Goal: Transaction & Acquisition: Purchase product/service

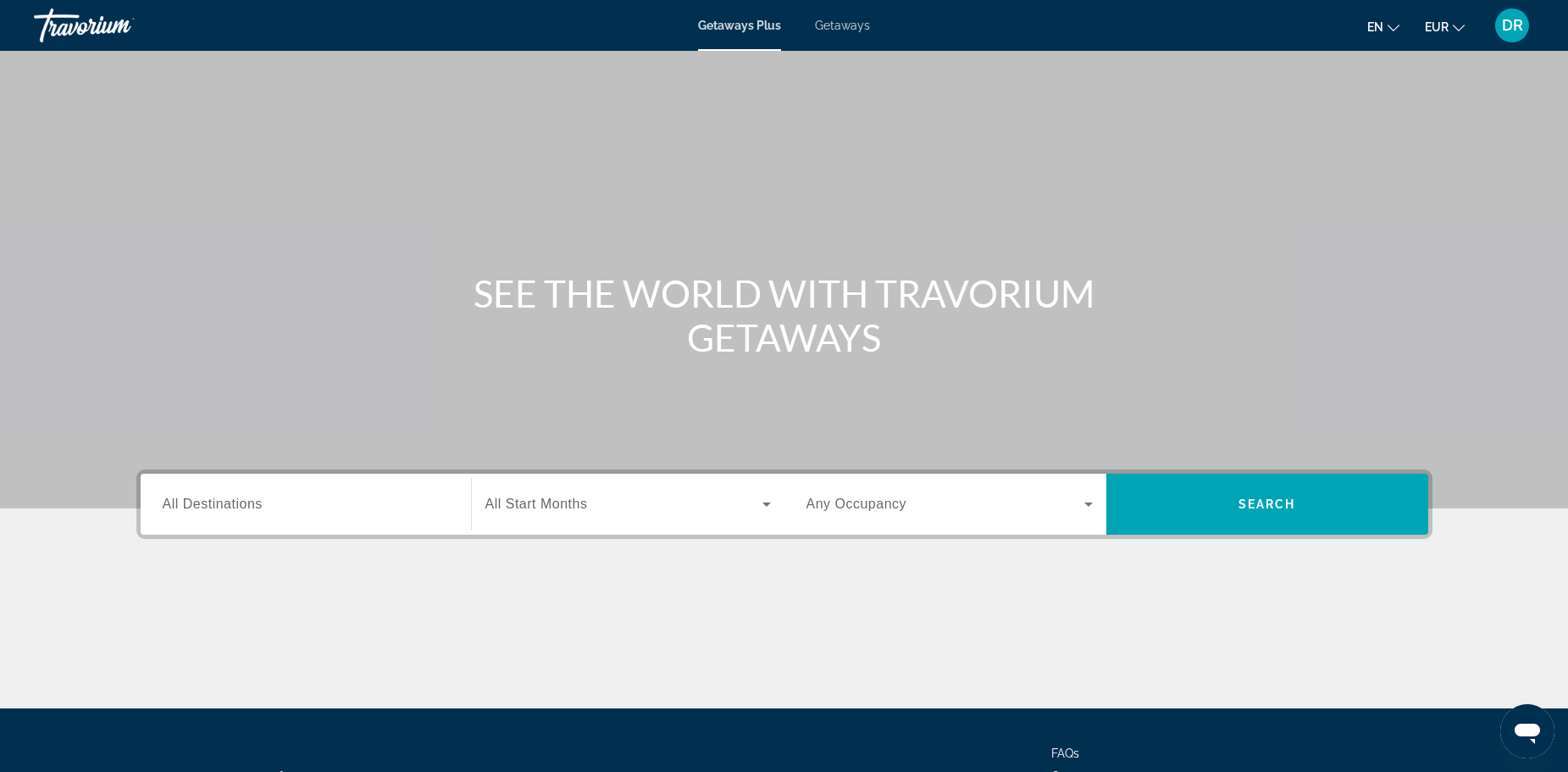
click at [259, 518] on div "Search widget" at bounding box center [306, 505] width 286 height 49
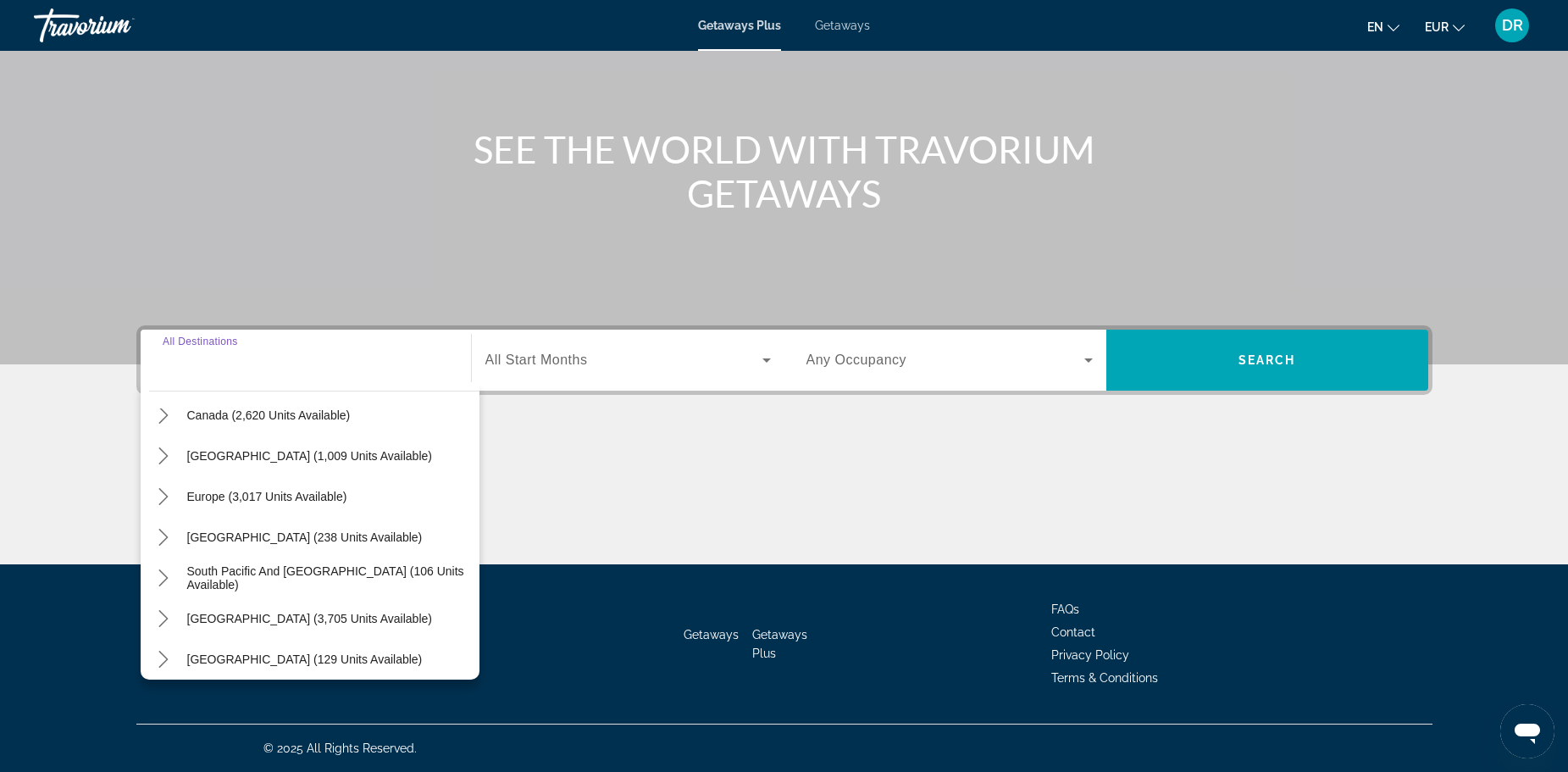
scroll to position [105, 0]
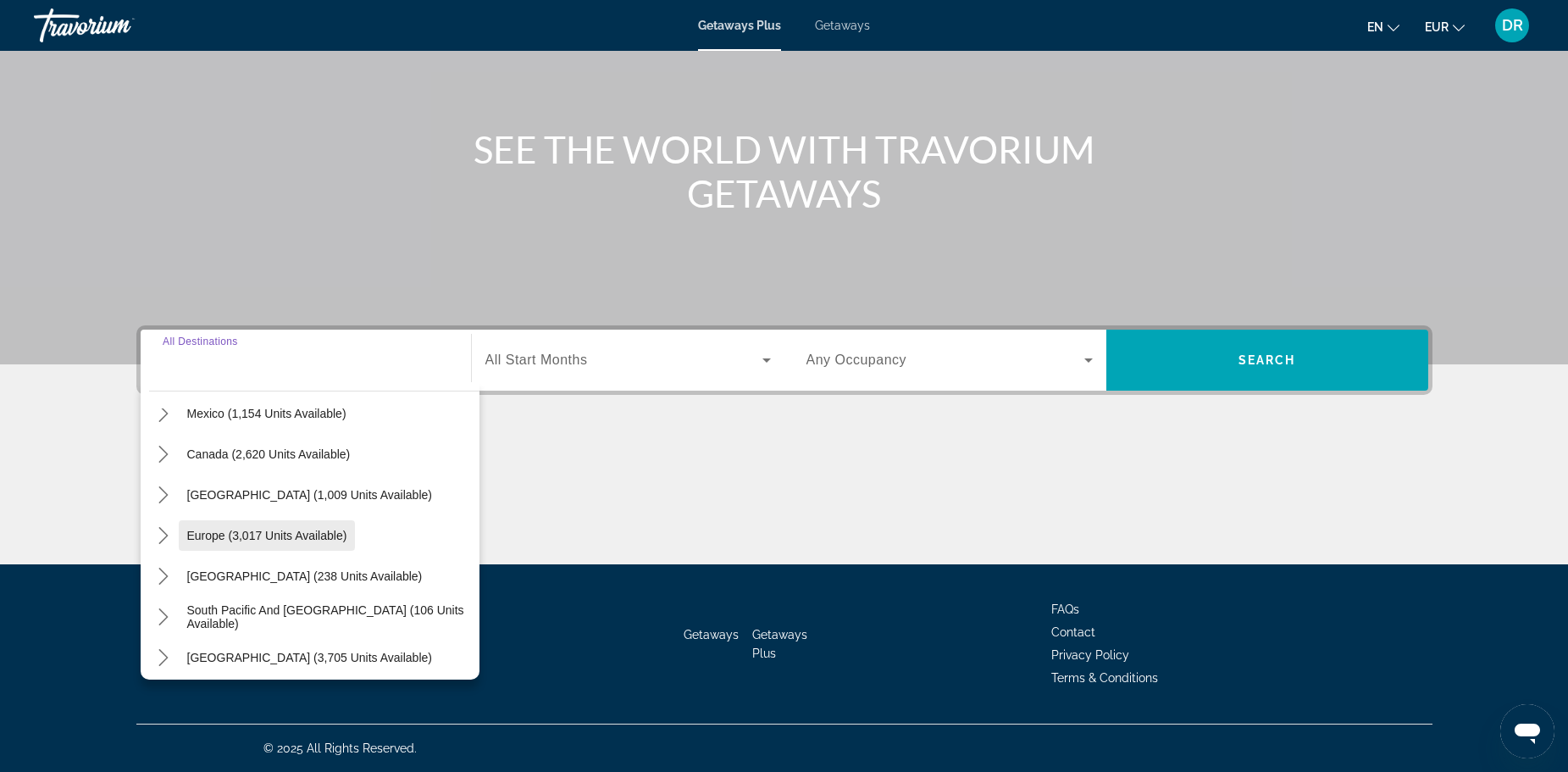
click at [265, 534] on span "Europe (3,017 units available)" at bounding box center [267, 535] width 160 height 14
type input "**********"
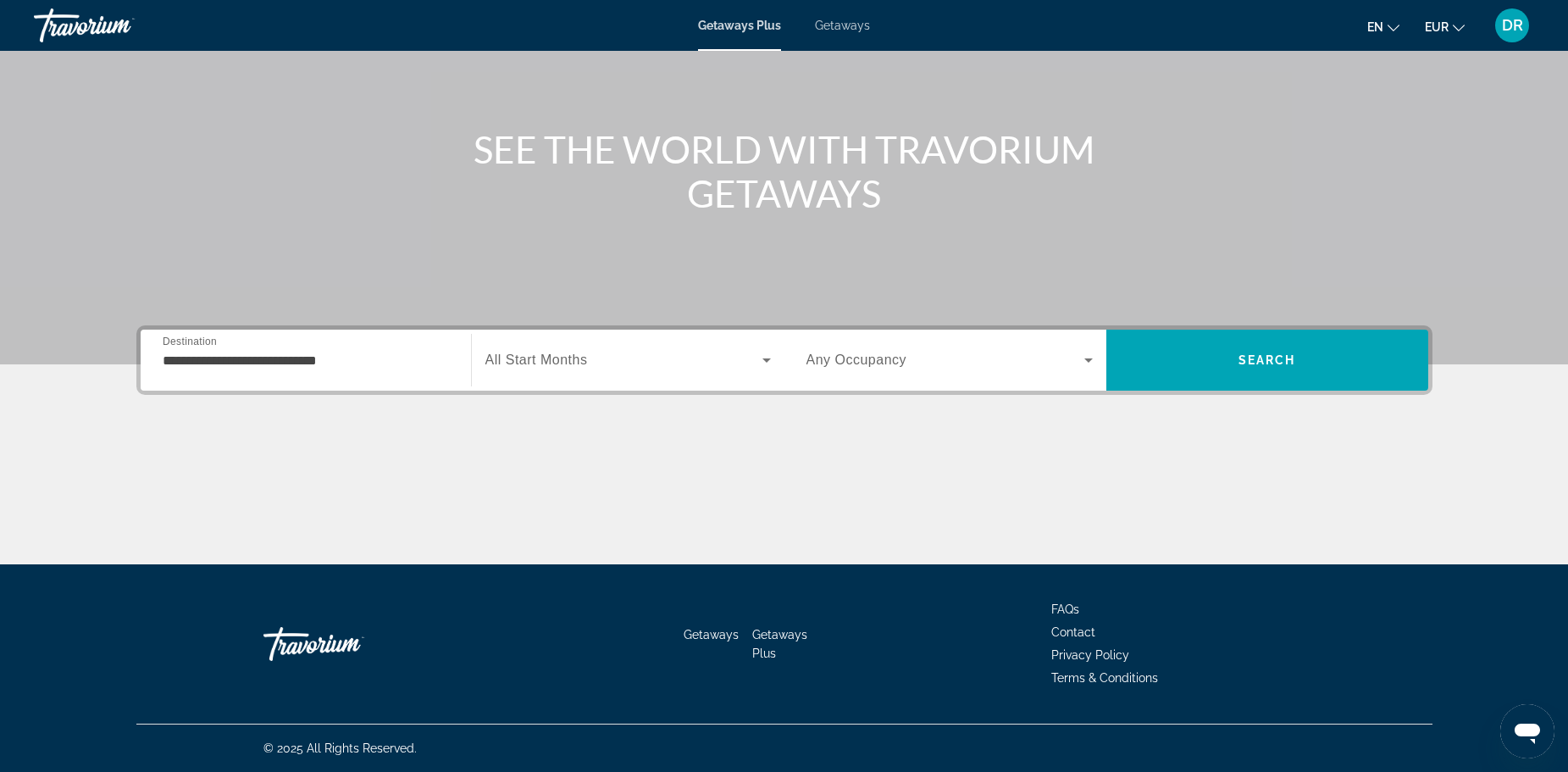
click at [611, 348] on div "Search widget" at bounding box center [628, 360] width 285 height 48
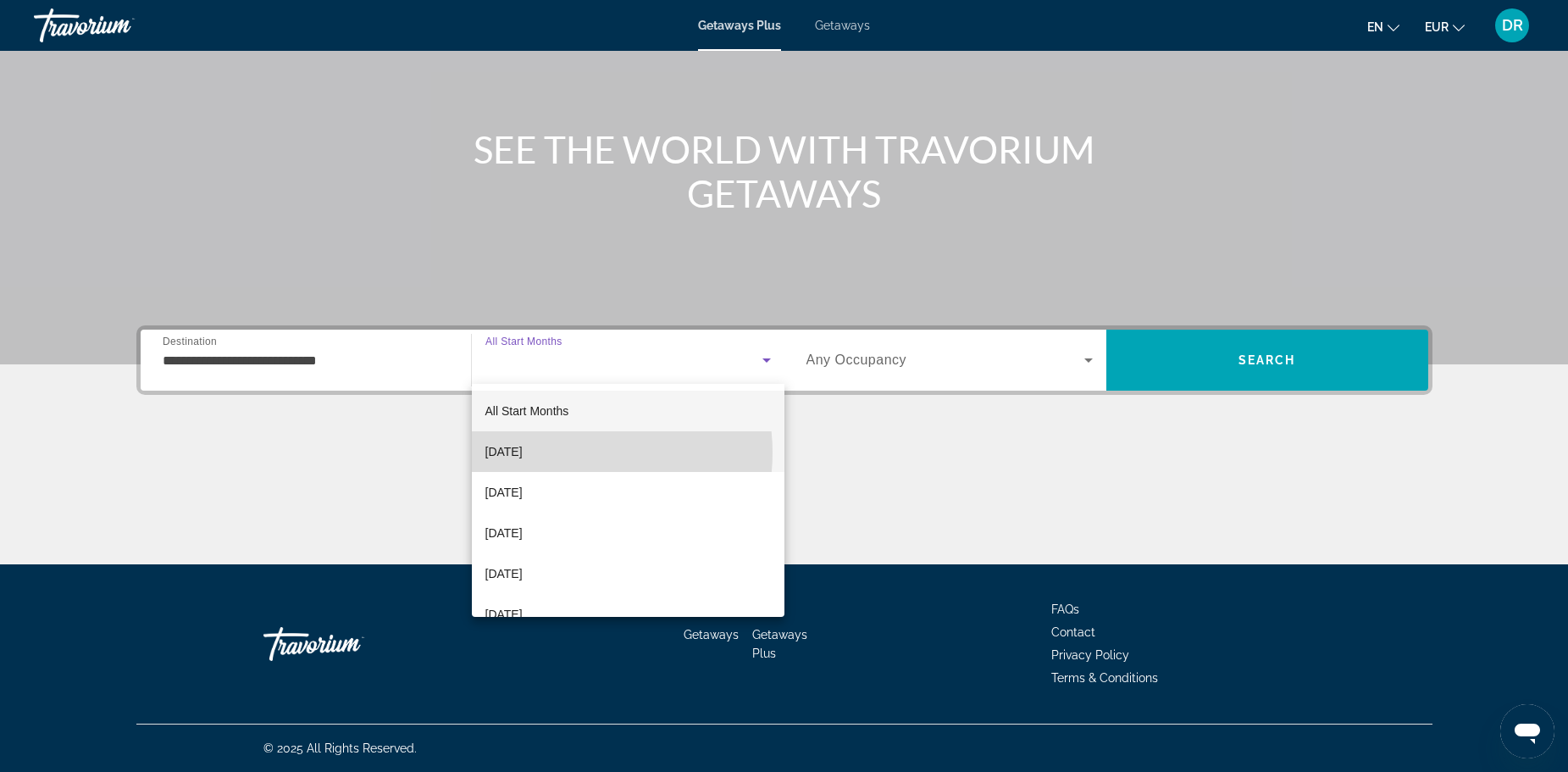
click at [578, 453] on mat-option "October 2025" at bounding box center [628, 452] width 312 height 41
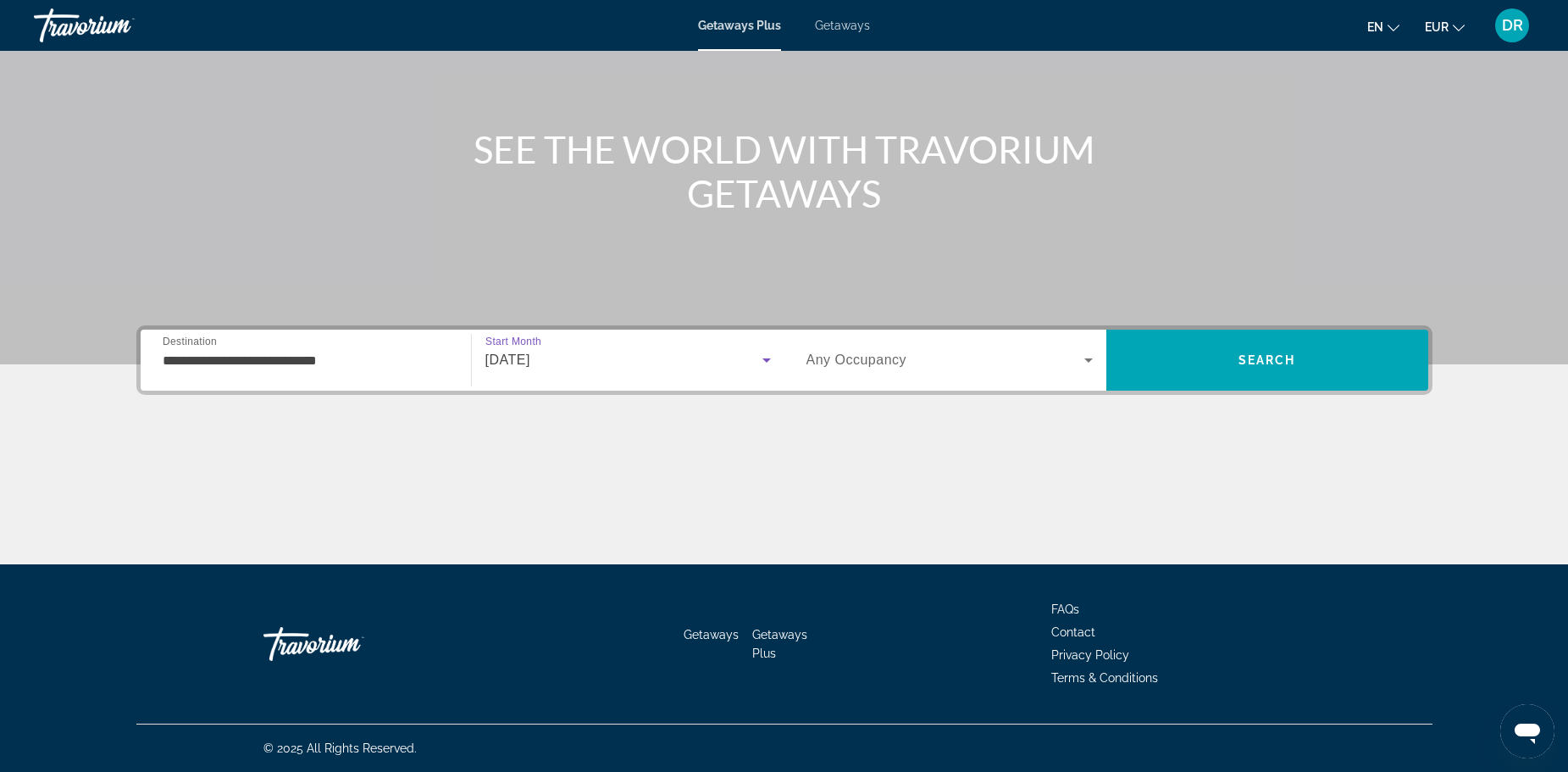
click at [1035, 360] on span "Search widget" at bounding box center [945, 360] width 277 height 20
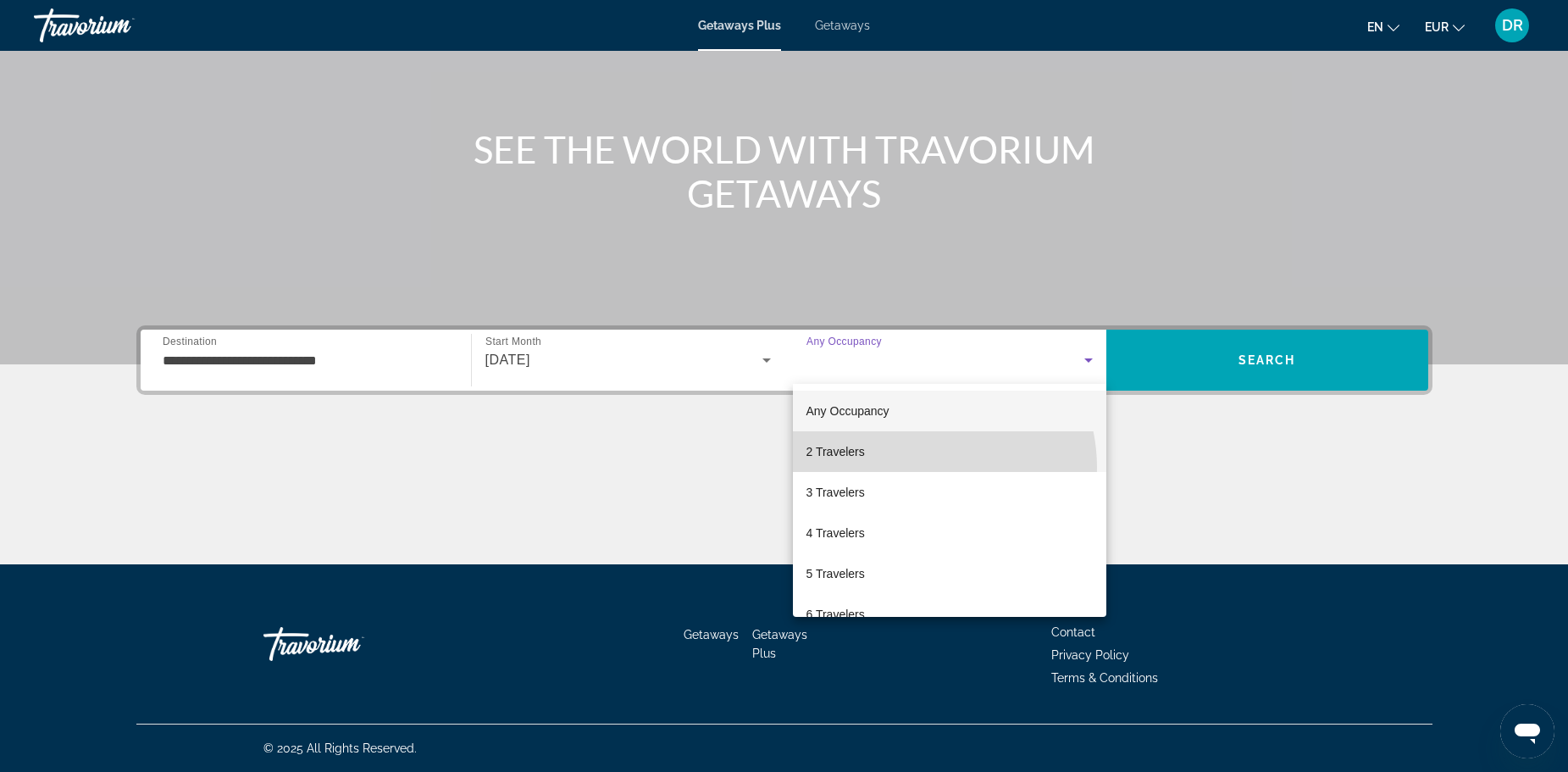
click at [915, 468] on mat-option "2 Travelers" at bounding box center [949, 452] width 313 height 41
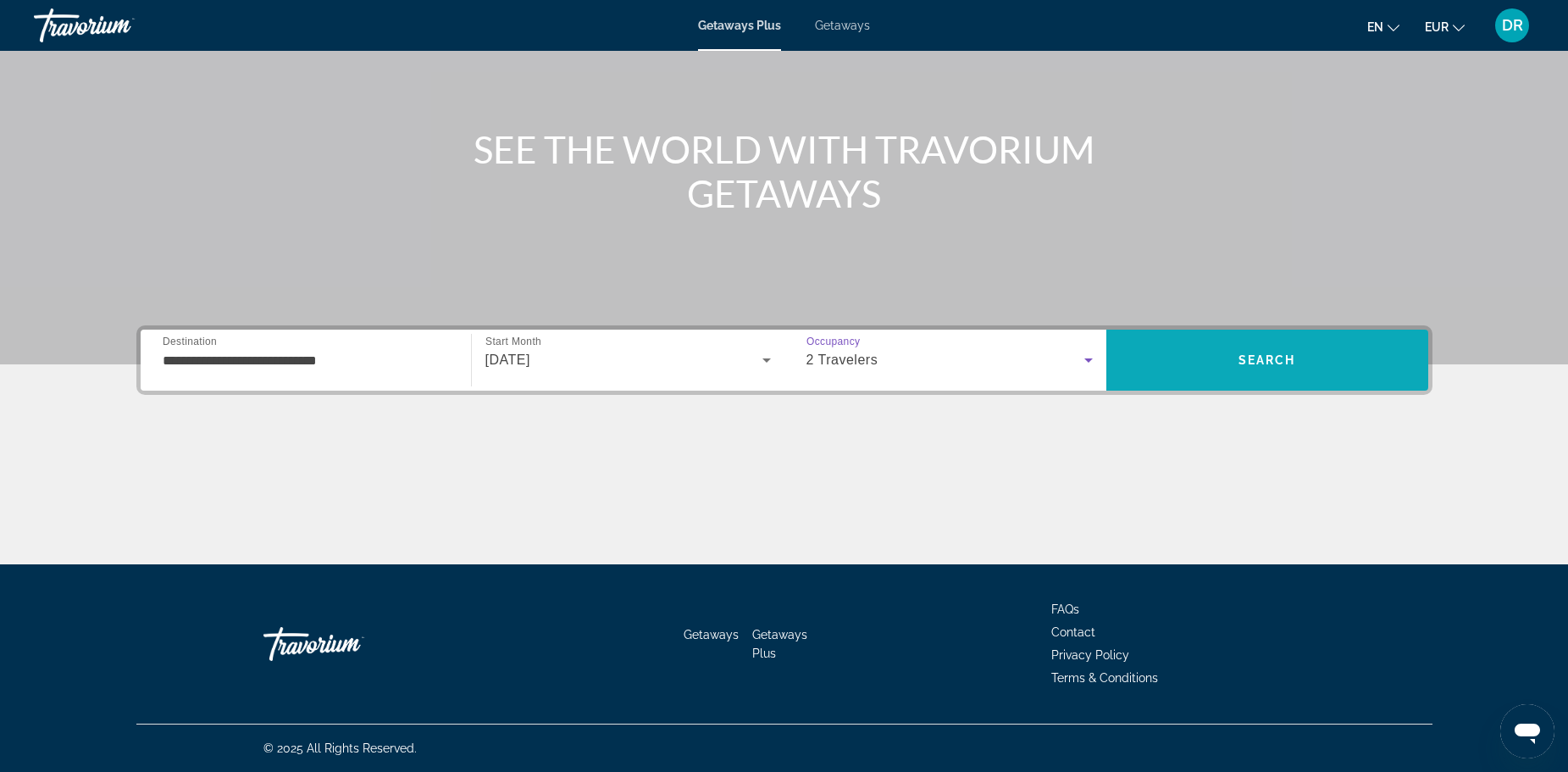
click at [1297, 377] on span "Search" at bounding box center [1267, 360] width 322 height 41
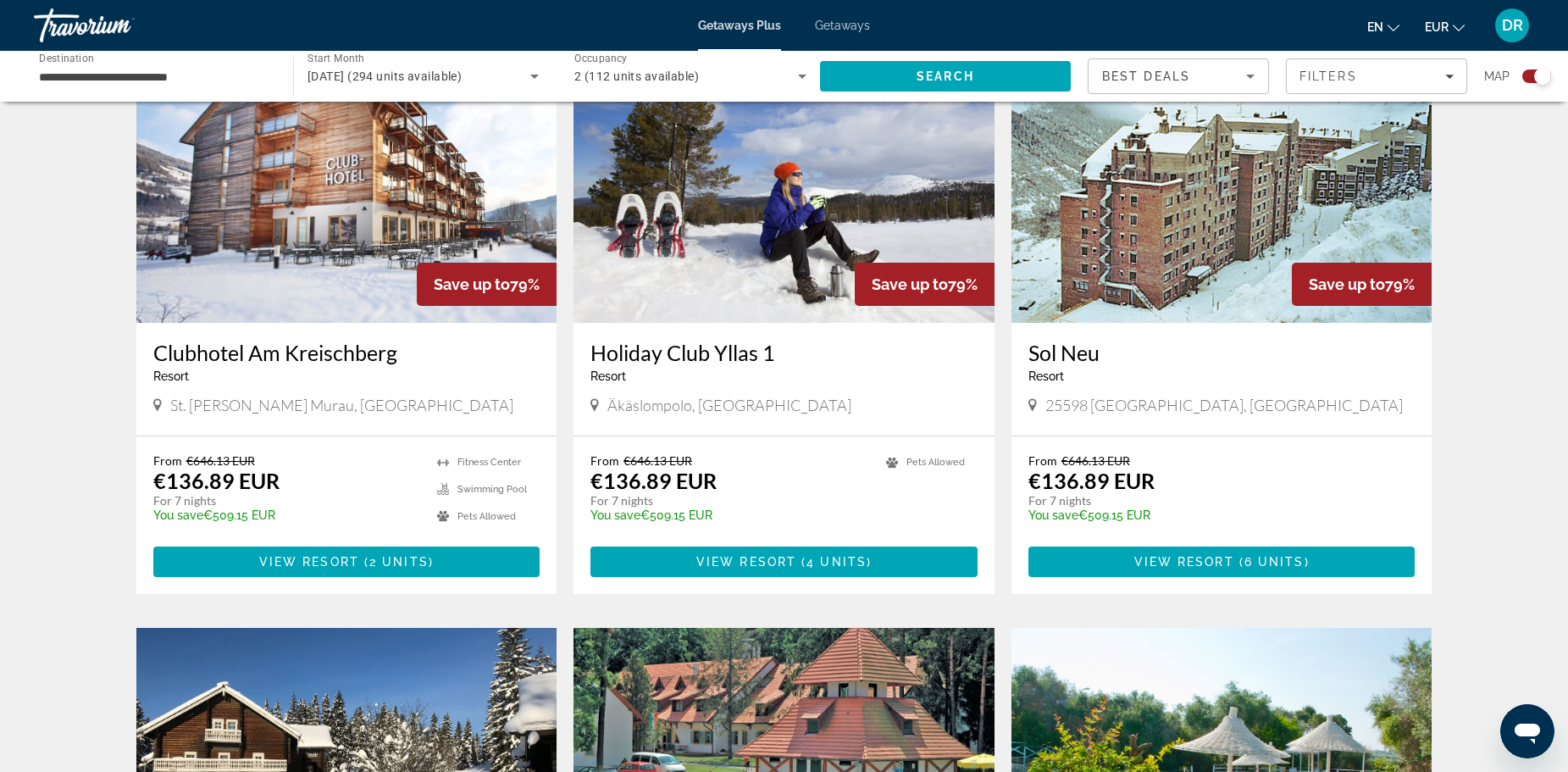
scroll to position [1864, 0]
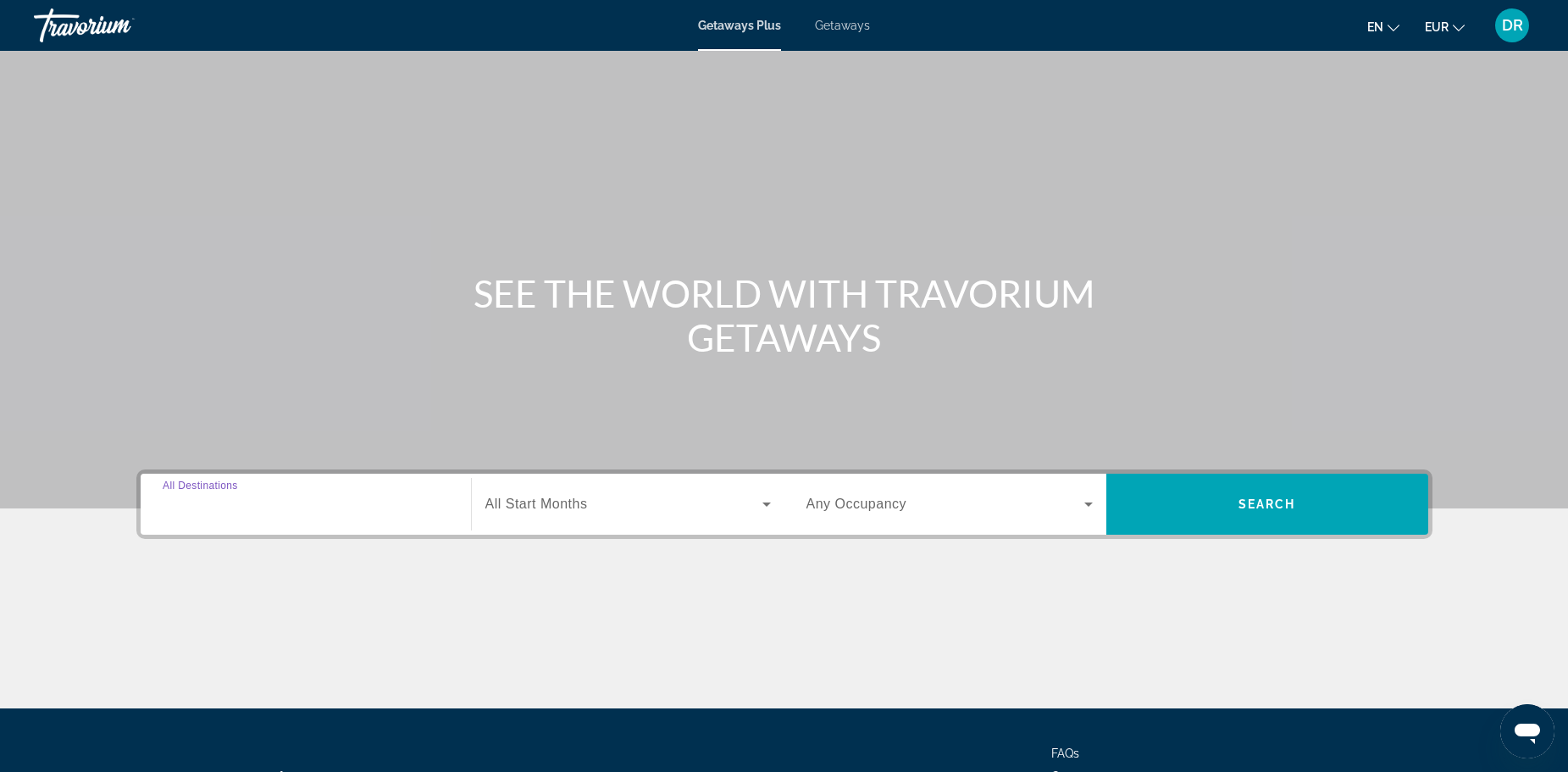
click at [364, 494] on input "Destination All Destinations" at bounding box center [306, 505] width 286 height 20
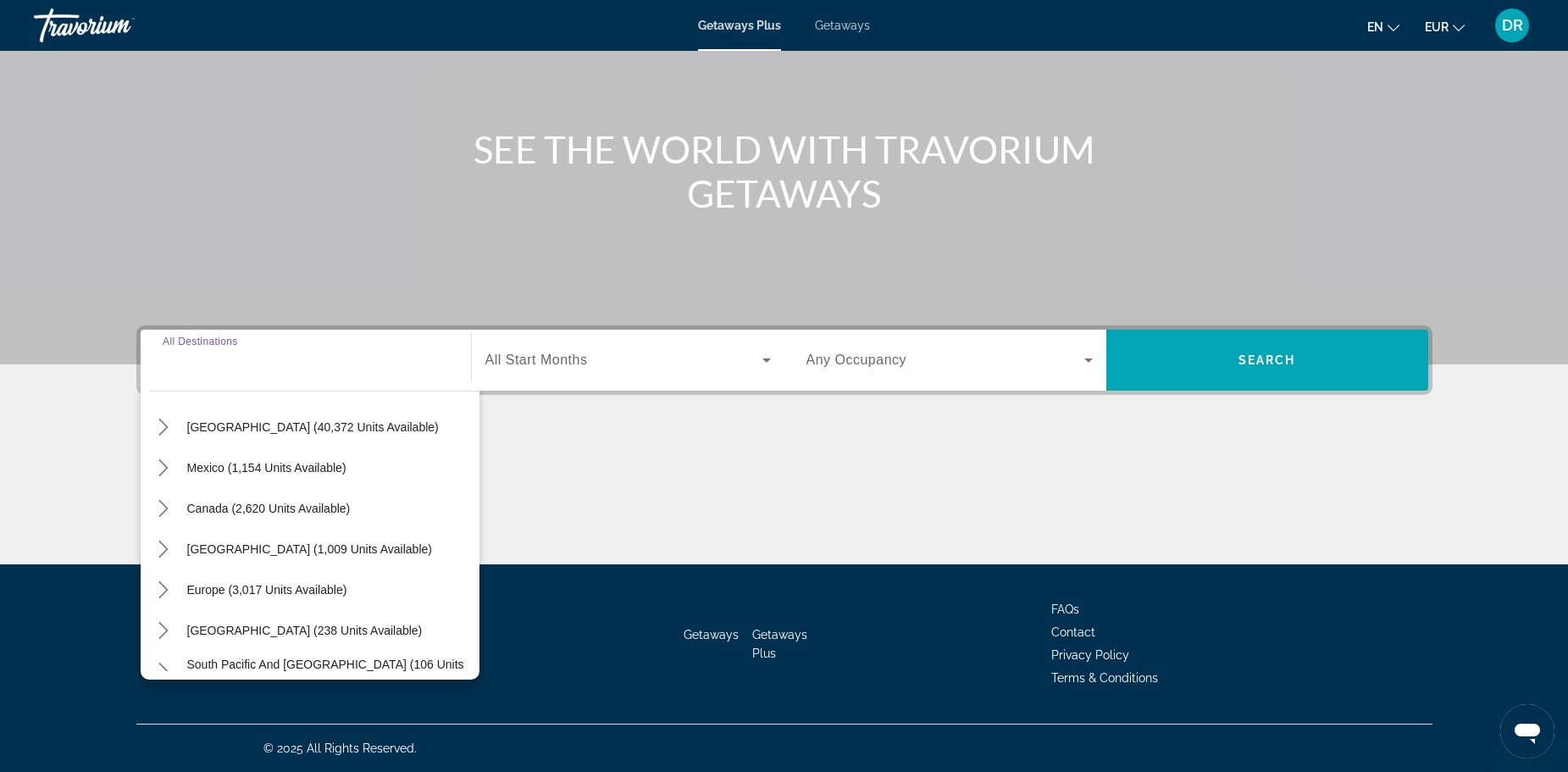
scroll to position [20, 0]
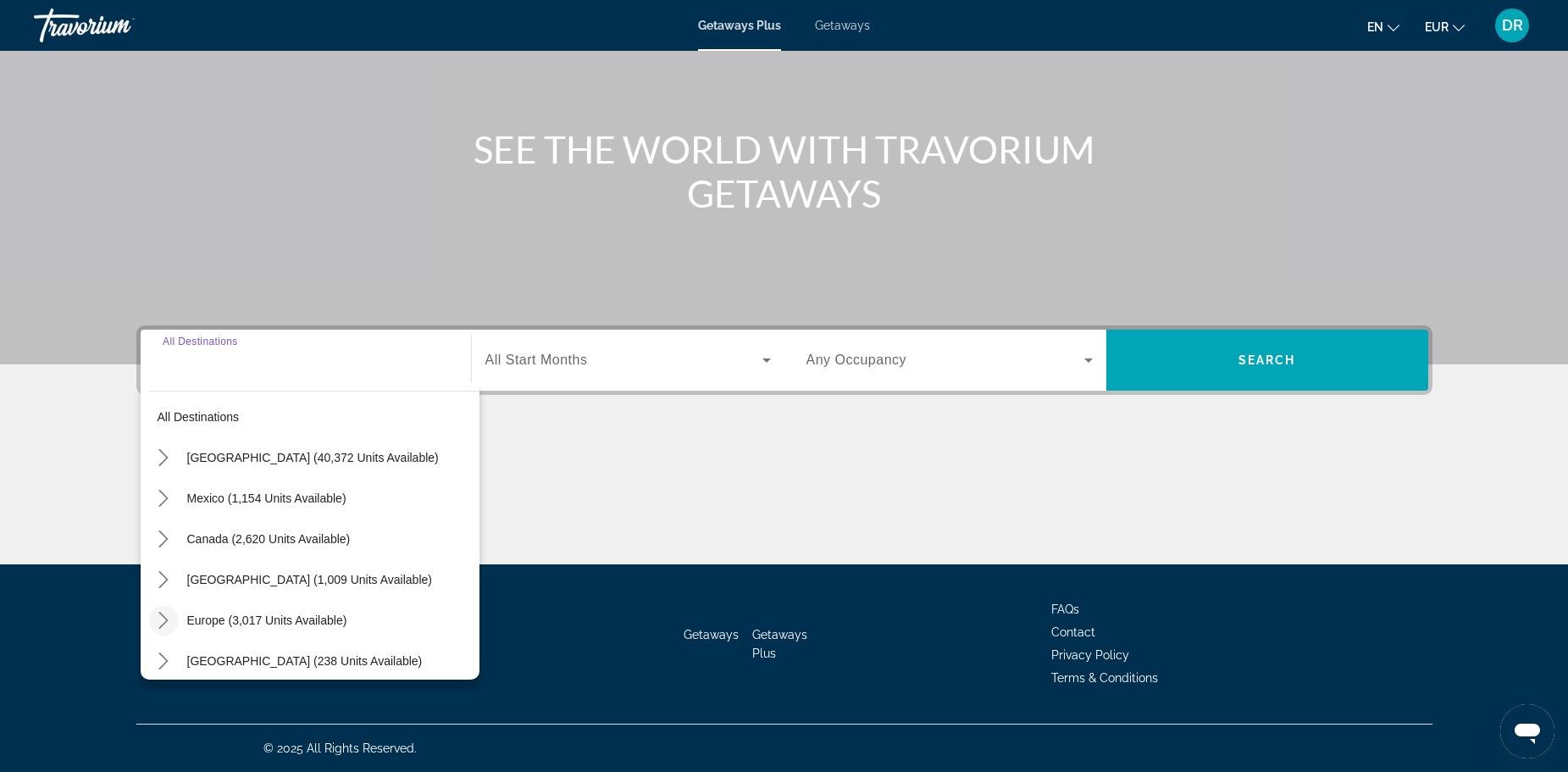
click at [160, 610] on mat-icon "Toggle Europe (3,017 units available) submenu" at bounding box center [164, 620] width 30 height 30
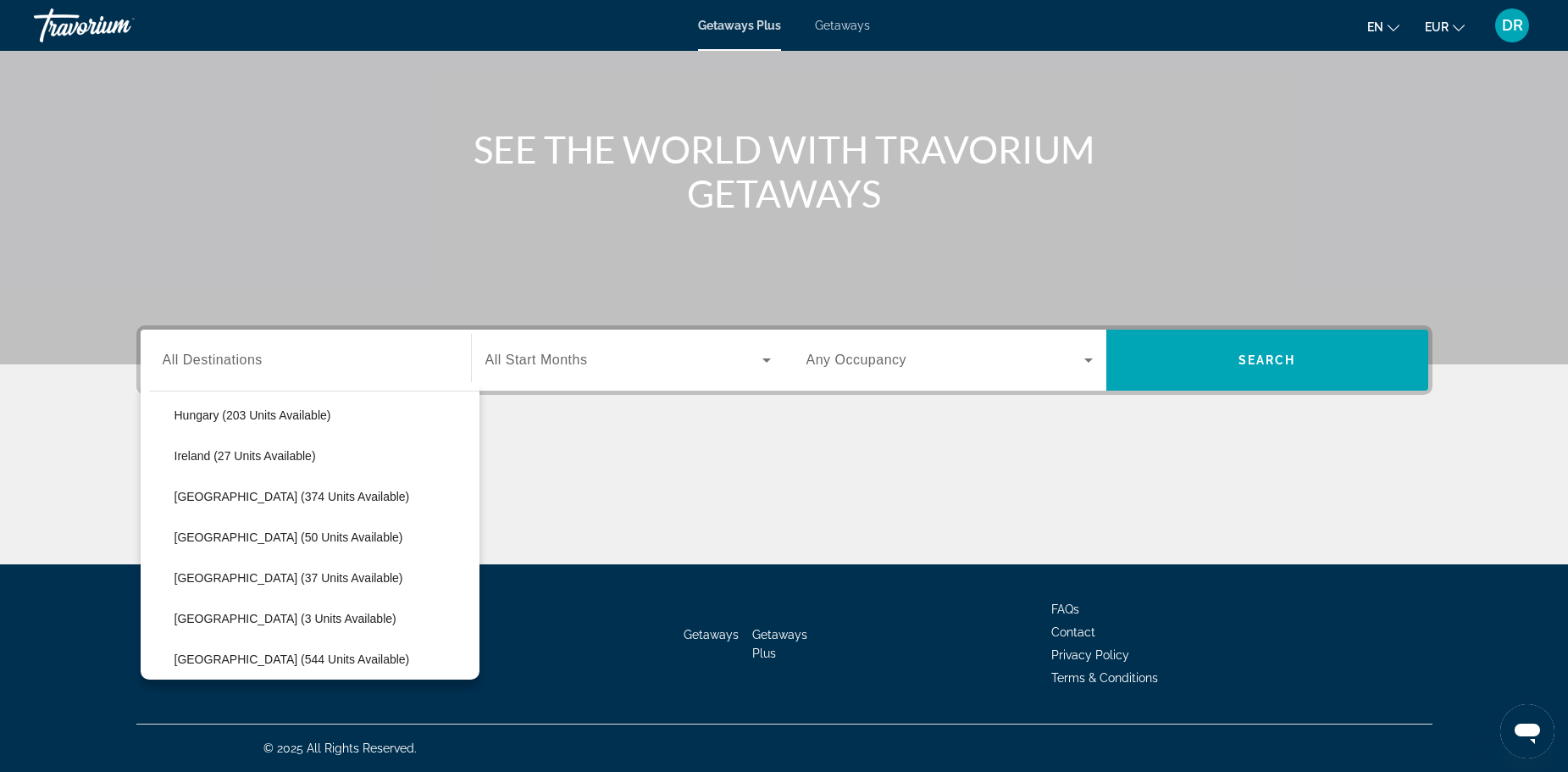
scroll to position [635, 0]
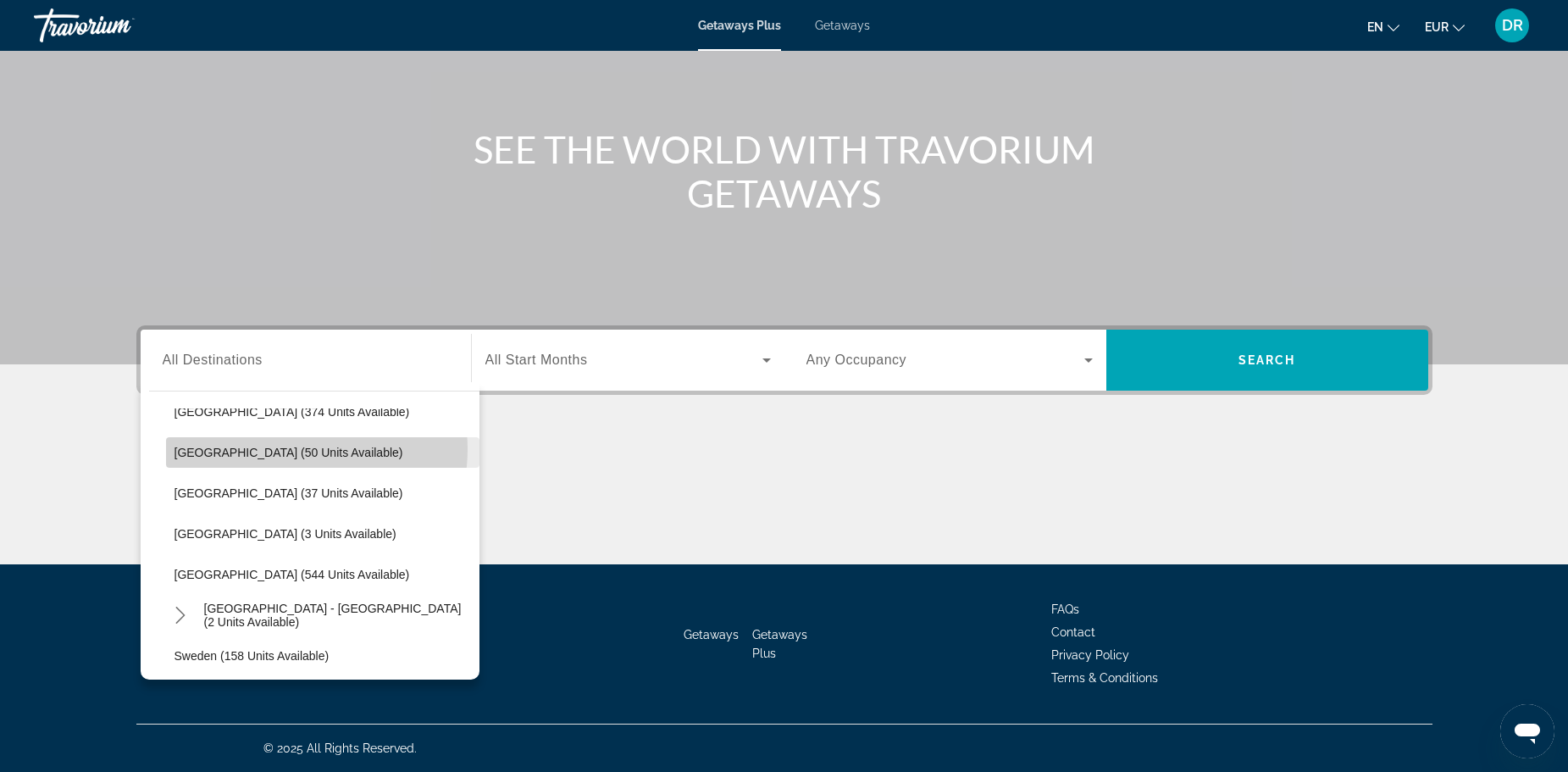
click at [294, 449] on span "Portugal (50 units available)" at bounding box center [289, 453] width 229 height 14
type input "**********"
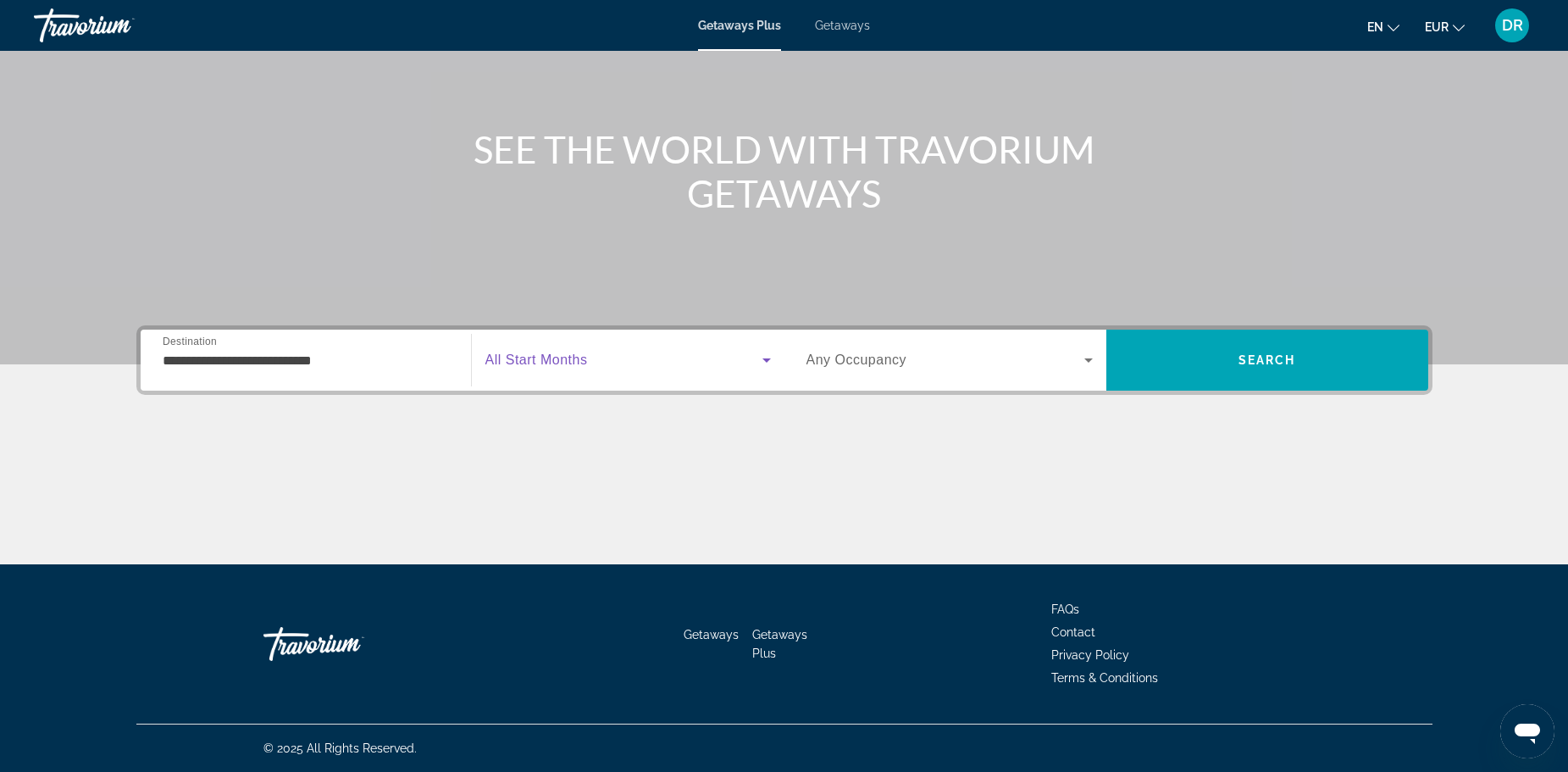
click at [674, 366] on span "Search widget" at bounding box center [624, 360] width 277 height 20
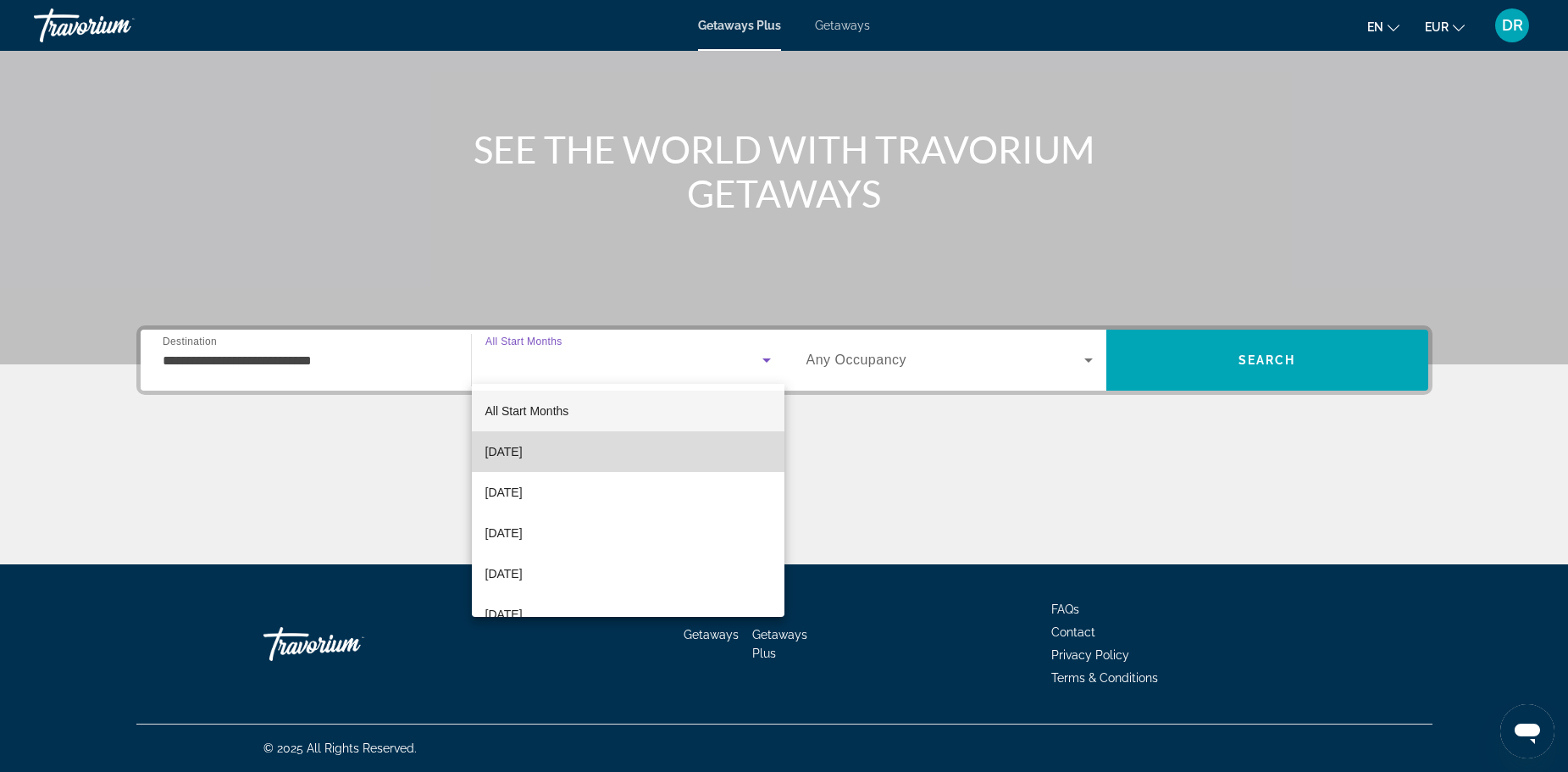
click at [647, 449] on mat-option "October 2025" at bounding box center [628, 452] width 312 height 41
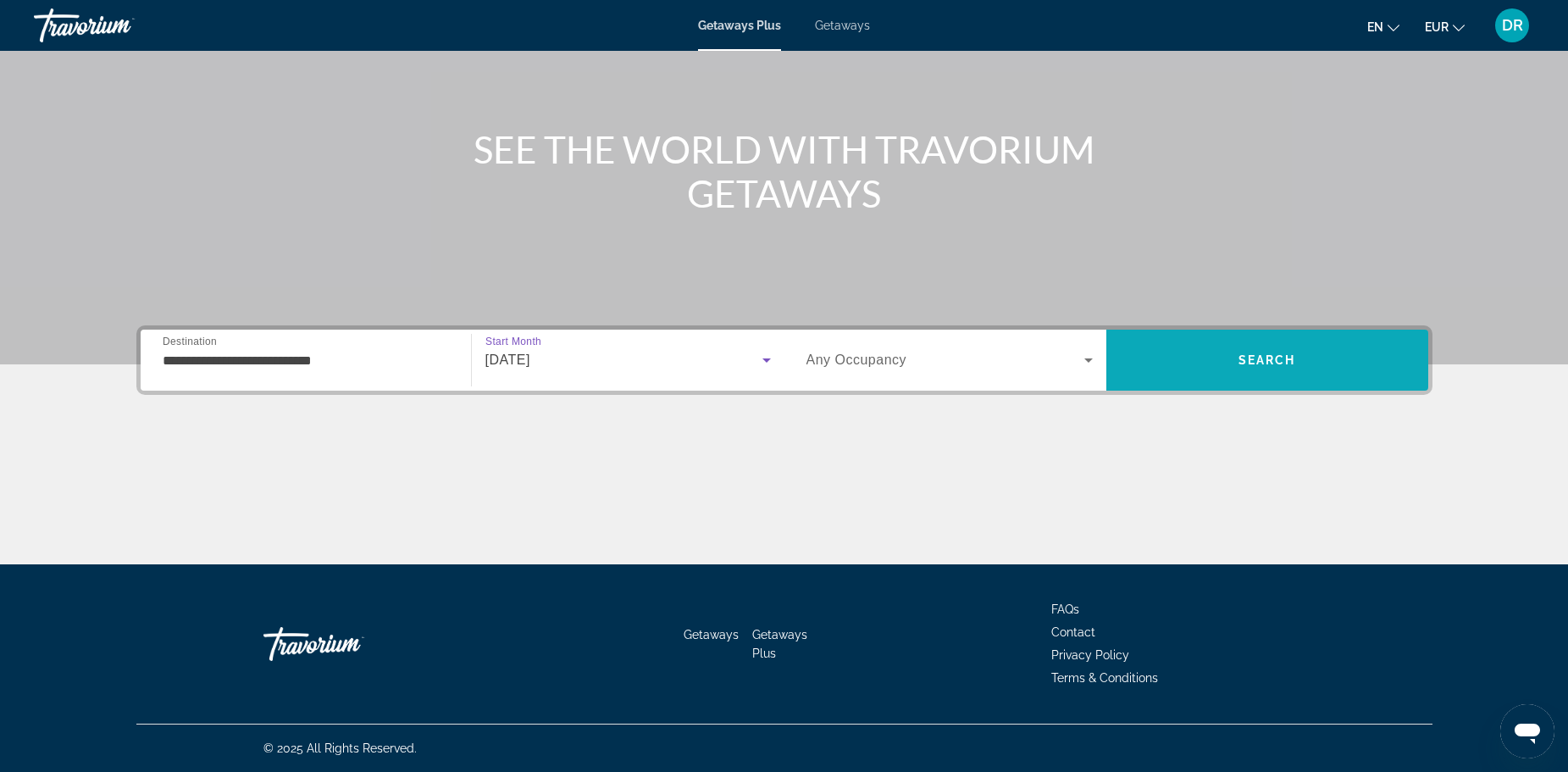
click at [1175, 351] on span "Search" at bounding box center [1267, 360] width 322 height 41
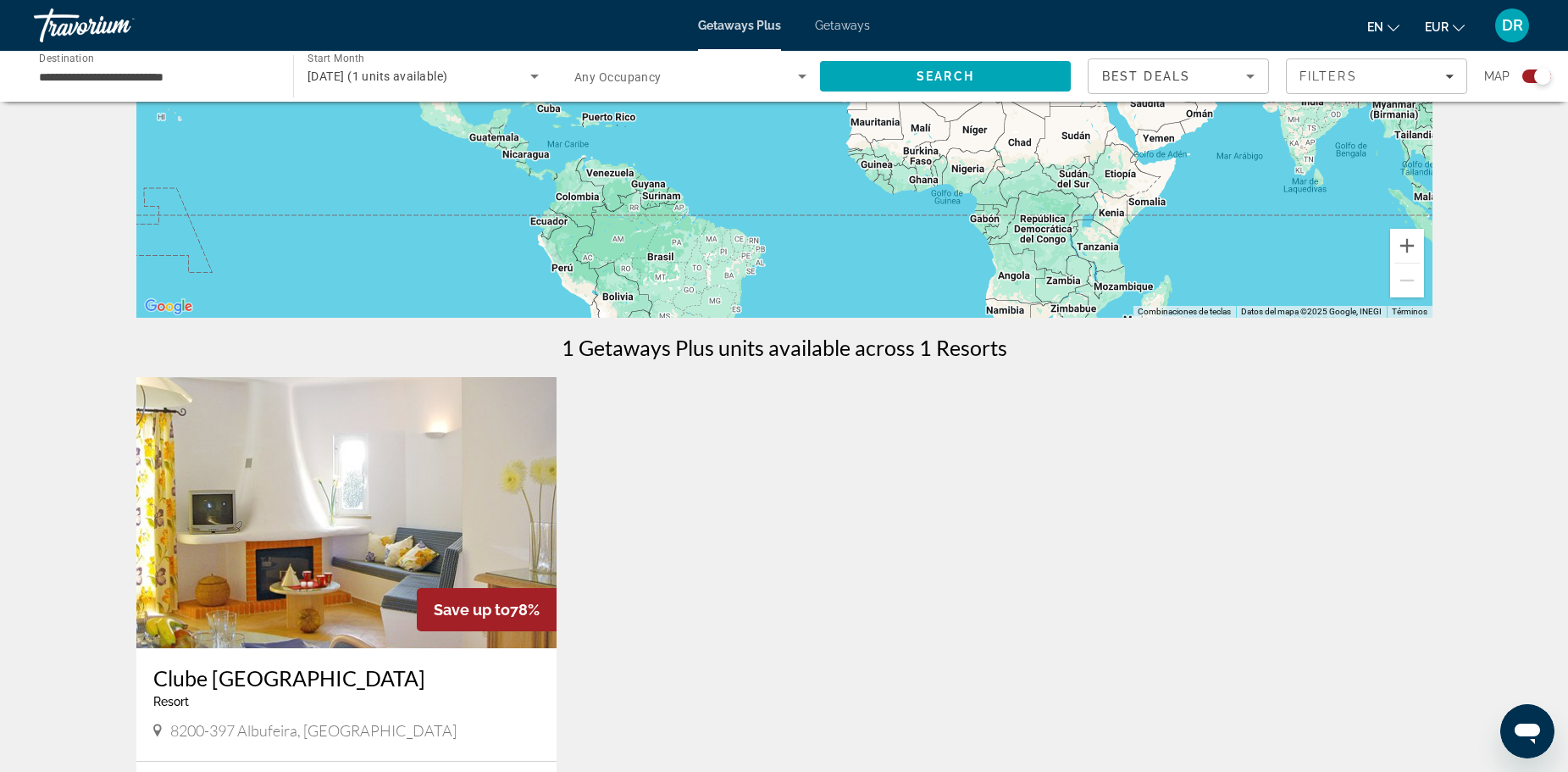
scroll to position [678, 0]
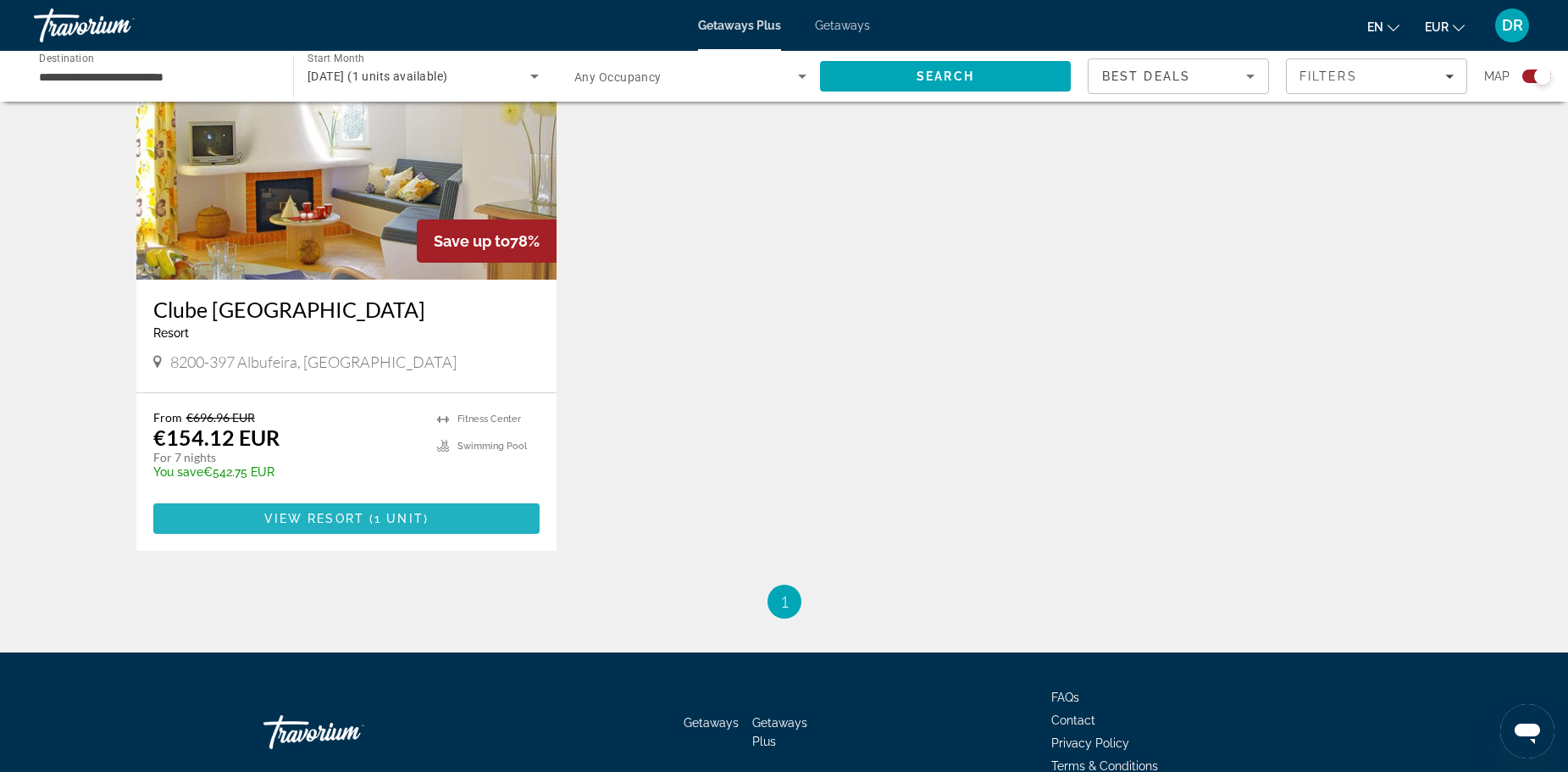
click at [363, 518] on span "View Resort" at bounding box center [314, 518] width 100 height 14
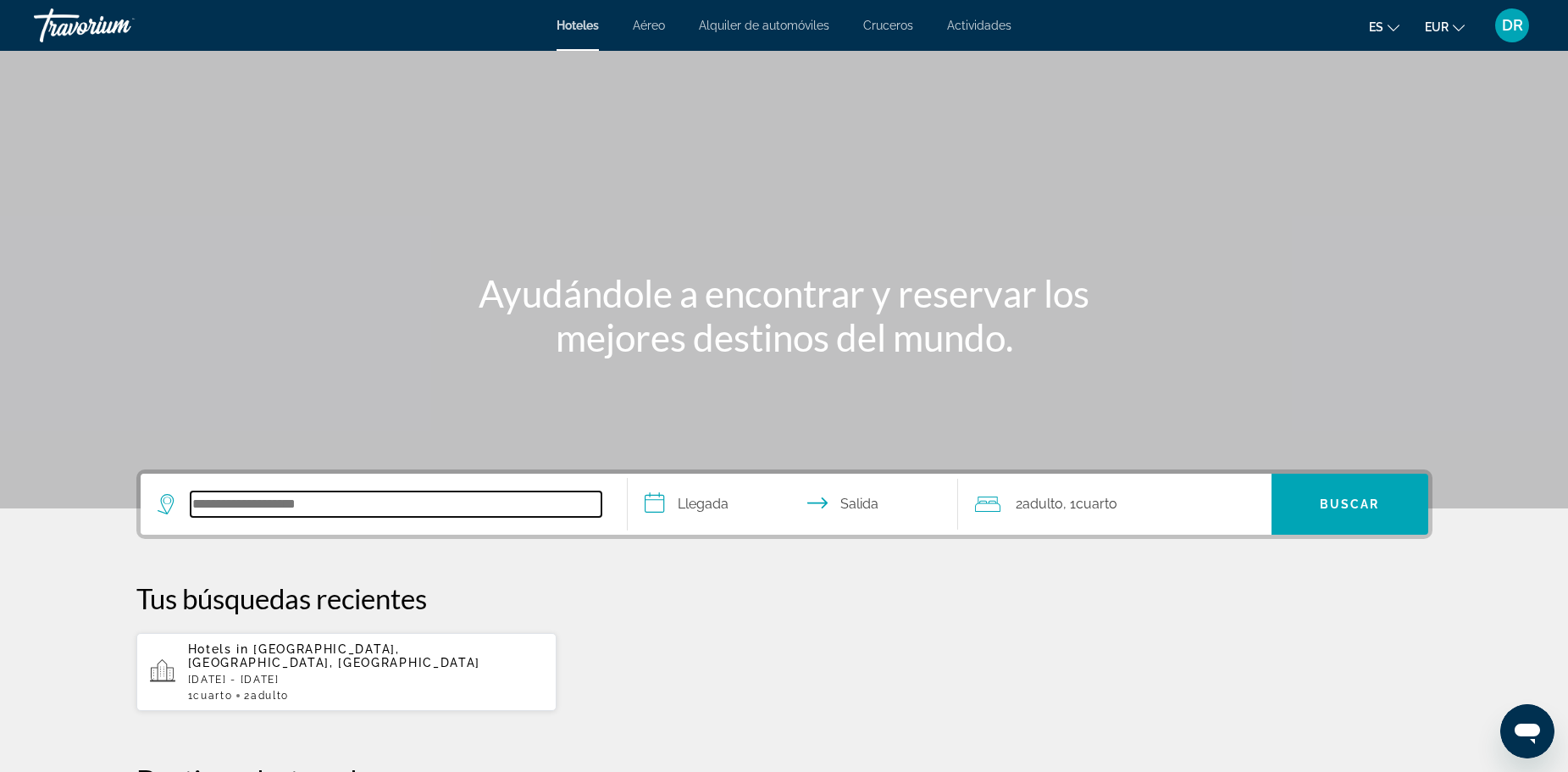
click at [354, 515] on input "Search hotel destination" at bounding box center [395, 505] width 411 height 26
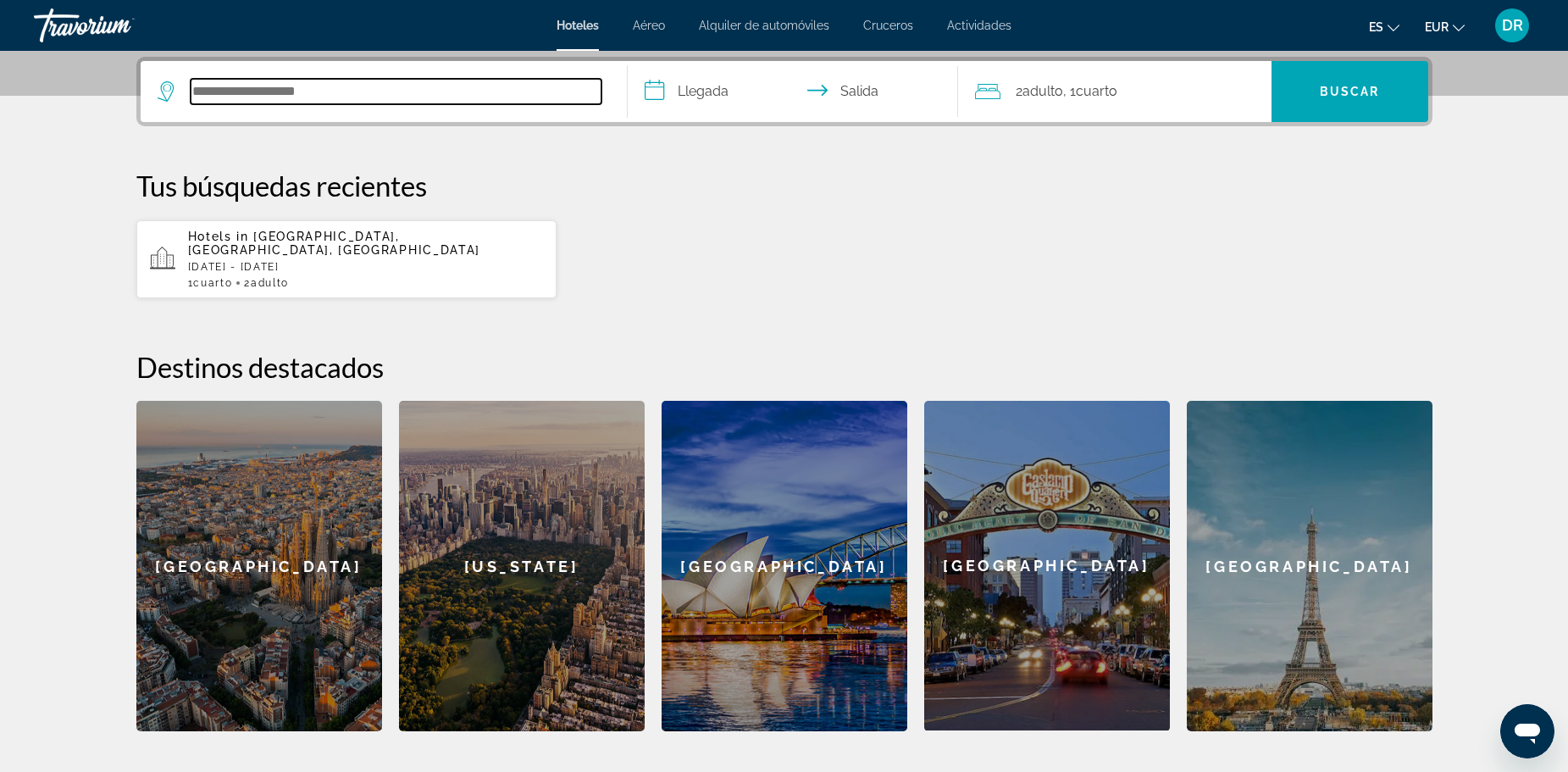
scroll to position [414, 0]
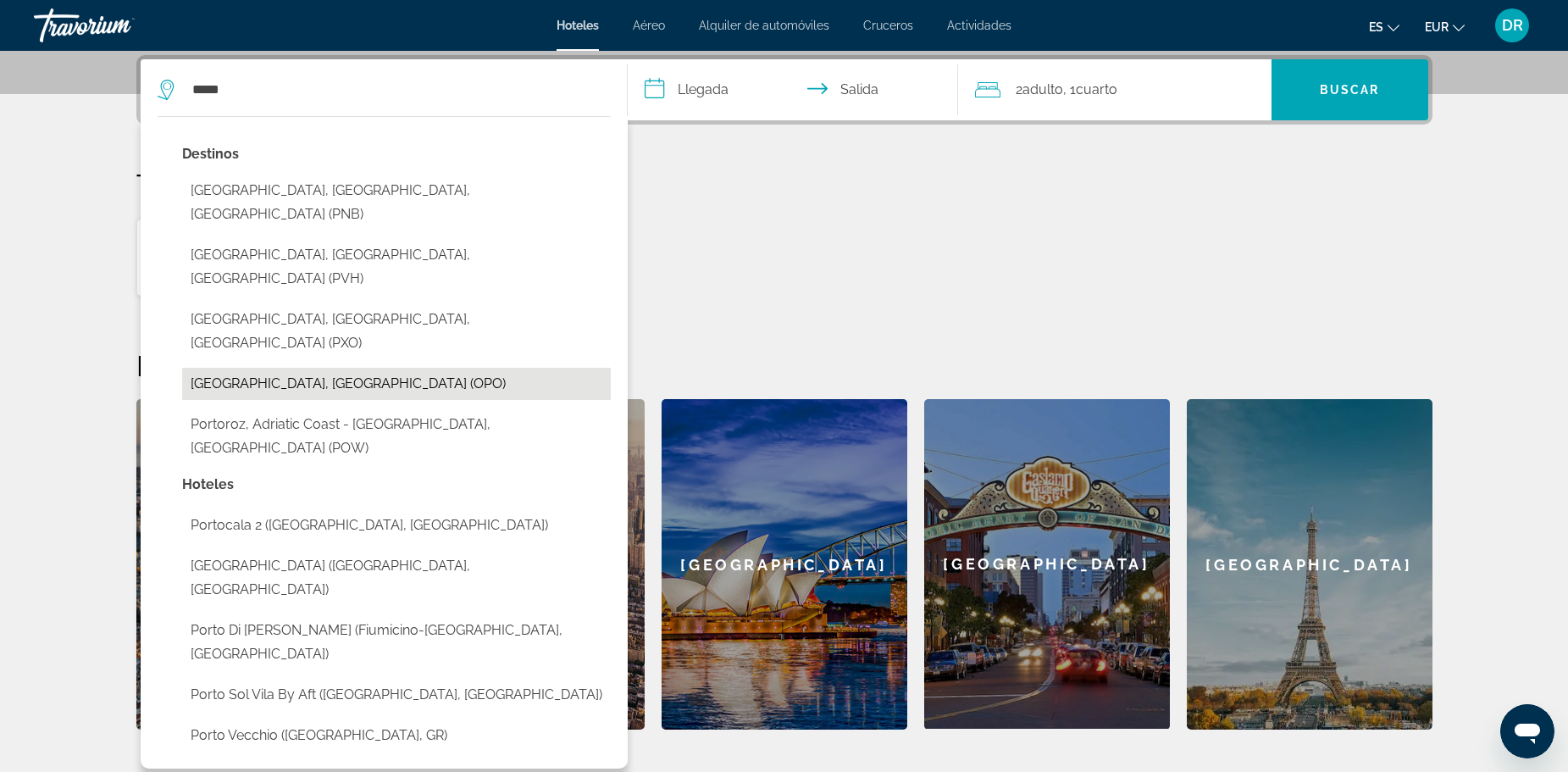
click at [332, 368] on button "Porto, Portugal (OPO)" at bounding box center [396, 384] width 428 height 32
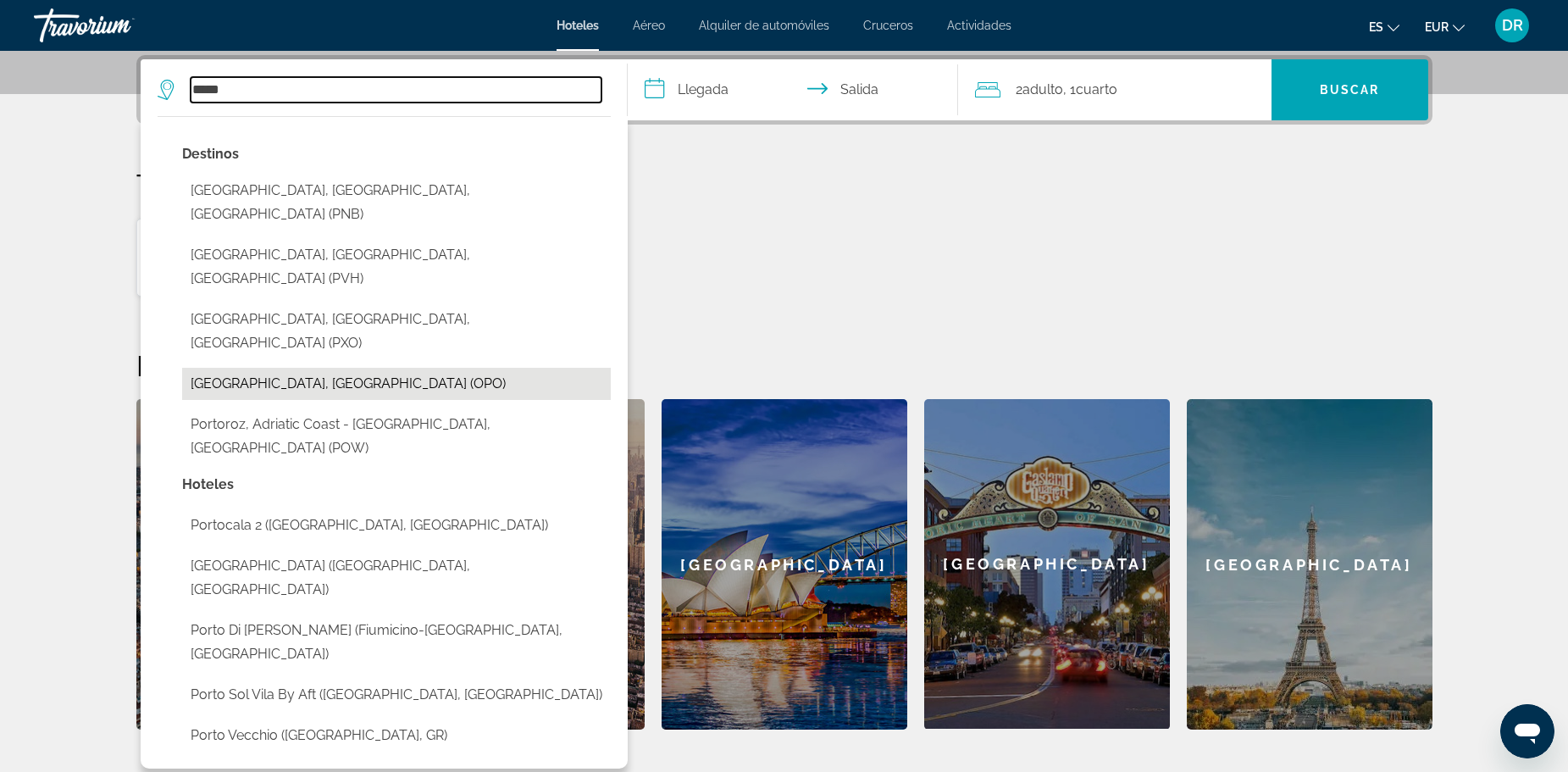
type input "**********"
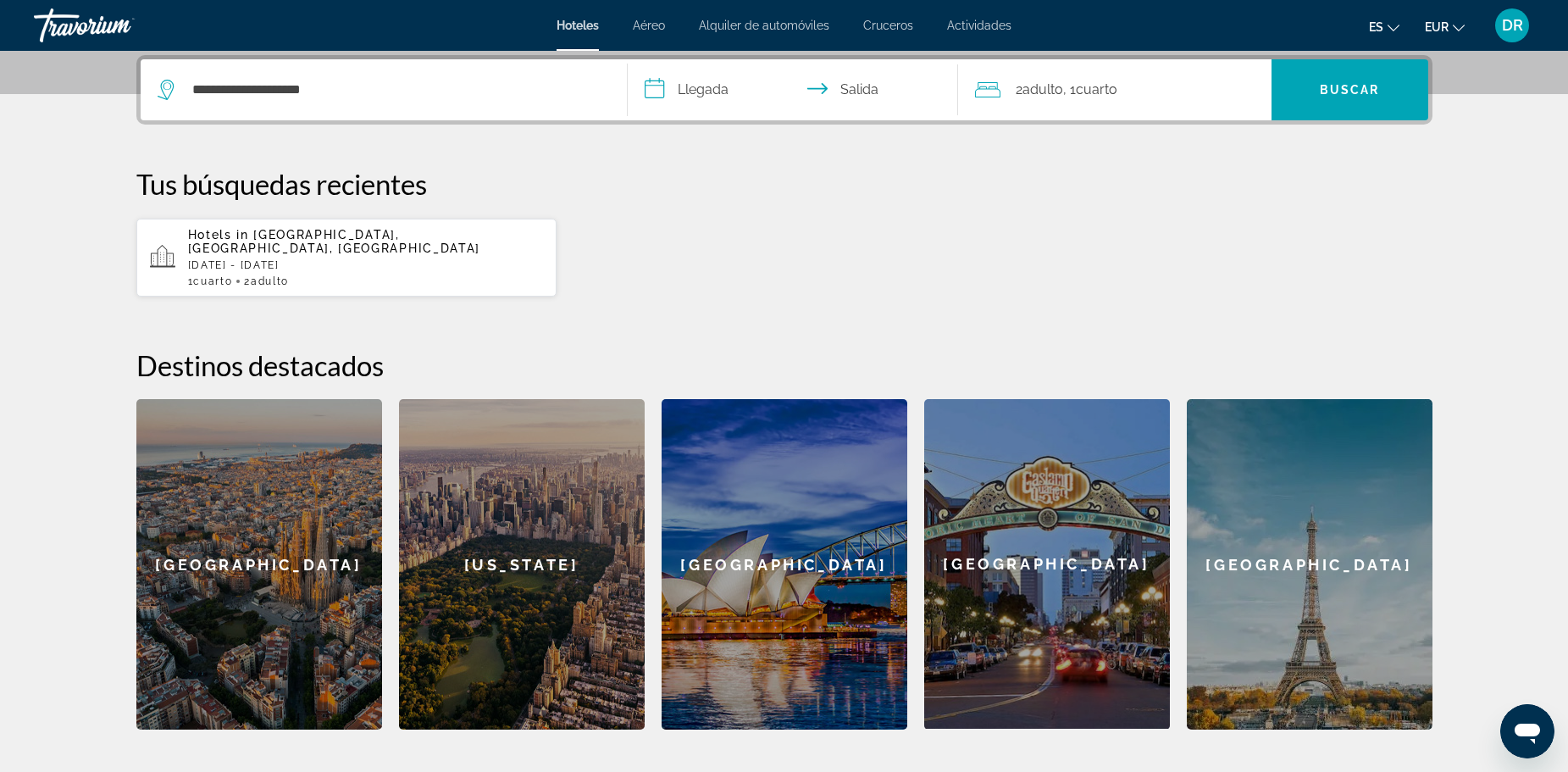
click at [702, 91] on input "**********" at bounding box center [796, 91] width 337 height 66
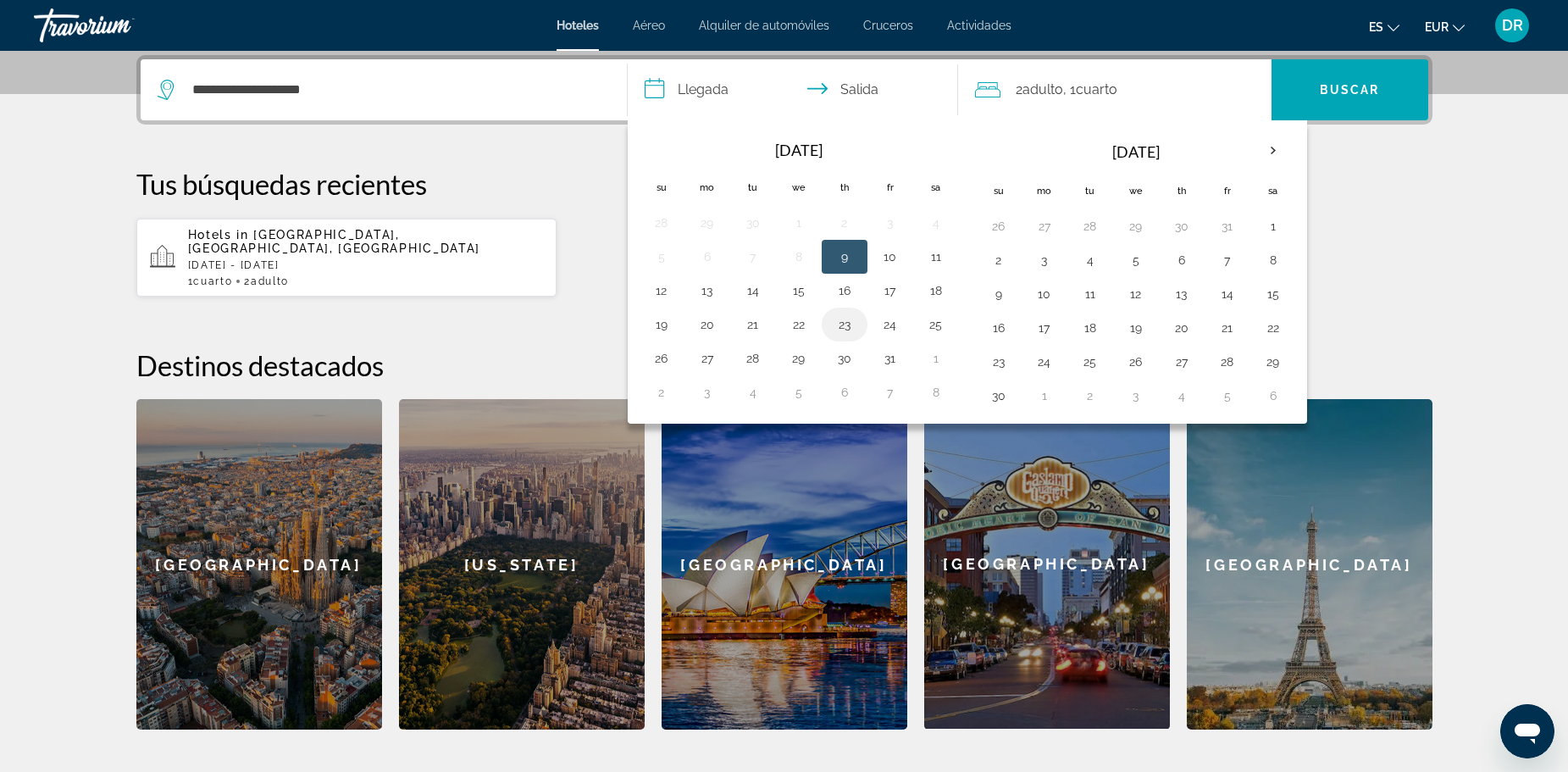
click at [850, 330] on button "23" at bounding box center [844, 325] width 27 height 24
click at [945, 329] on button "25" at bounding box center [936, 325] width 27 height 24
type input "**********"
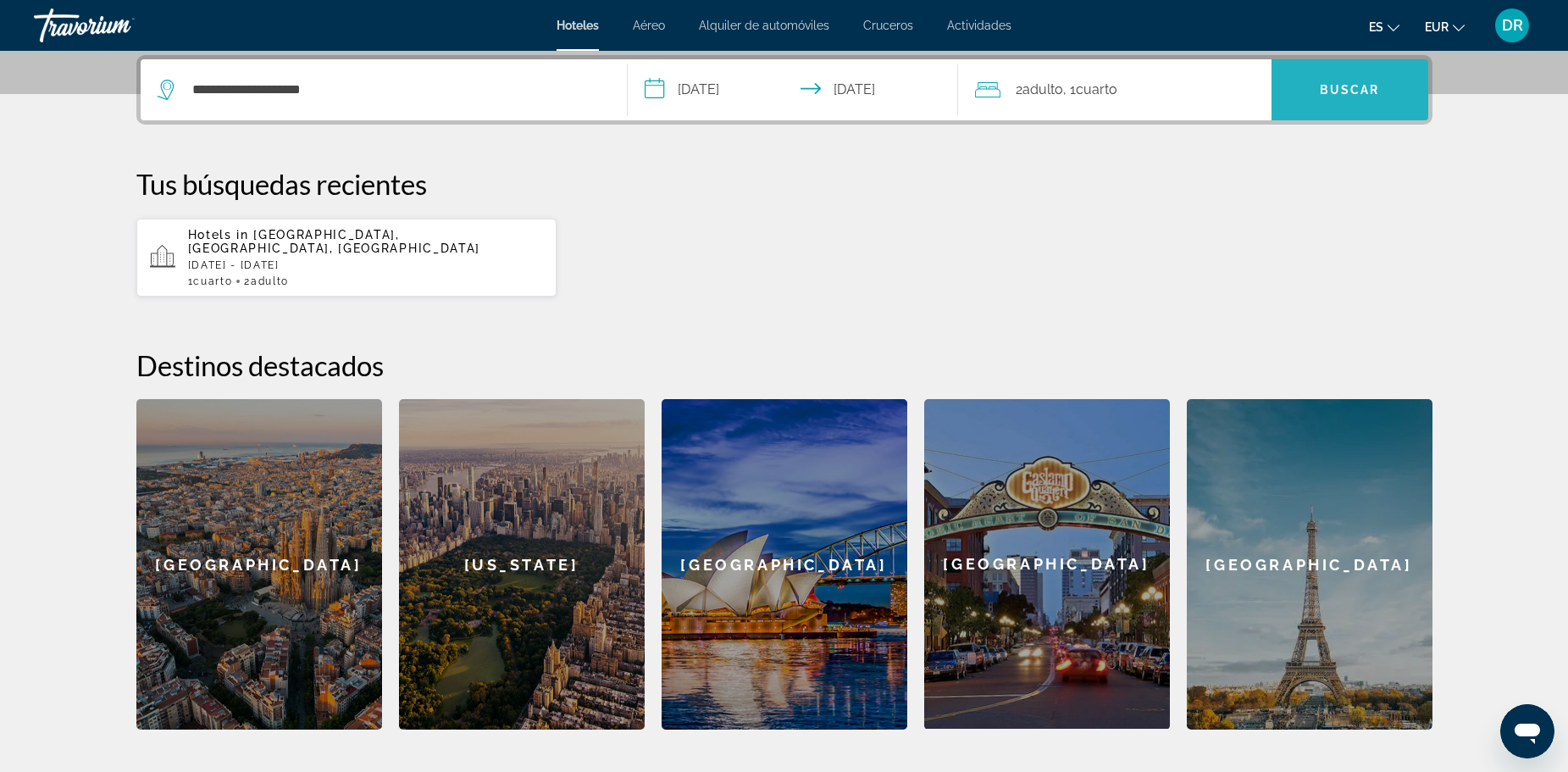
click at [1345, 90] on span "Buscar" at bounding box center [1349, 90] width 60 height 14
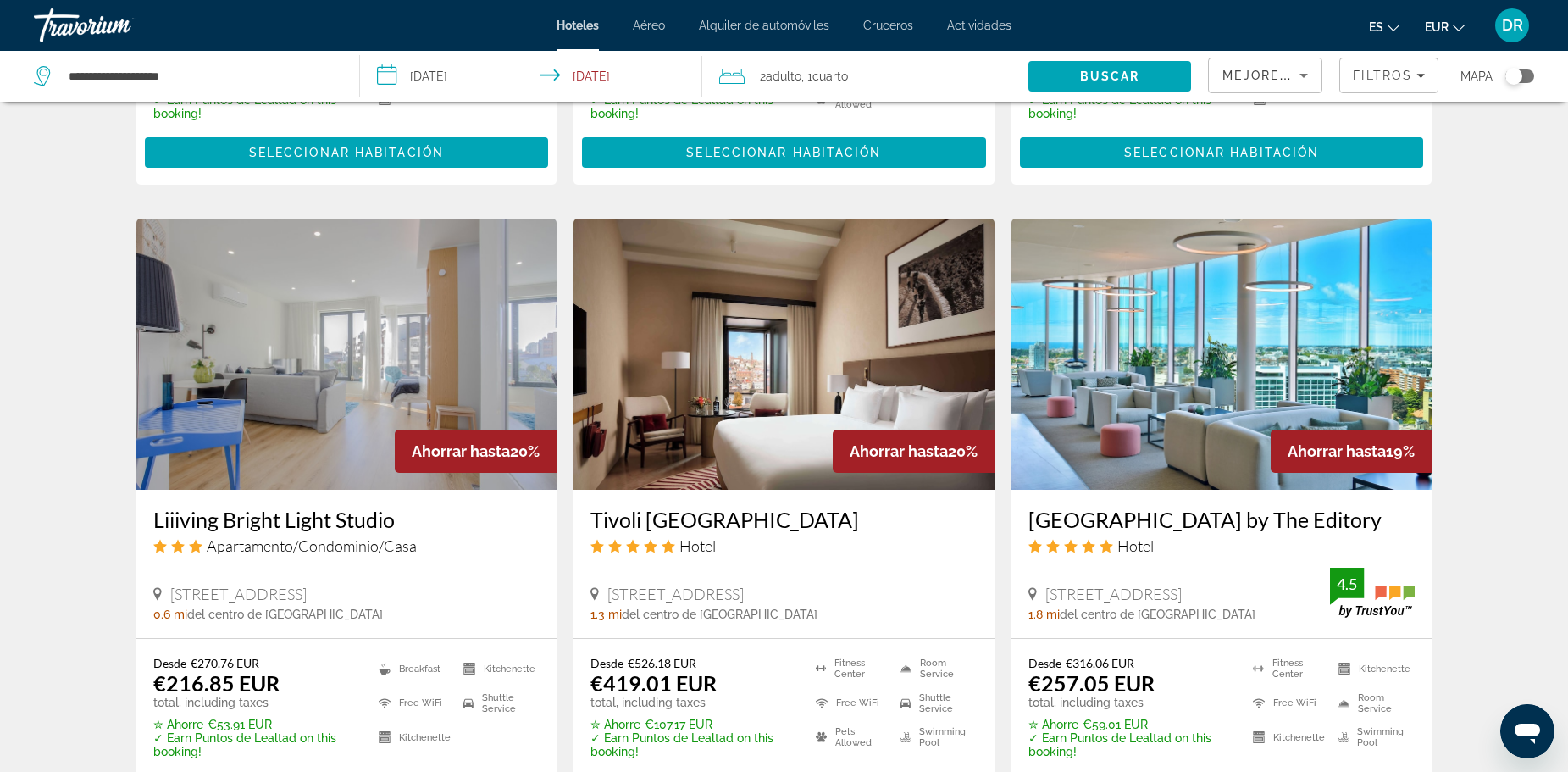
scroll to position [2119, 0]
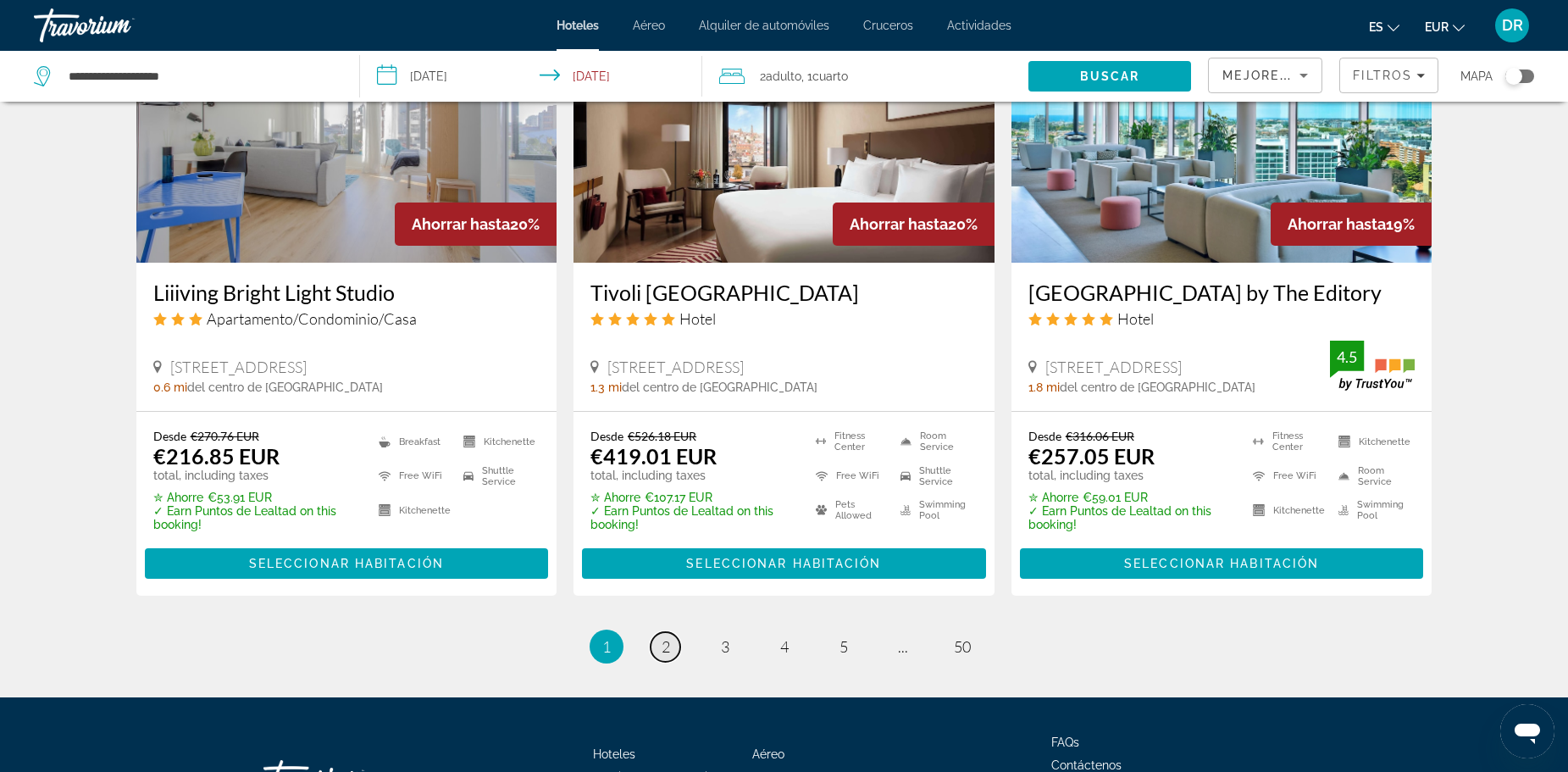
click at [662, 637] on span "2" at bounding box center [666, 646] width 9 height 19
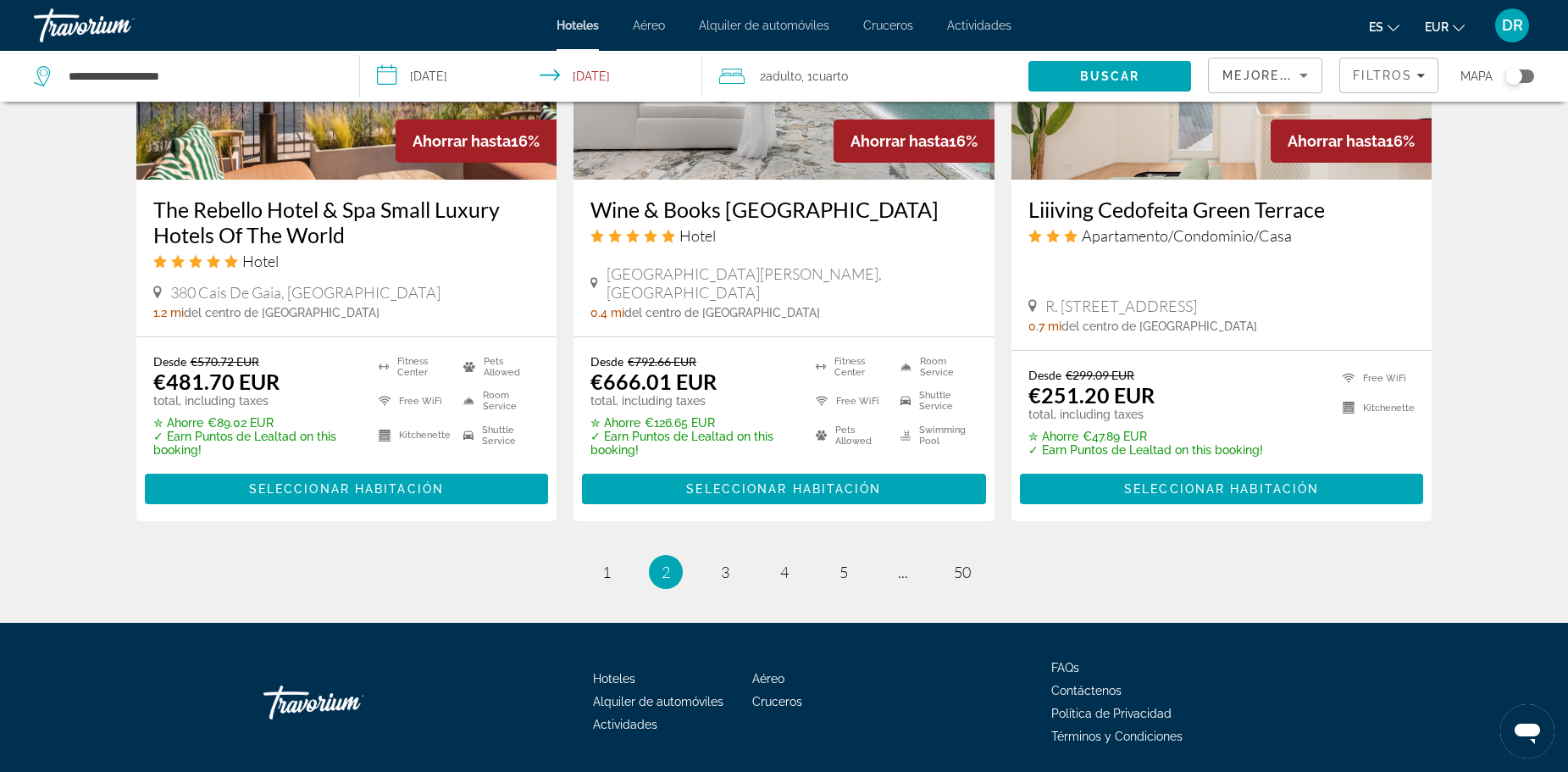
scroll to position [2238, 0]
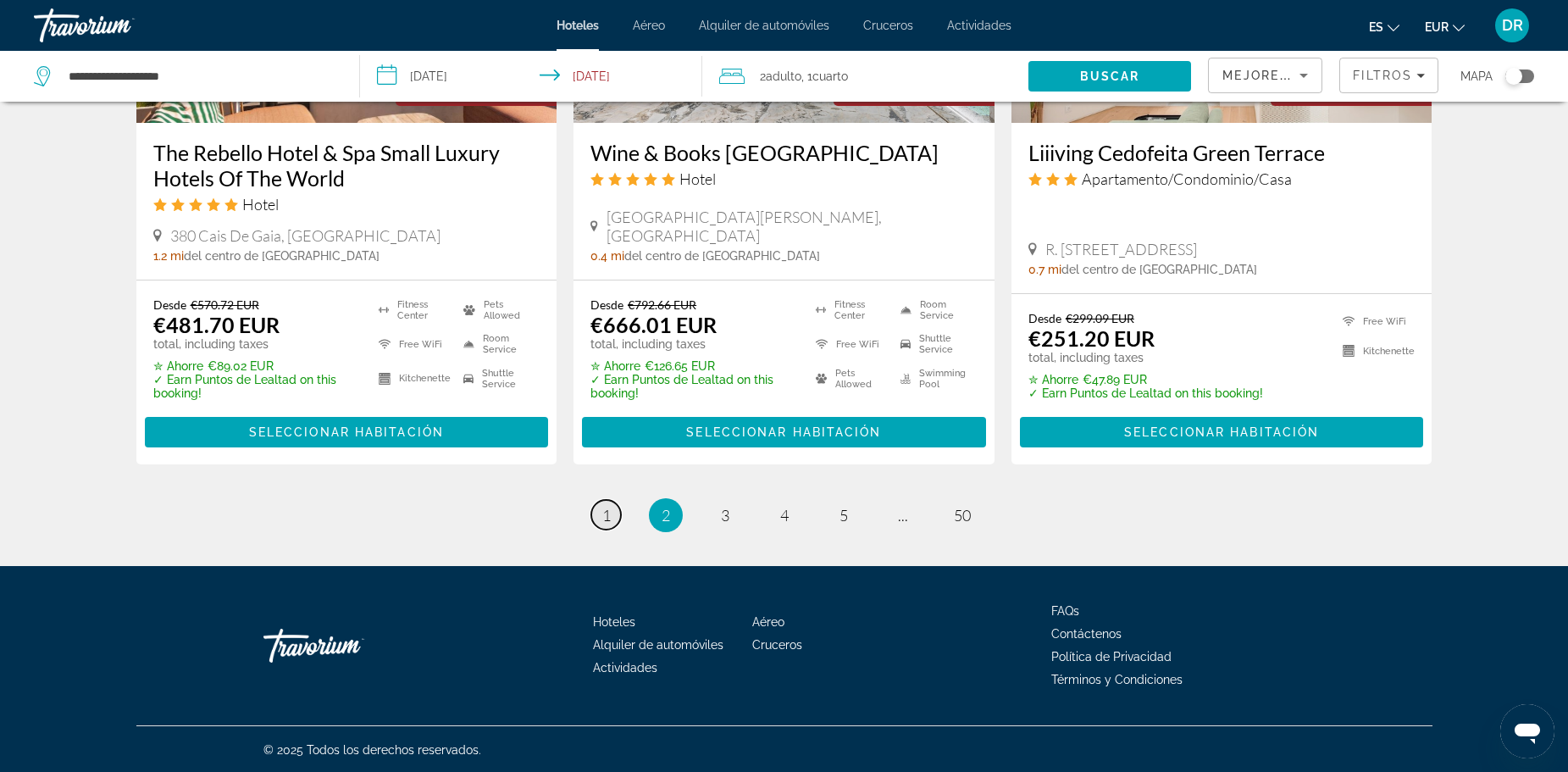
click at [615, 503] on link "page 1" at bounding box center [606, 514] width 30 height 30
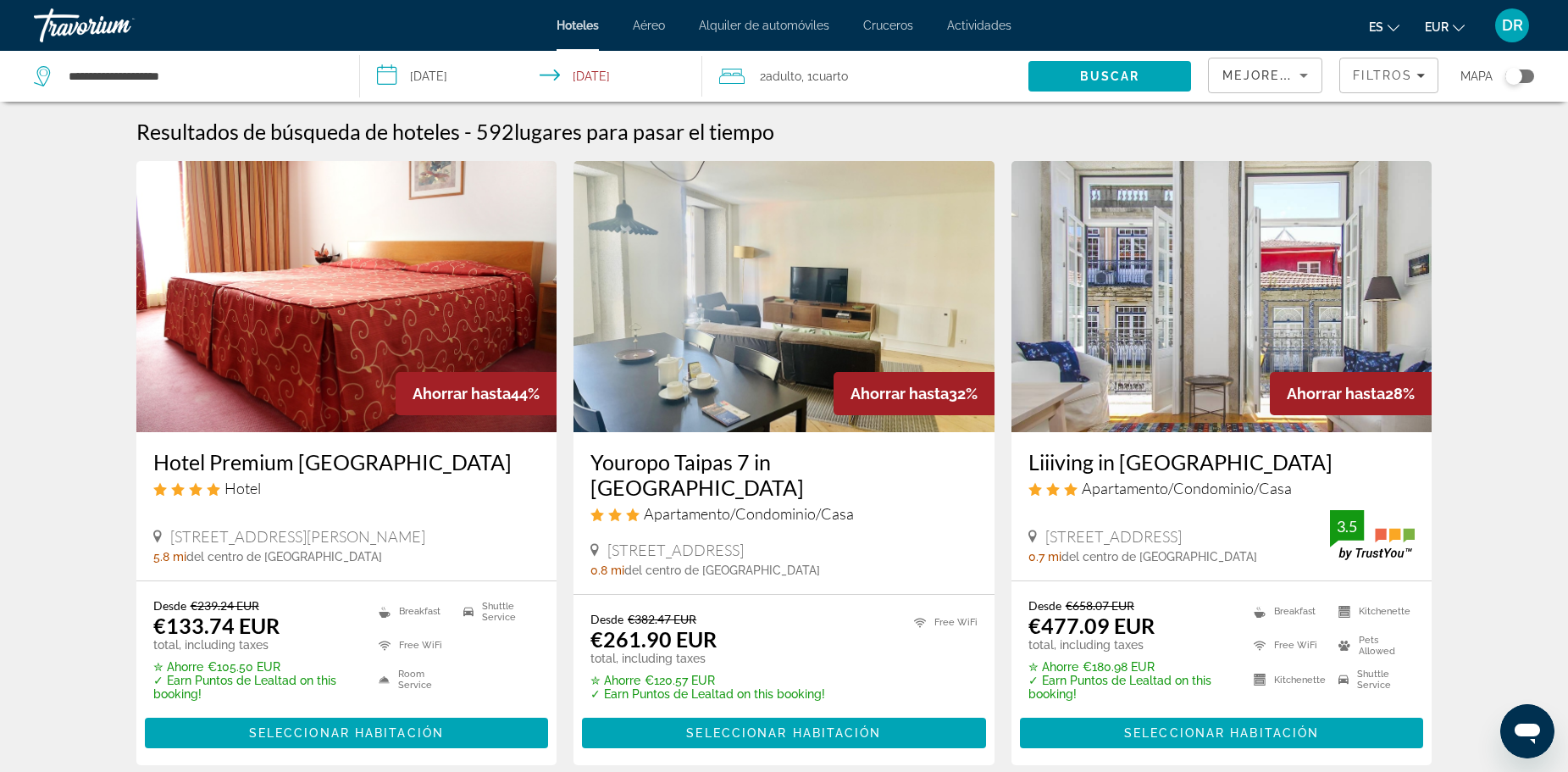
click at [1280, 83] on div "Mejores descuentos" at bounding box center [1261, 75] width 77 height 20
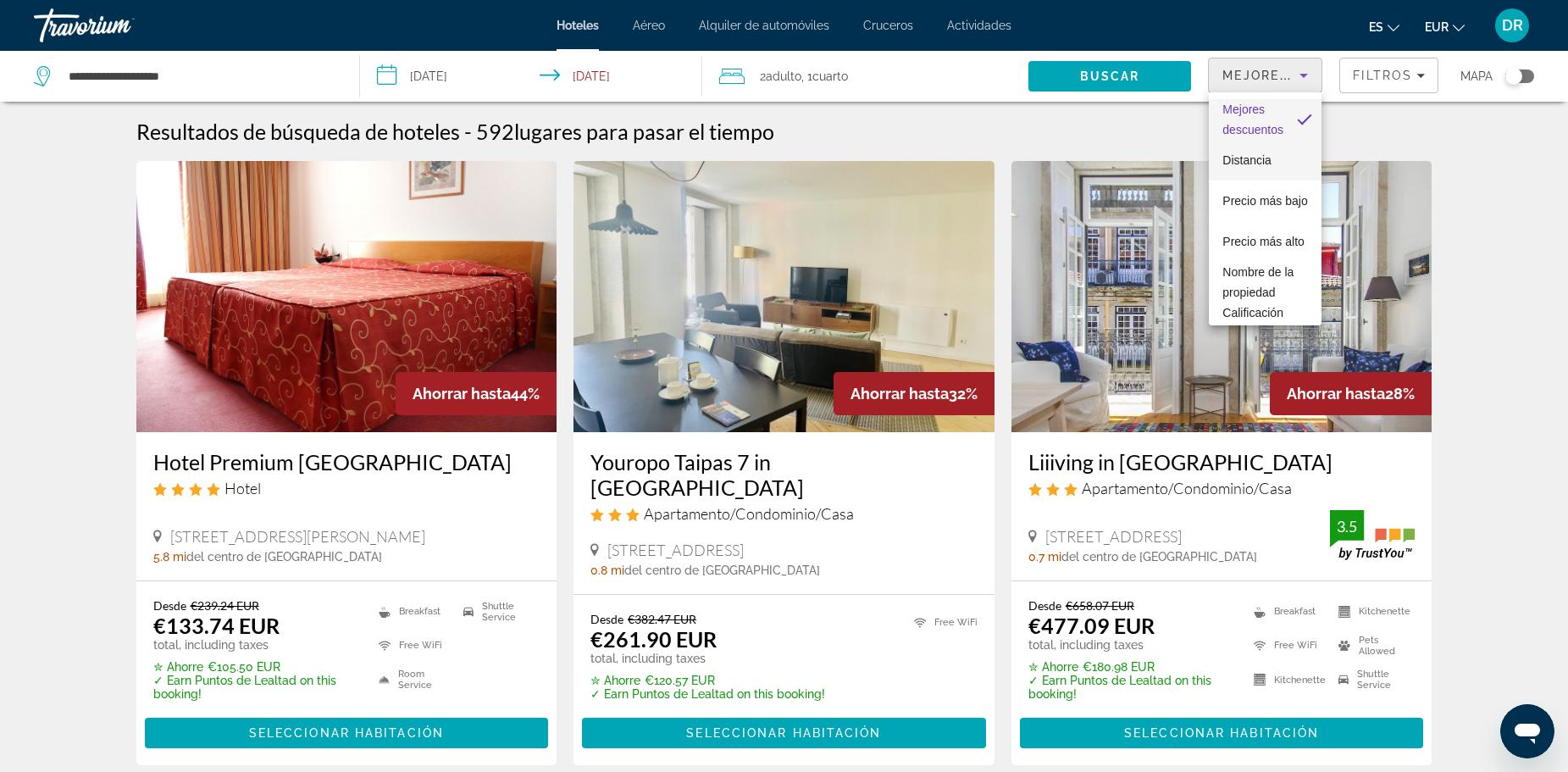
click at [1272, 160] on mat-option "Distancia" at bounding box center [1265, 161] width 113 height 41
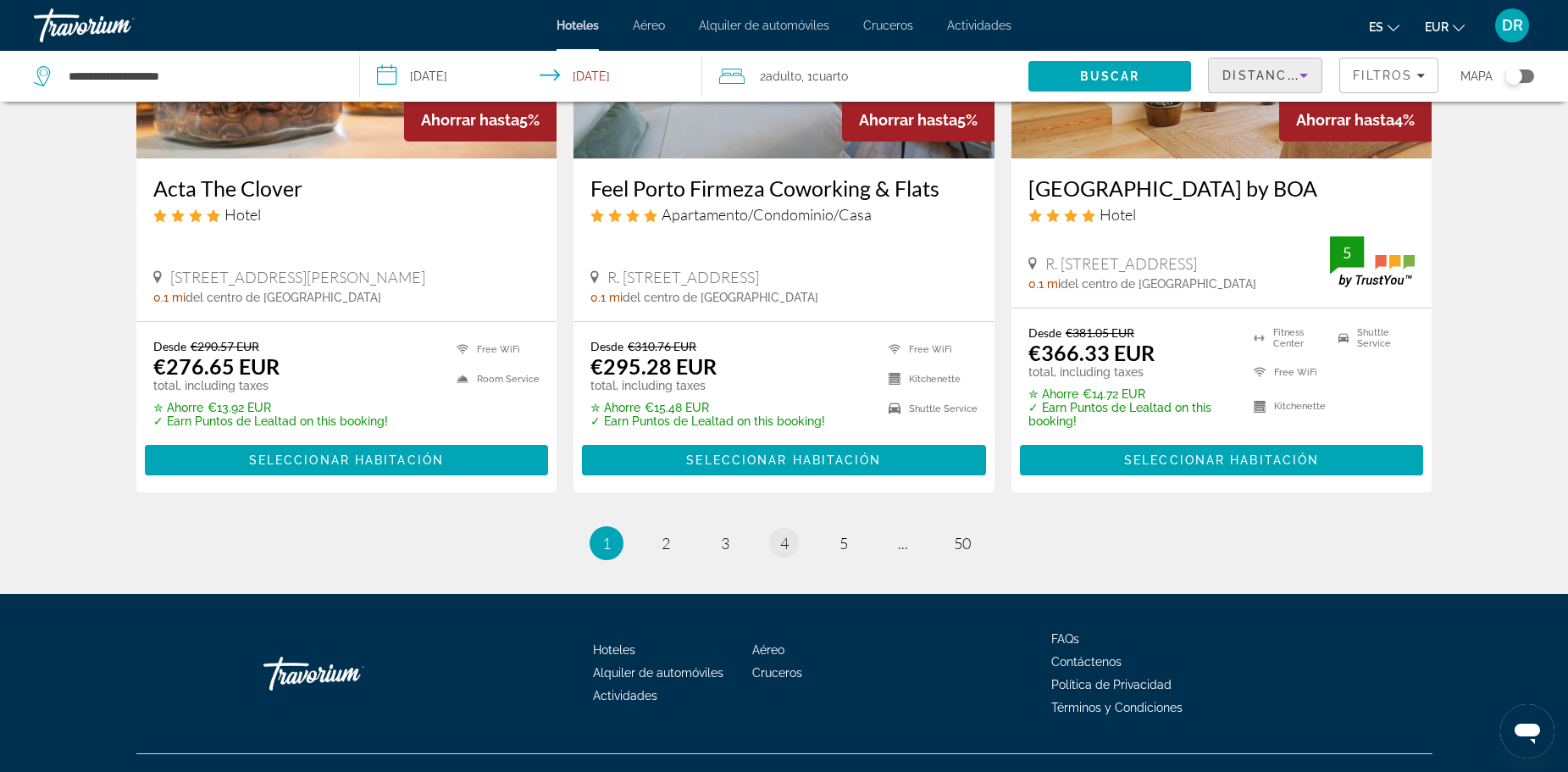
scroll to position [2203, 0]
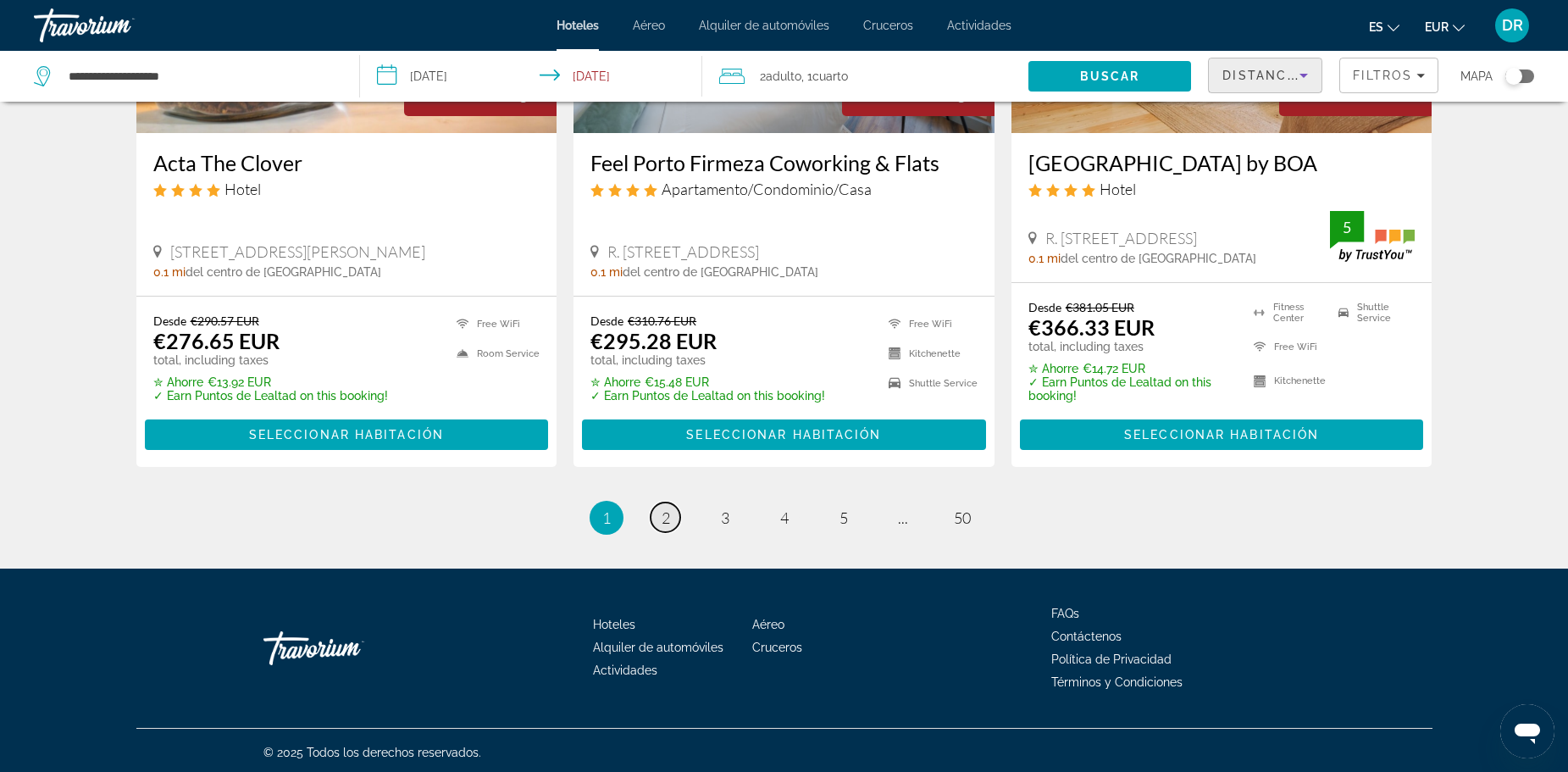
click at [667, 529] on link "page 2" at bounding box center [665, 517] width 30 height 30
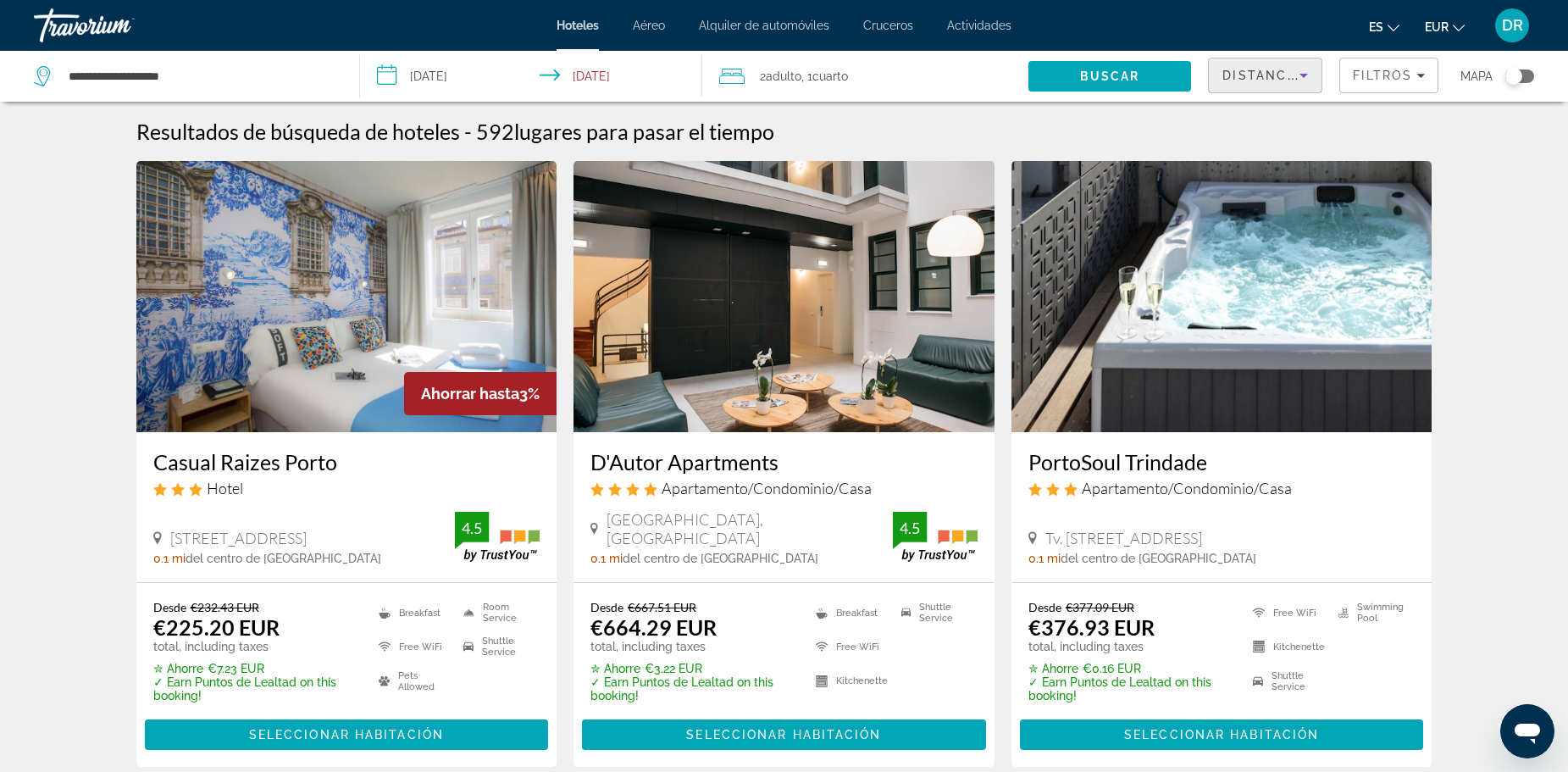
click at [1294, 81] on icon "Sort by" at bounding box center [1303, 75] width 20 height 20
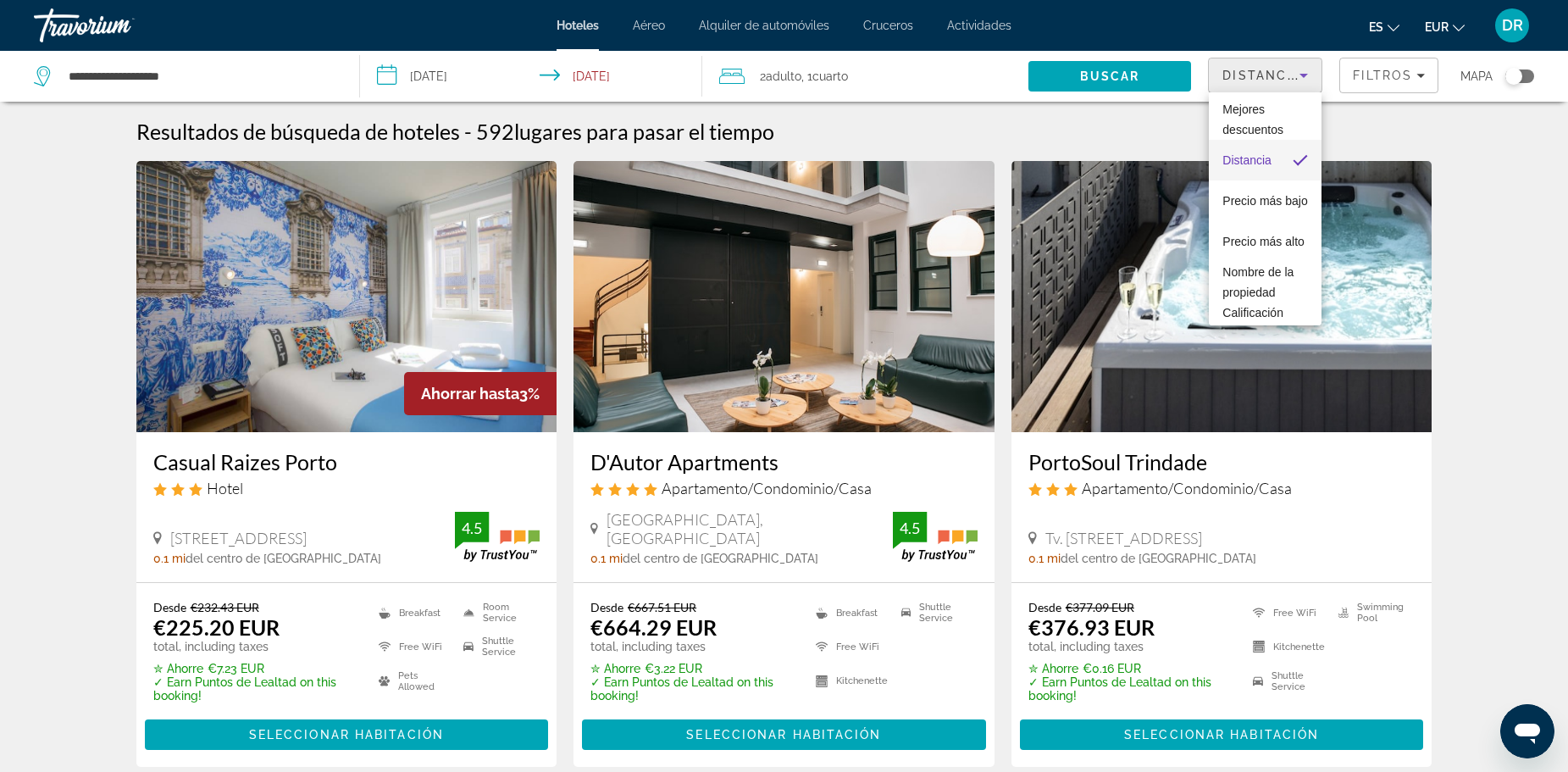
click at [1294, 81] on div at bounding box center [784, 386] width 1568 height 772
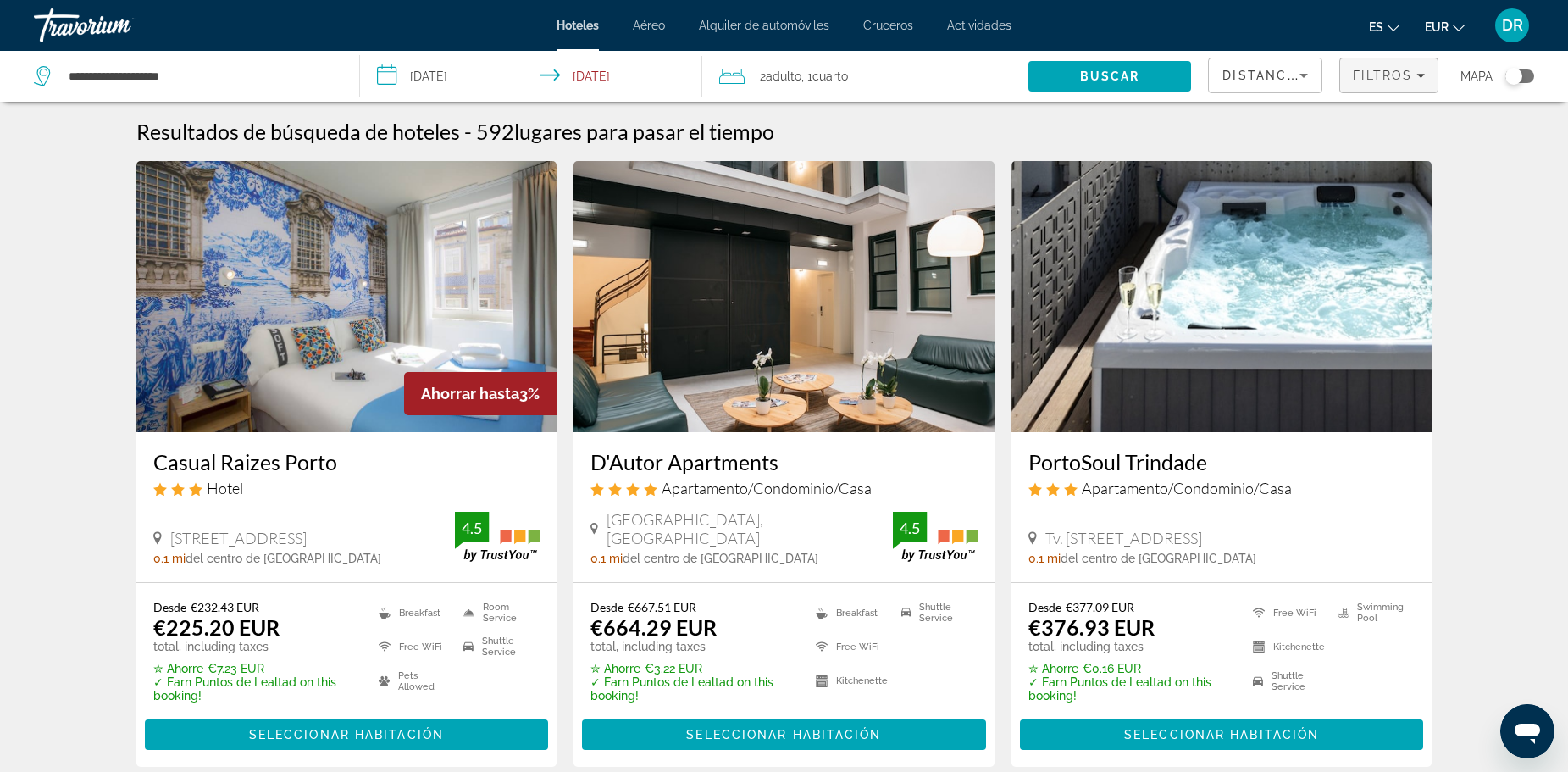
click at [1389, 79] on span "Filtros" at bounding box center [1382, 75] width 59 height 14
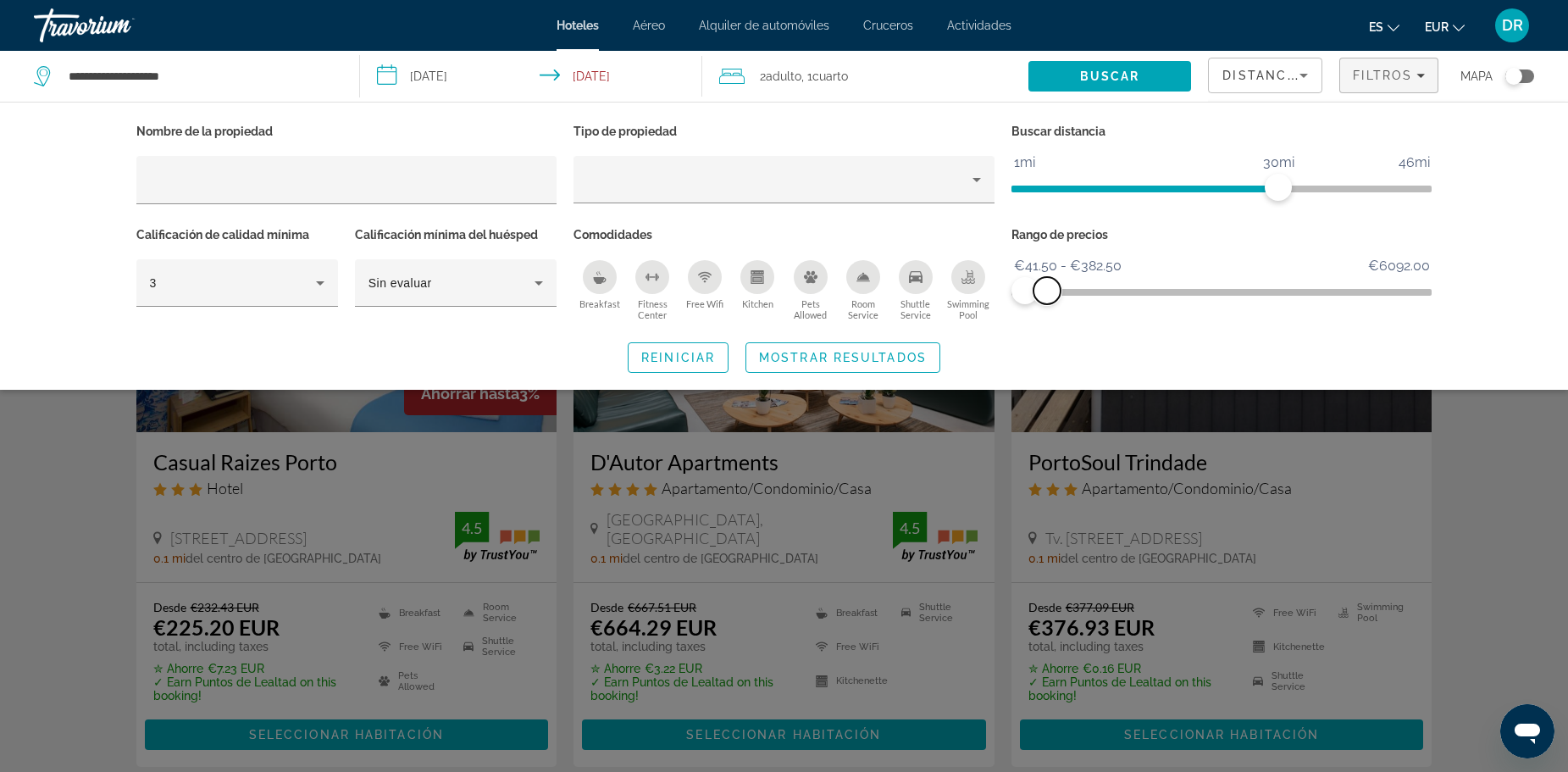
drag, startPoint x: 1414, startPoint y: 283, endPoint x: 1046, endPoint y: 291, distance: 368.1
click at [1046, 291] on span "ngx-slider-max" at bounding box center [1047, 290] width 27 height 27
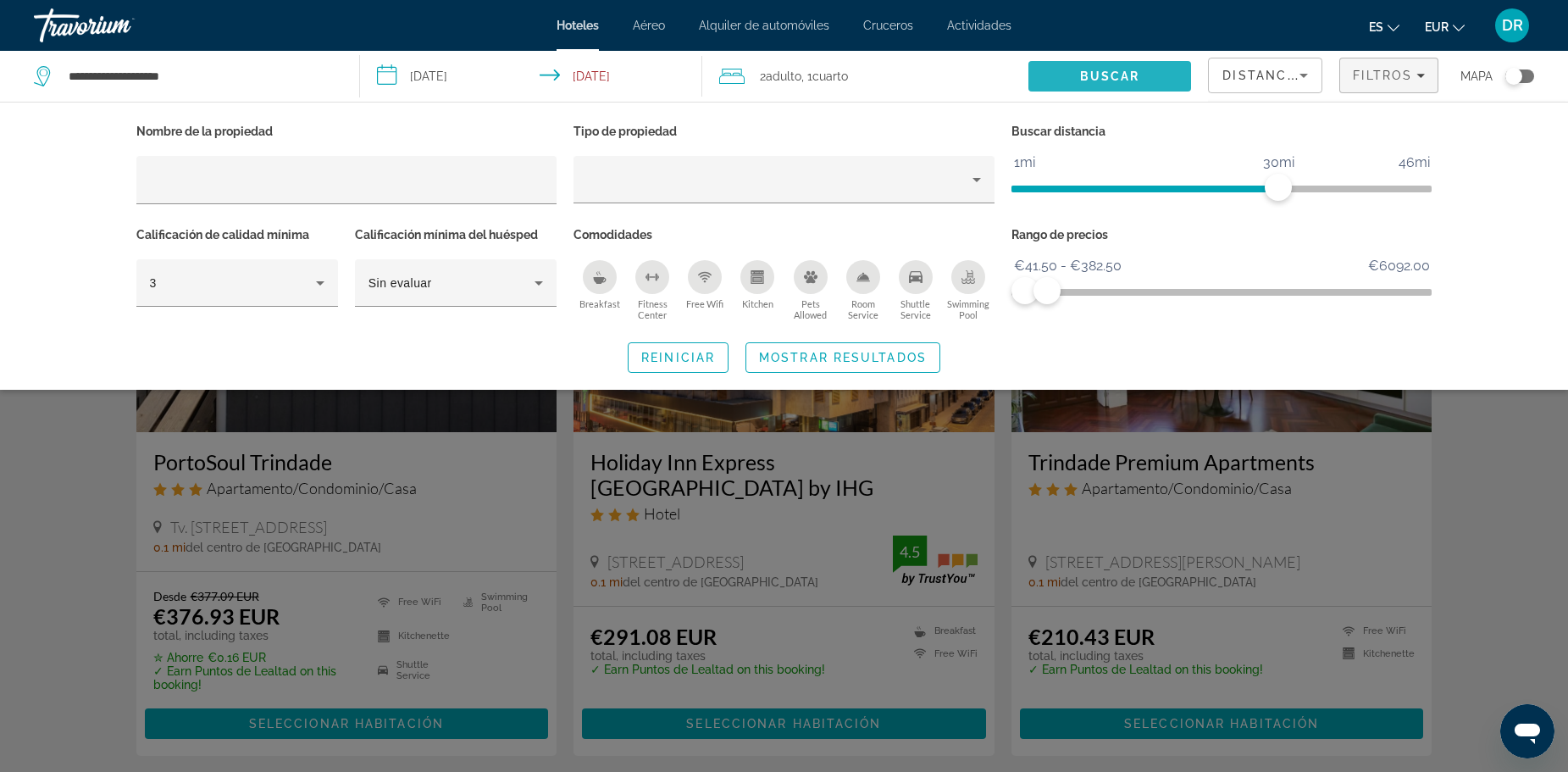
click at [1134, 71] on span "Buscar" at bounding box center [1110, 76] width 60 height 14
click at [1447, 463] on div "Search widget" at bounding box center [784, 513] width 1568 height 518
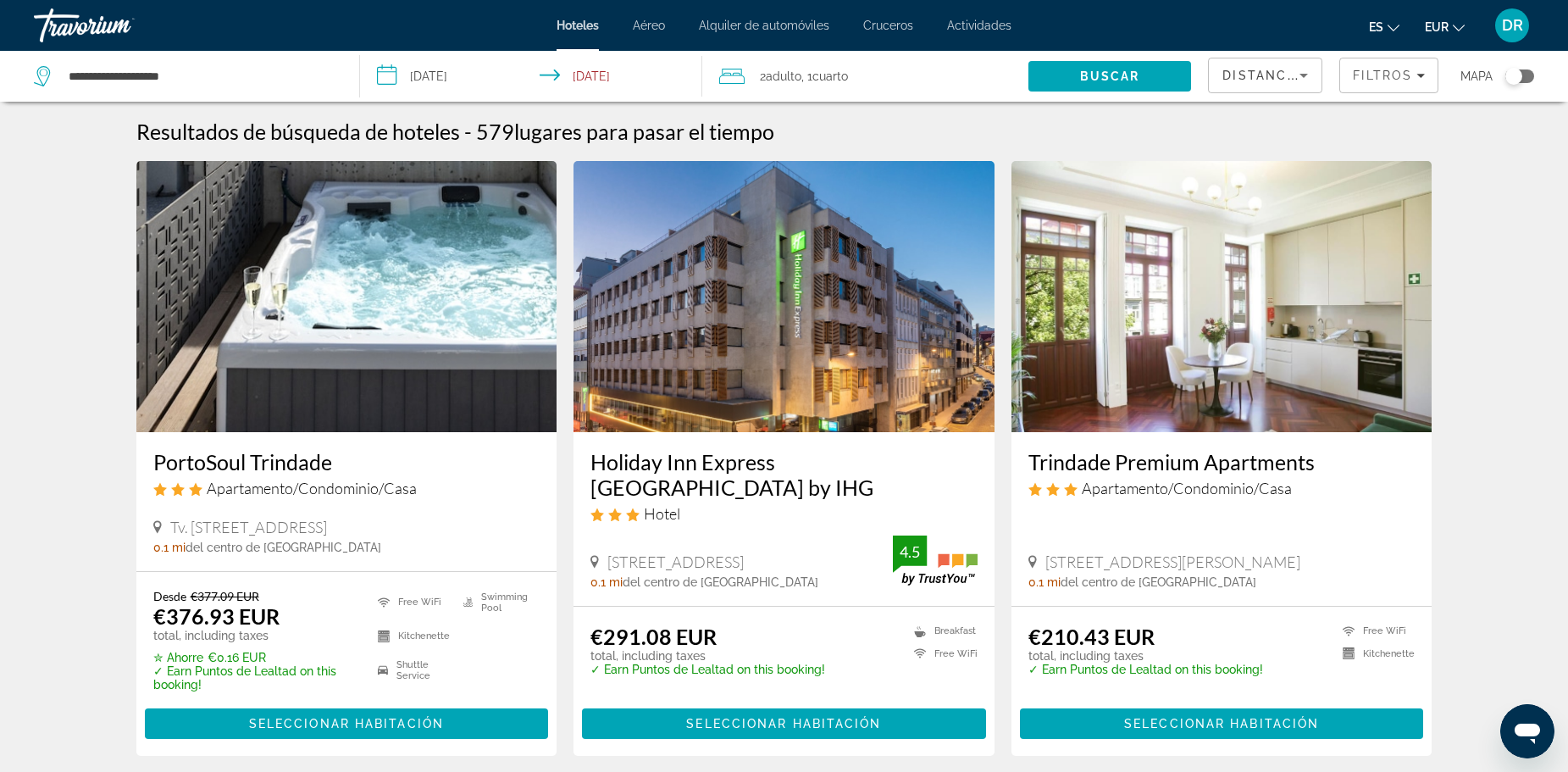
click at [1285, 79] on span "Distancia" at bounding box center [1262, 75] width 79 height 14
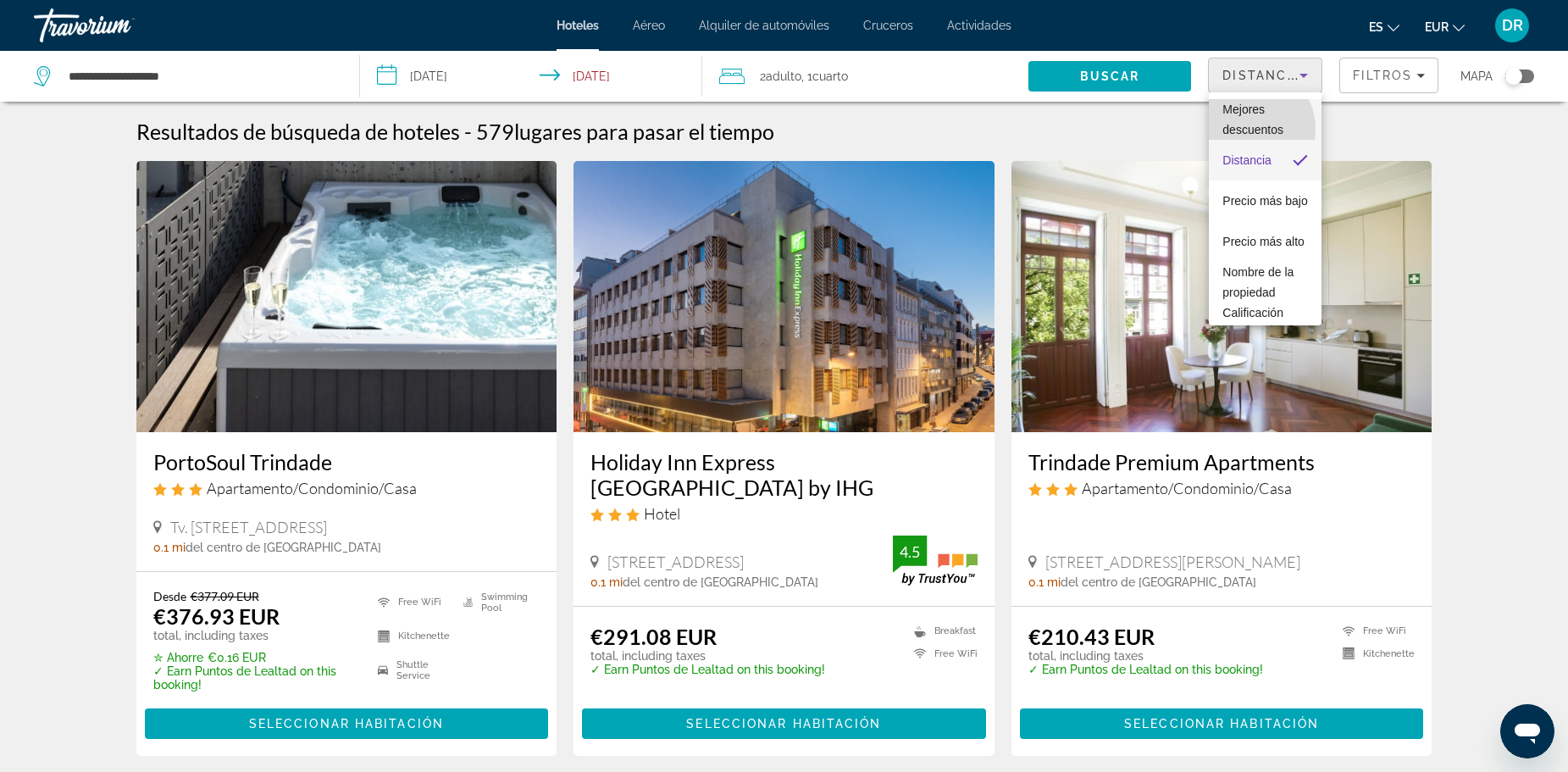
click at [1249, 129] on span "Mejores descuentos" at bounding box center [1252, 120] width 61 height 34
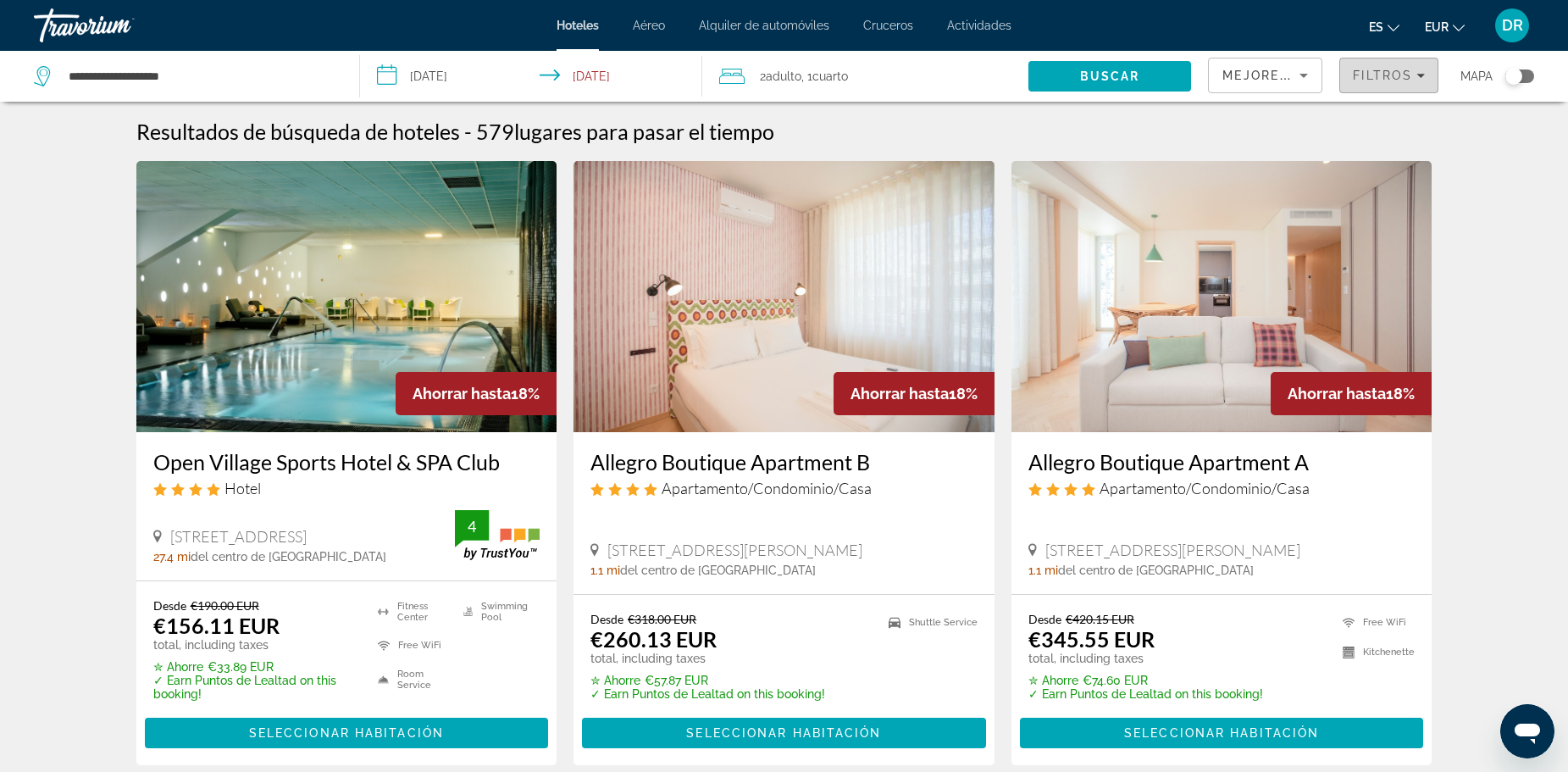
click at [1414, 83] on span "Filters" at bounding box center [1389, 75] width 97 height 41
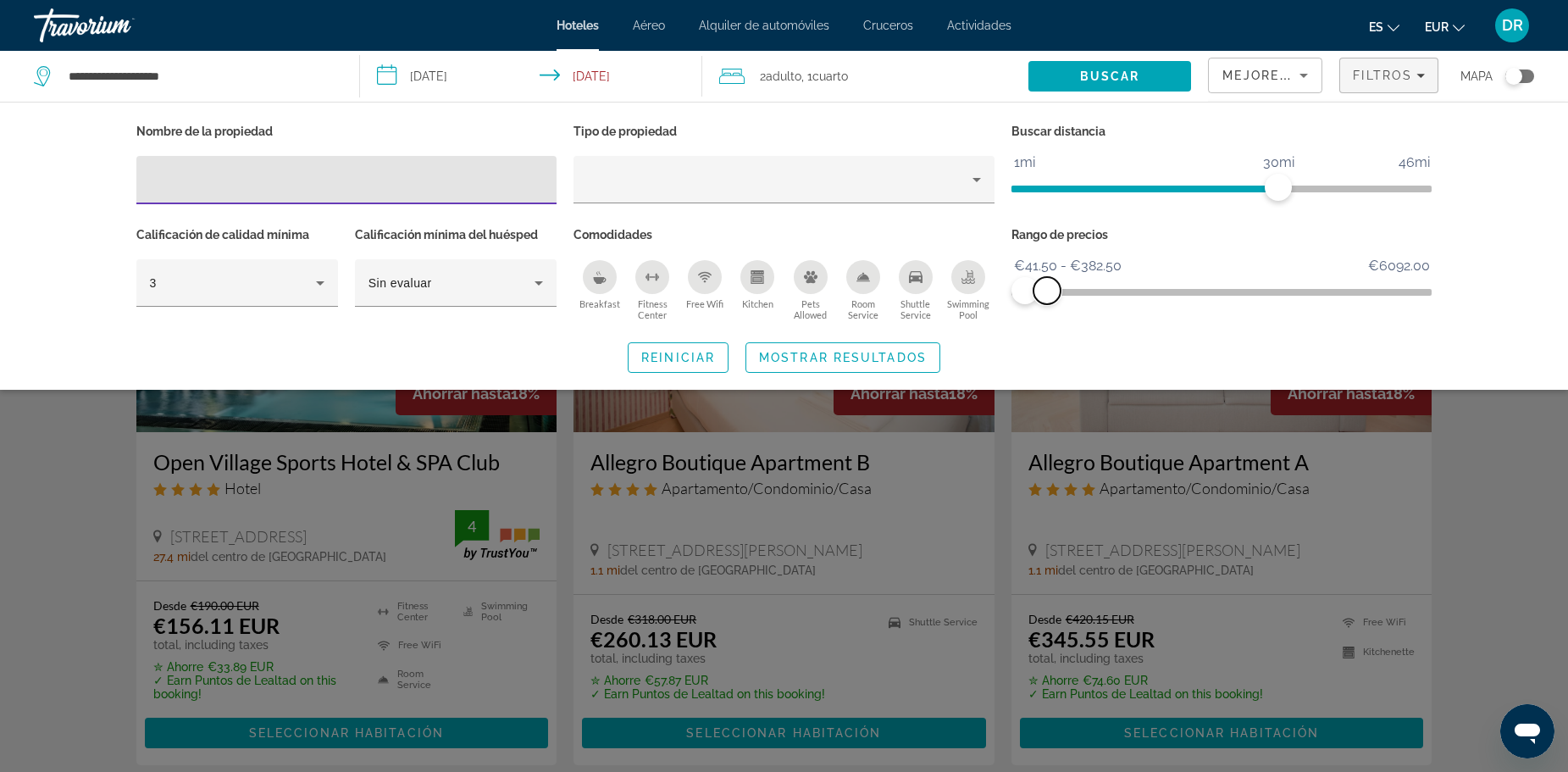
click at [1052, 293] on span "ngx-slider-max" at bounding box center [1047, 290] width 27 height 27
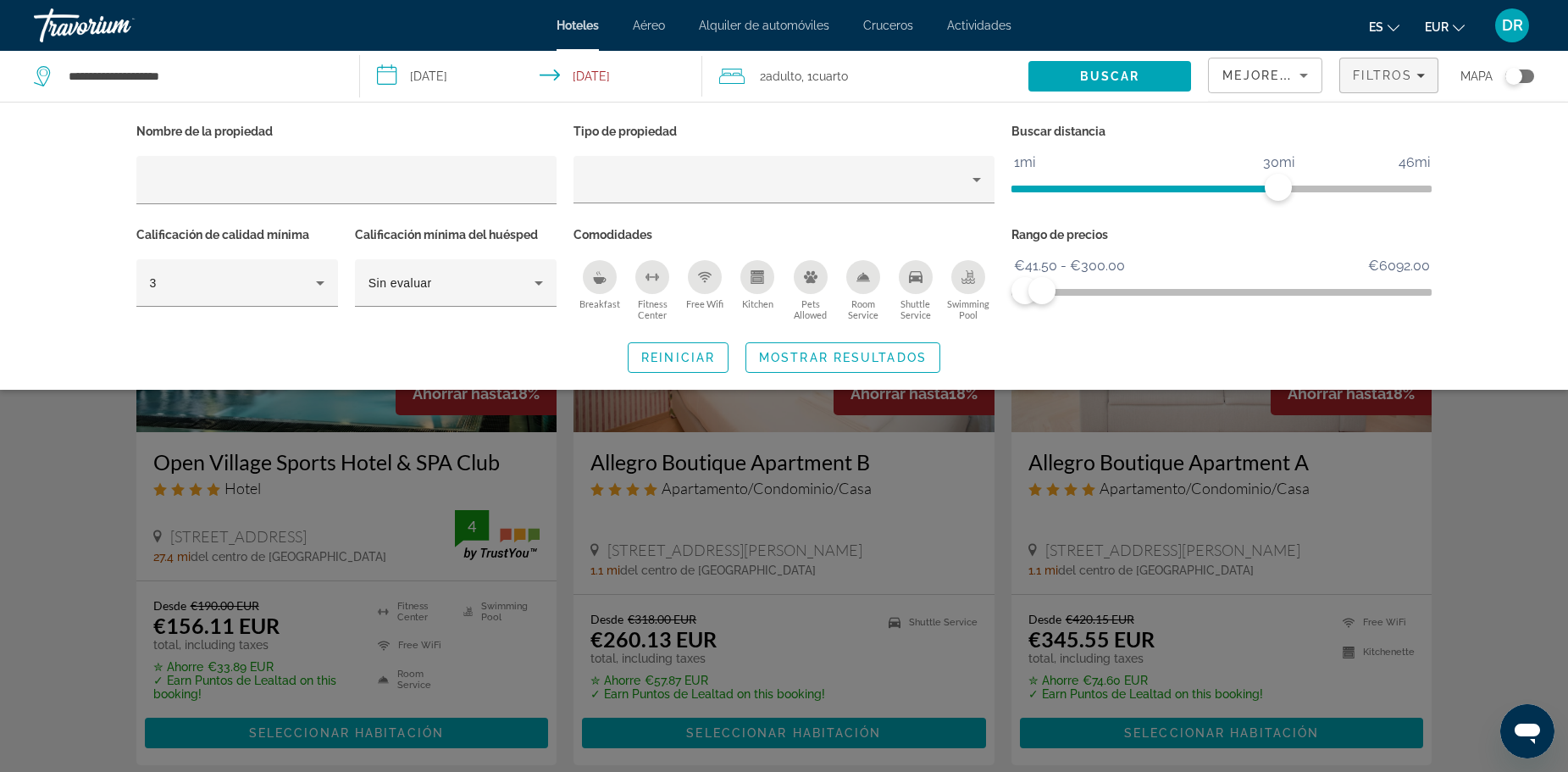
click at [1504, 466] on div "Search widget" at bounding box center [784, 513] width 1568 height 518
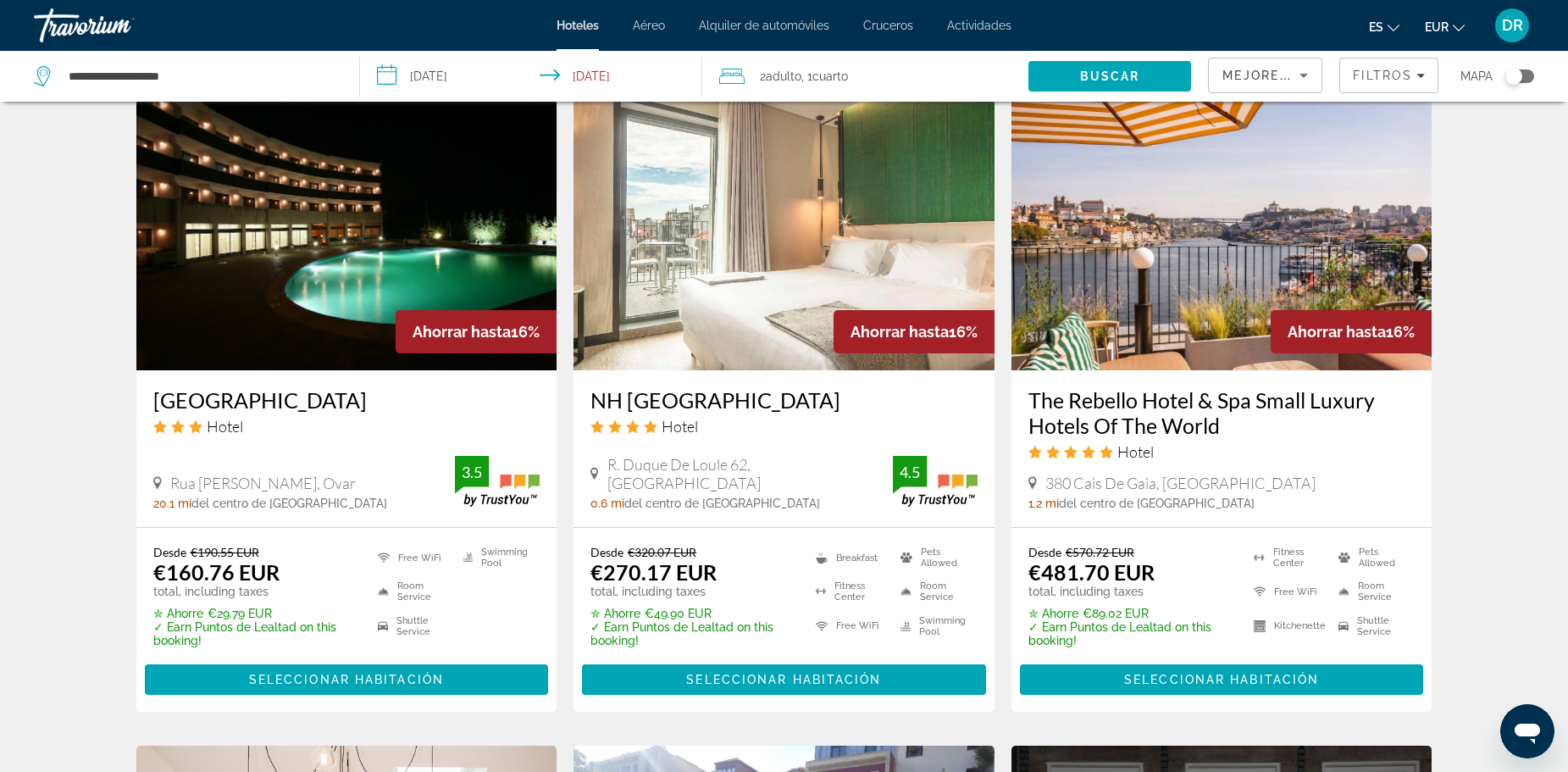
scroll to position [1356, 0]
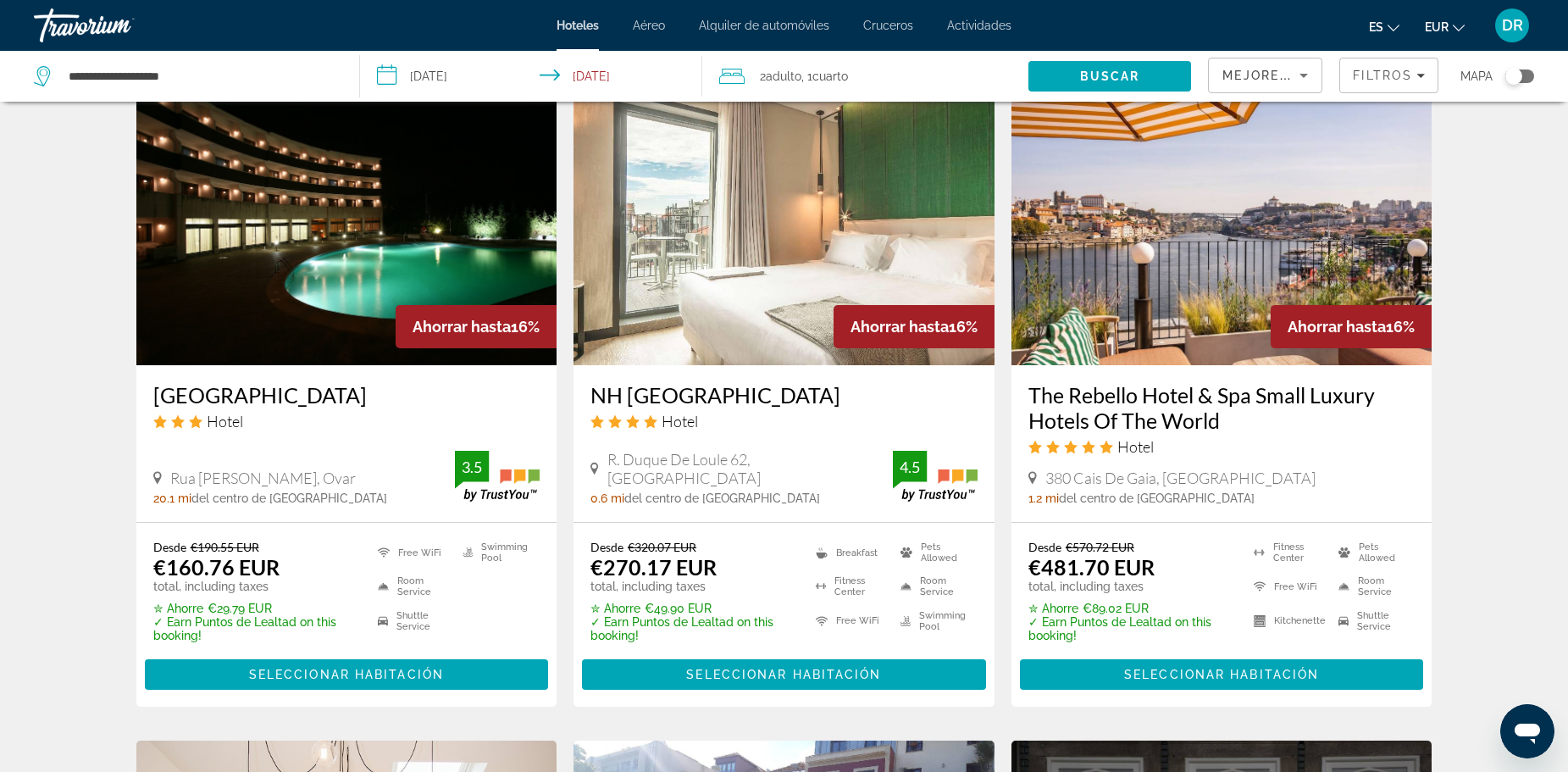
click at [318, 480] on span "Rua Eng [PERSON_NAME] Da [PERSON_NAME], Ovar" at bounding box center [262, 478] width 185 height 19
click at [170, 471] on span "Rua Eng [PERSON_NAME] Da [PERSON_NAME], Ovar" at bounding box center [262, 478] width 185 height 19
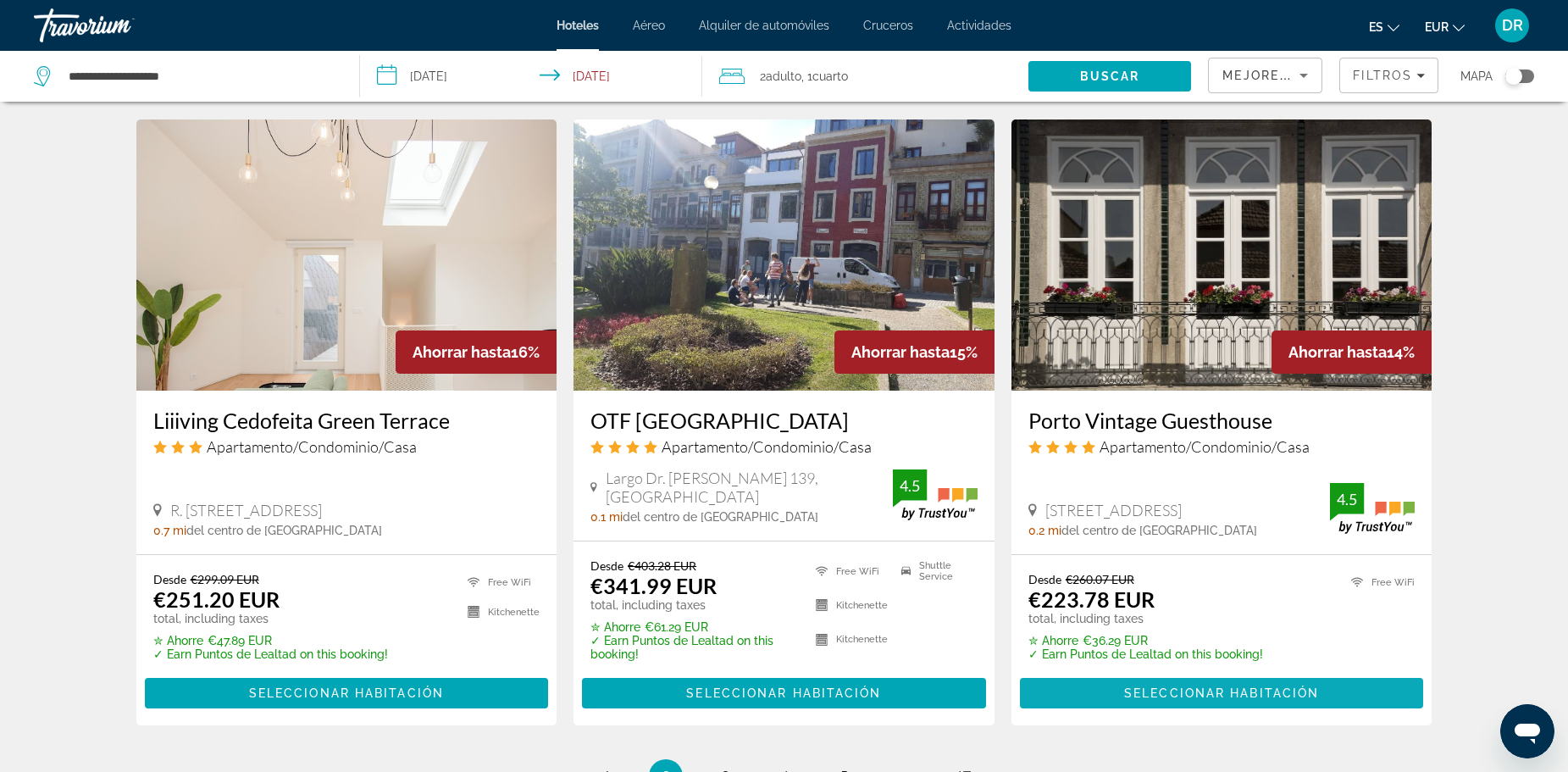
scroll to position [2238, 0]
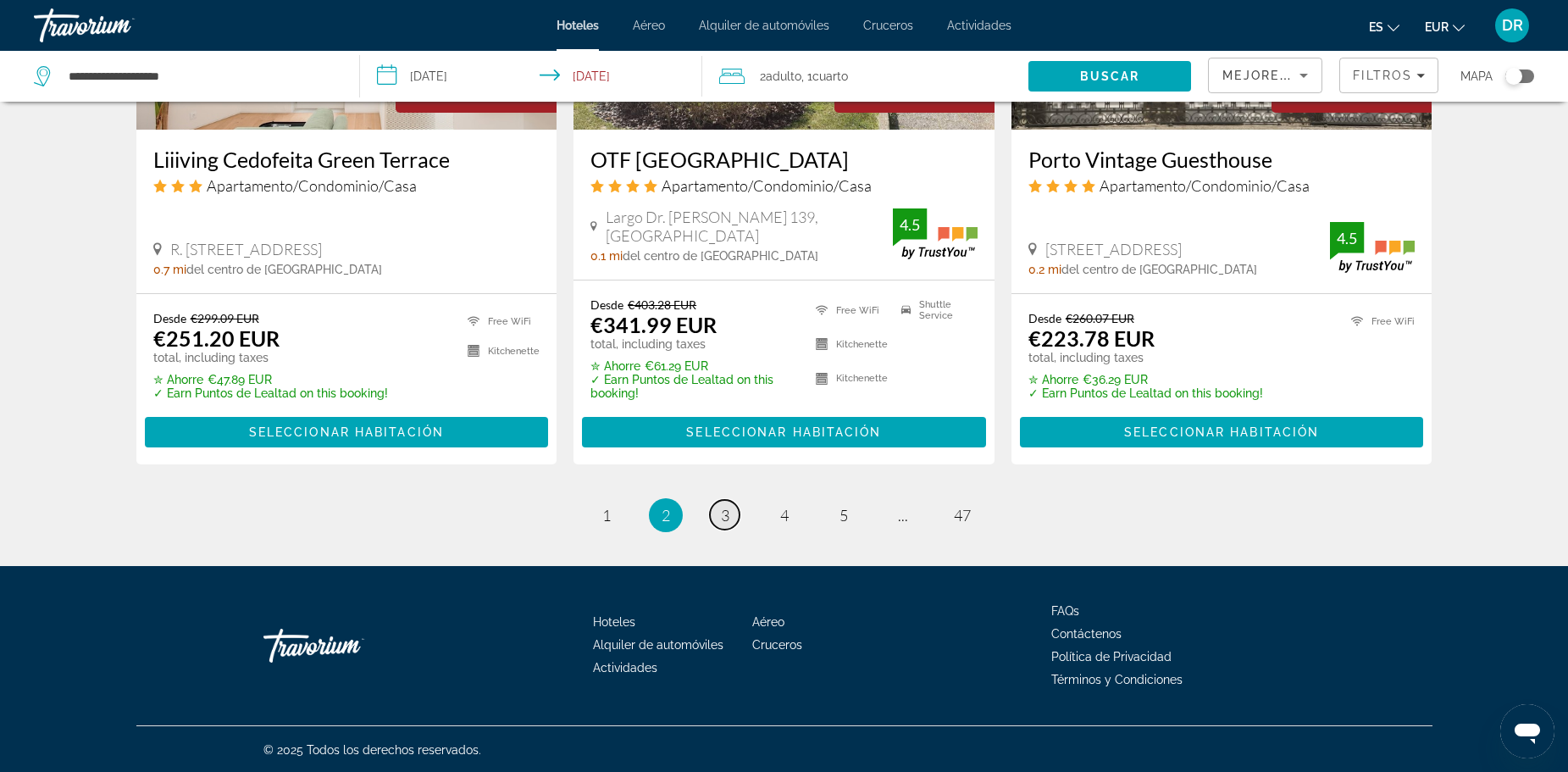
click at [723, 518] on span "3" at bounding box center [725, 515] width 9 height 19
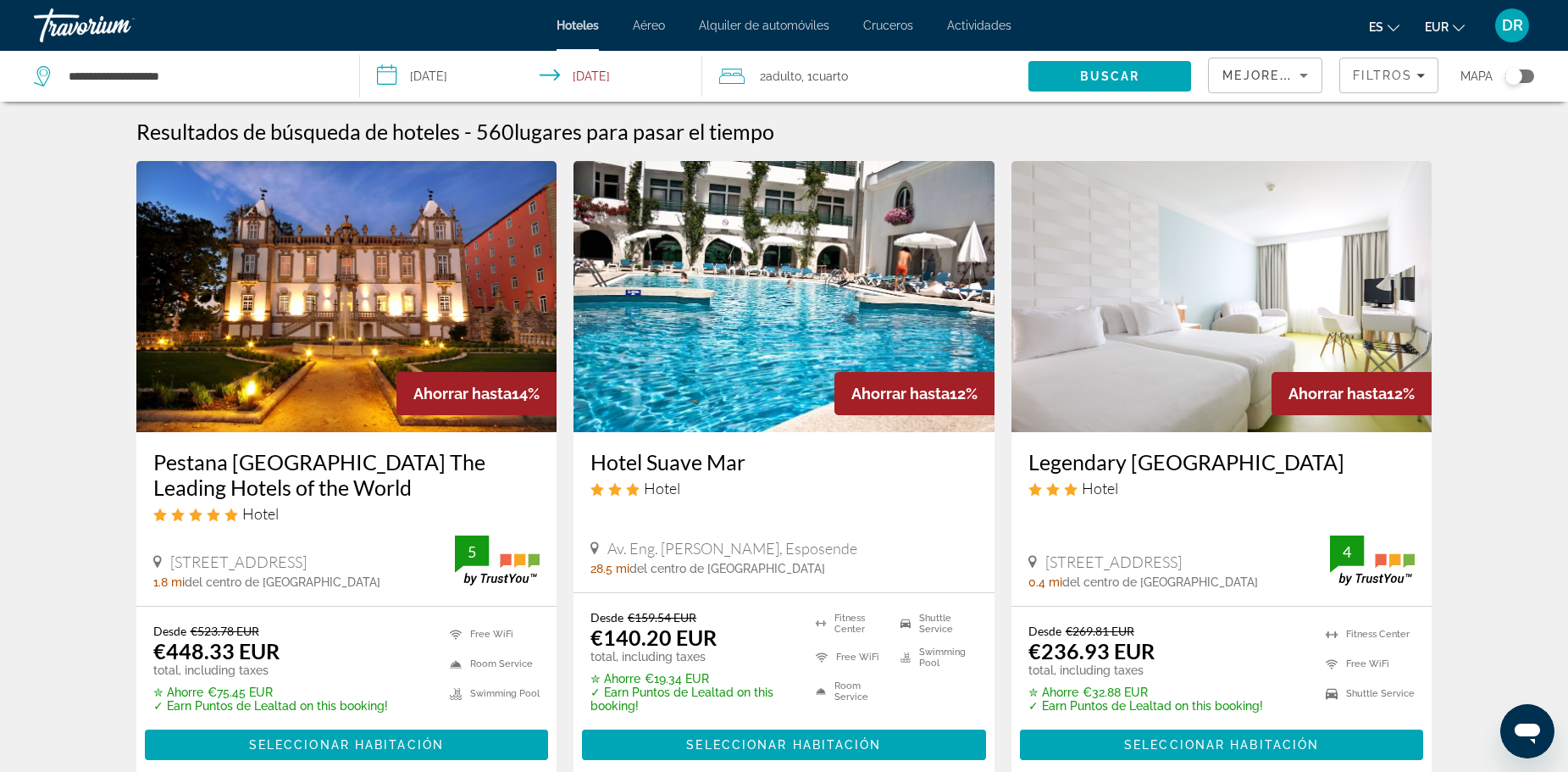
click at [1285, 78] on span "Mejores descuentos" at bounding box center [1307, 75] width 169 height 14
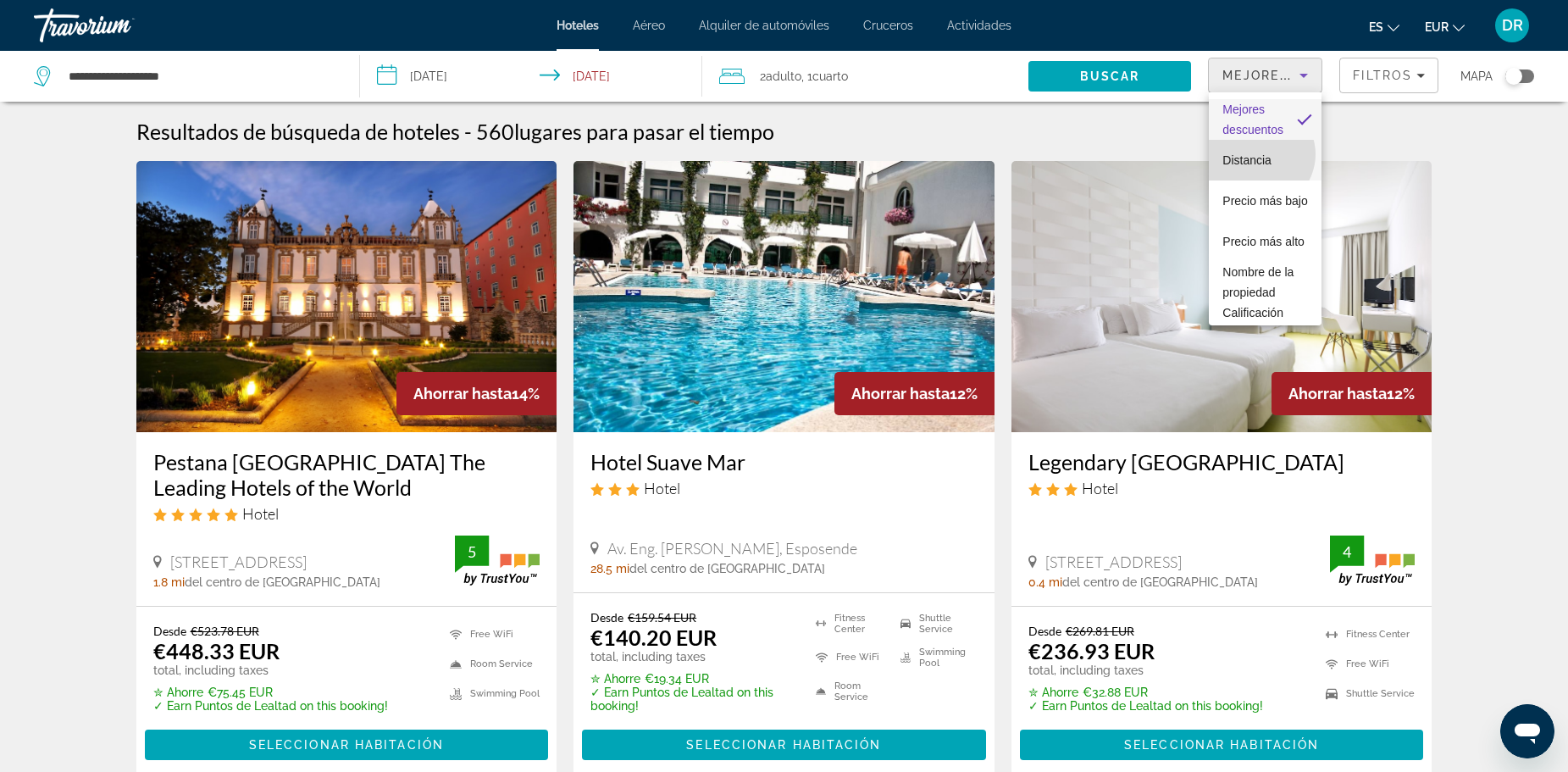
click at [1258, 155] on span "Distancia" at bounding box center [1247, 161] width 50 height 14
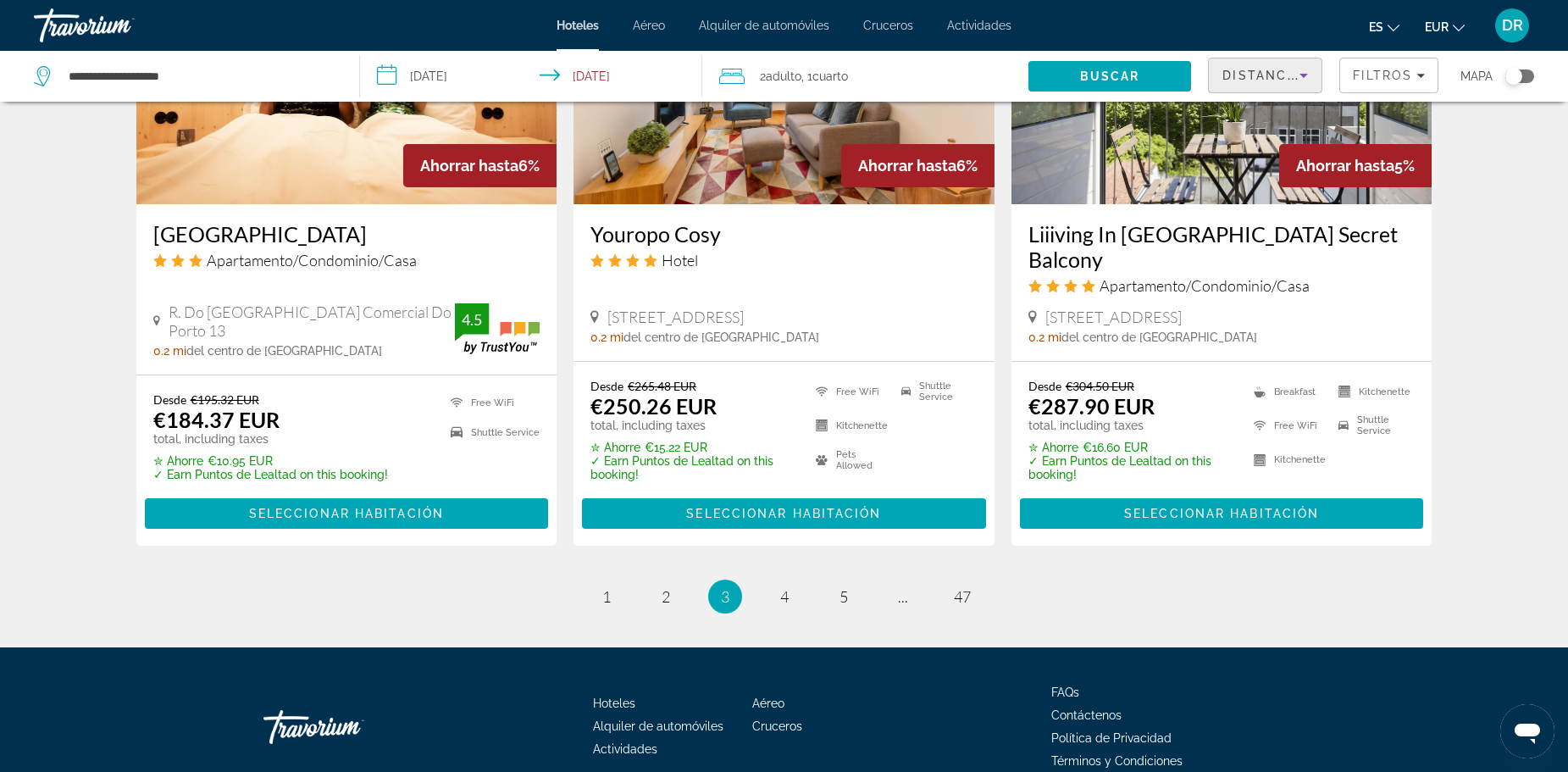
scroll to position [2199, 0]
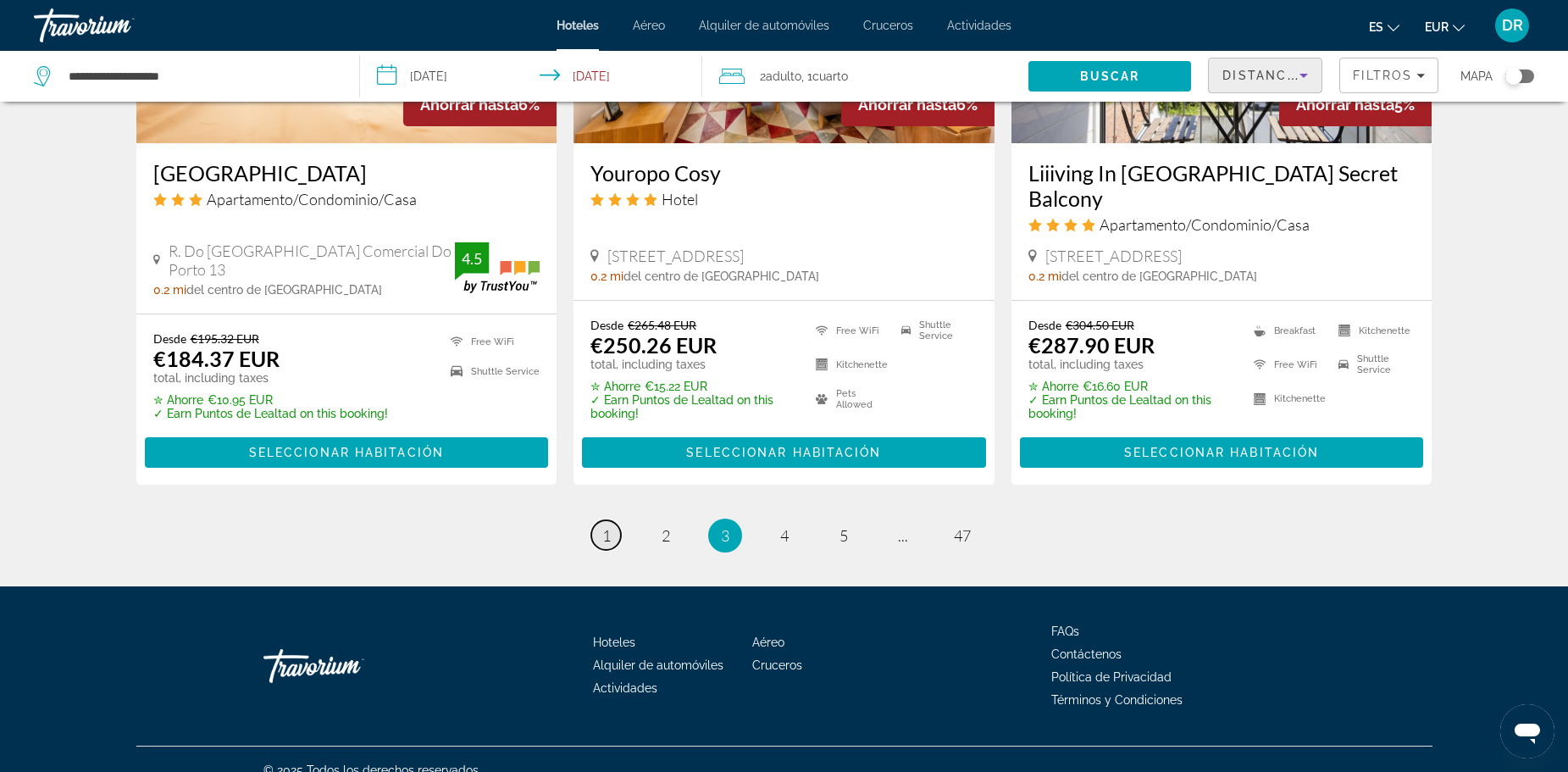
click at [606, 526] on span "1" at bounding box center [606, 535] width 9 height 19
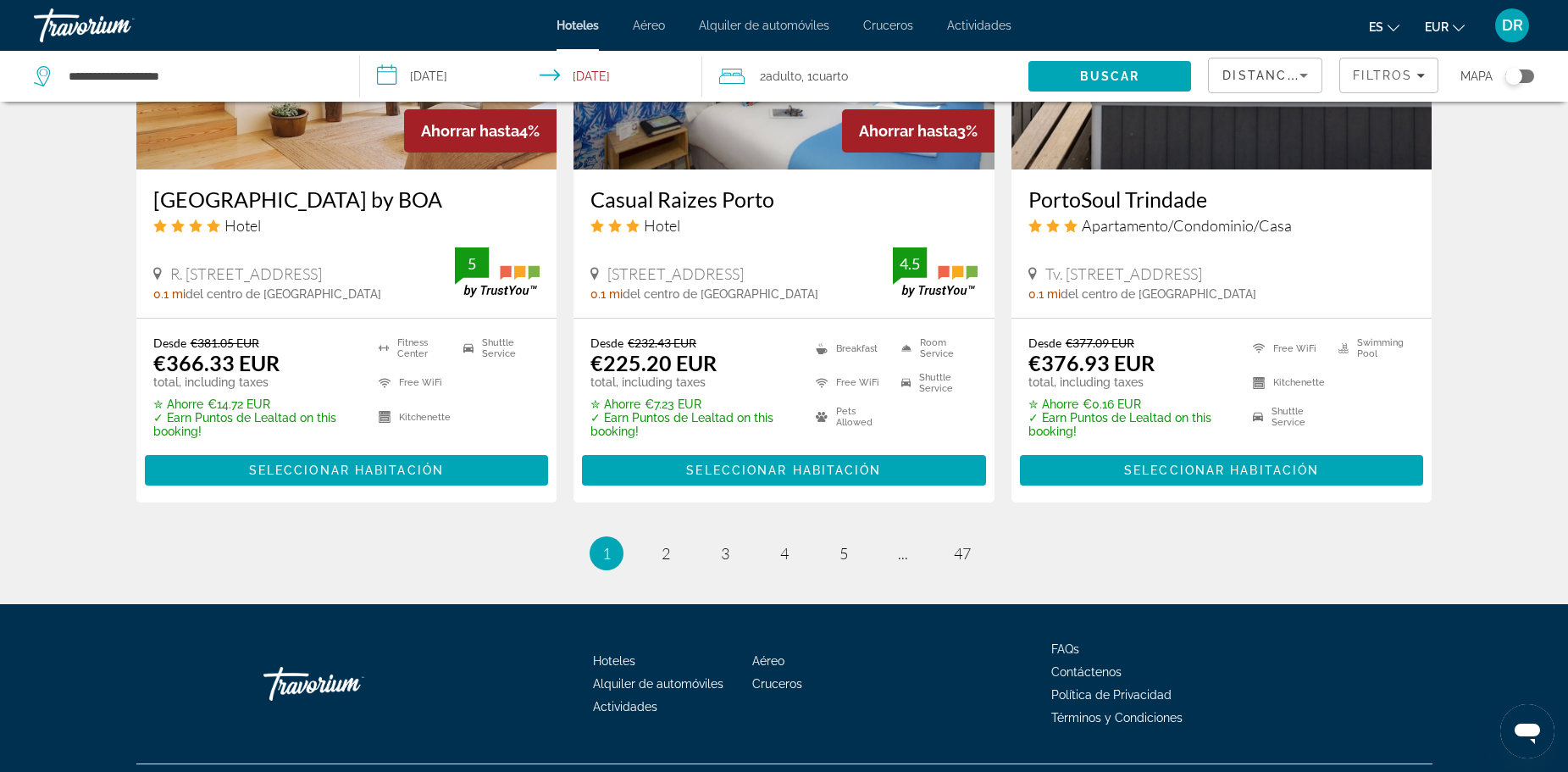
scroll to position [2220, 0]
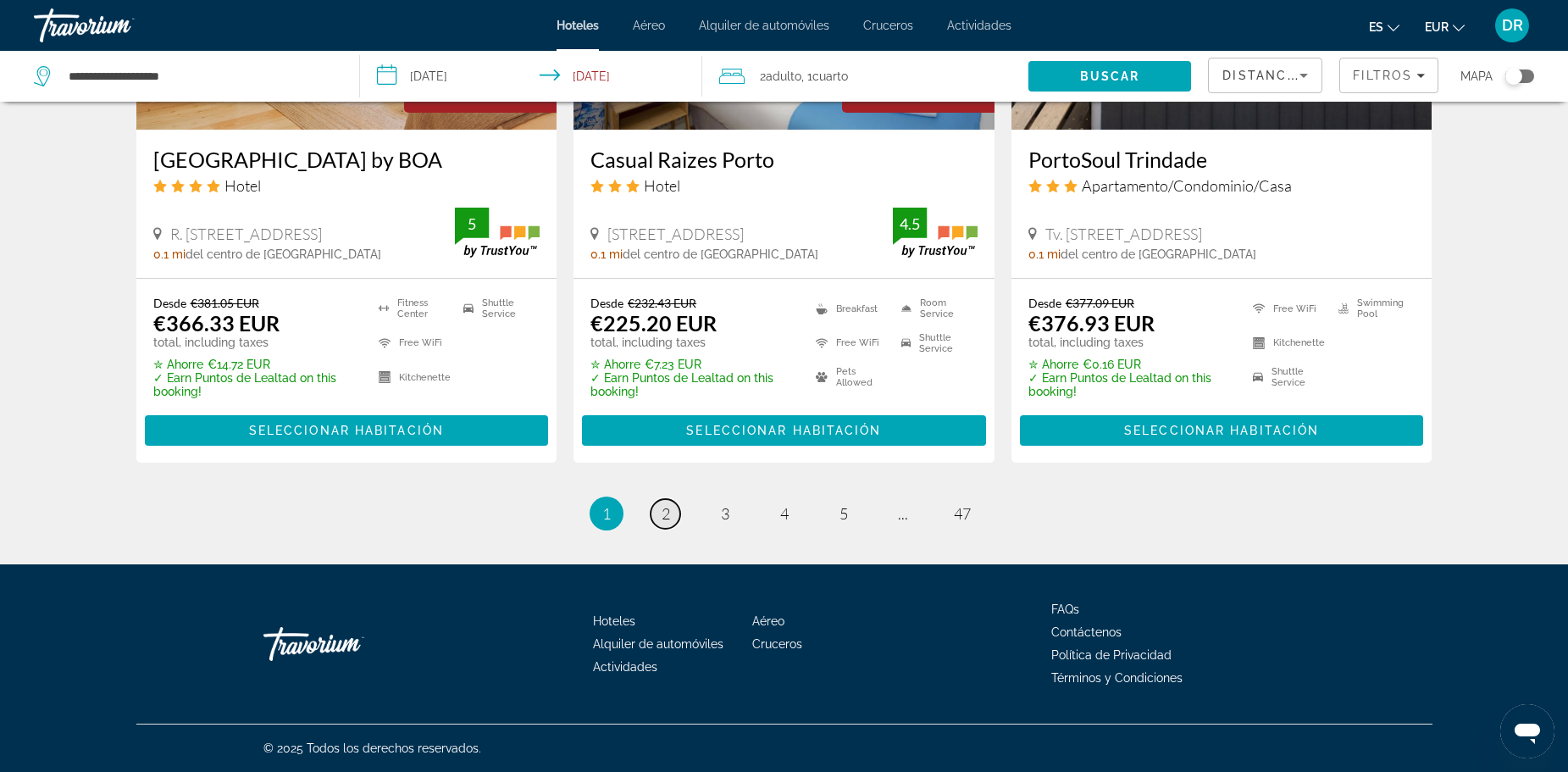
click at [667, 512] on span "2" at bounding box center [666, 513] width 9 height 19
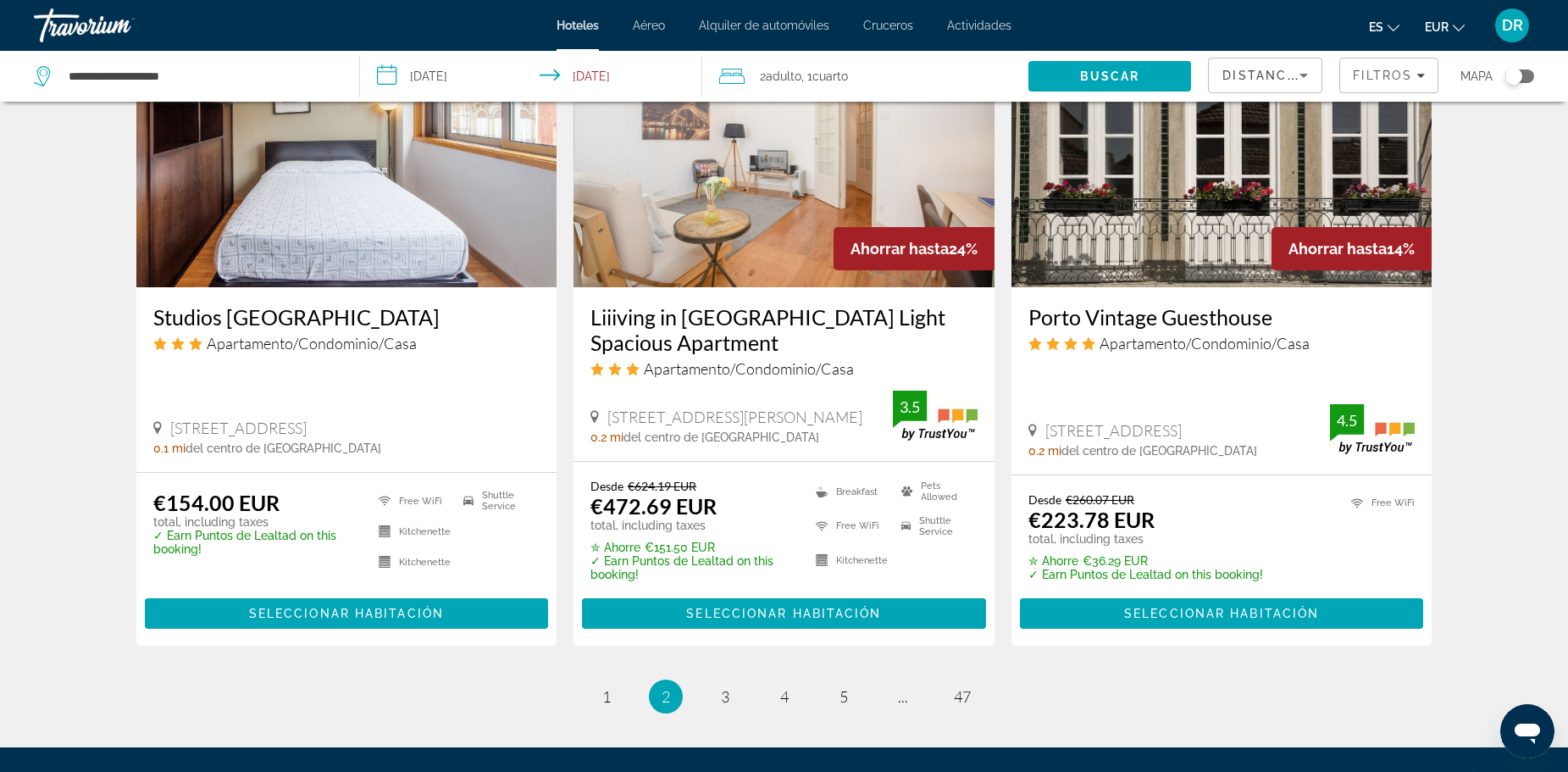
scroll to position [2169, 0]
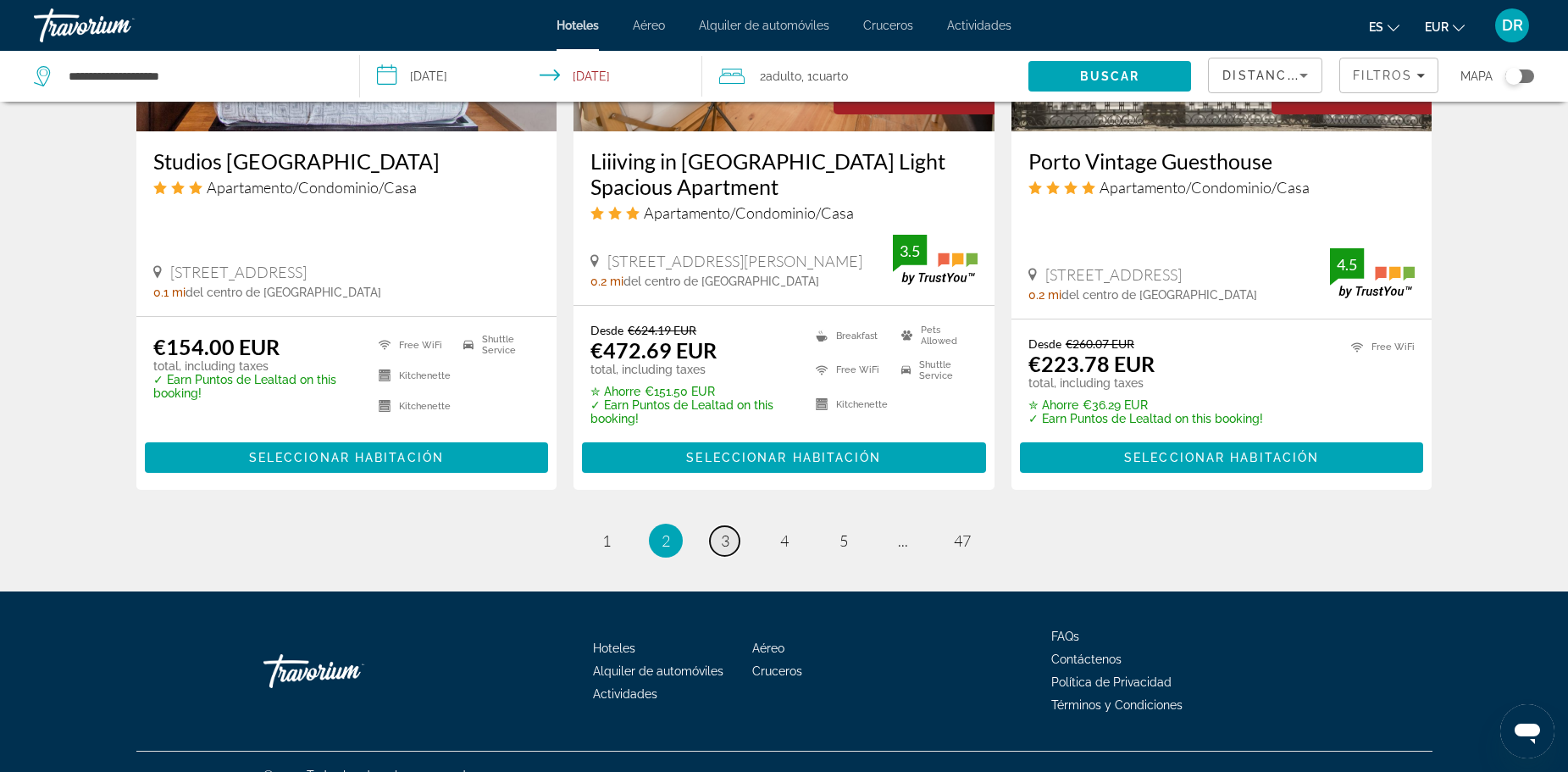
click at [735, 526] on link "page 3" at bounding box center [725, 541] width 30 height 30
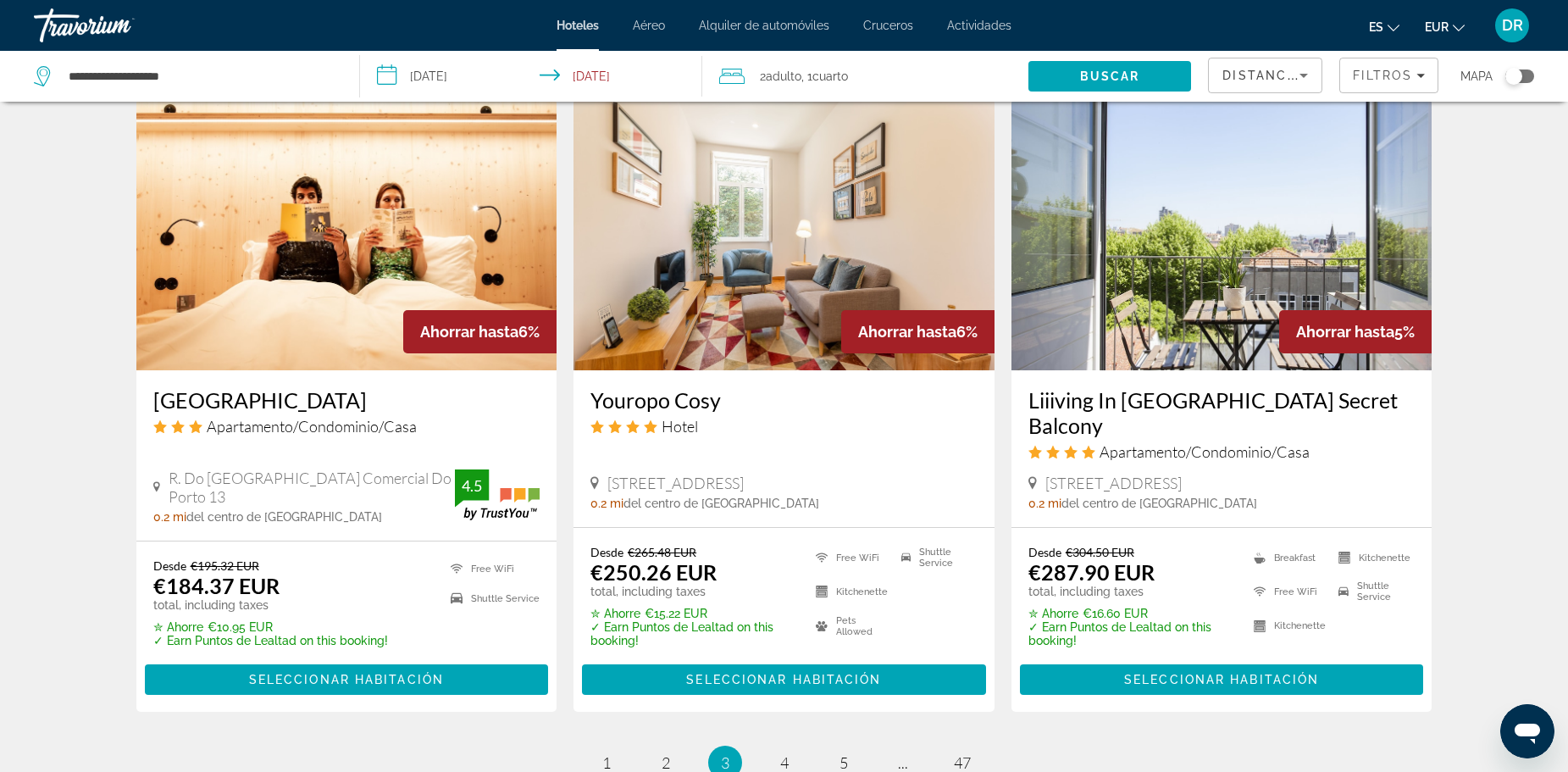
scroll to position [1352, 0]
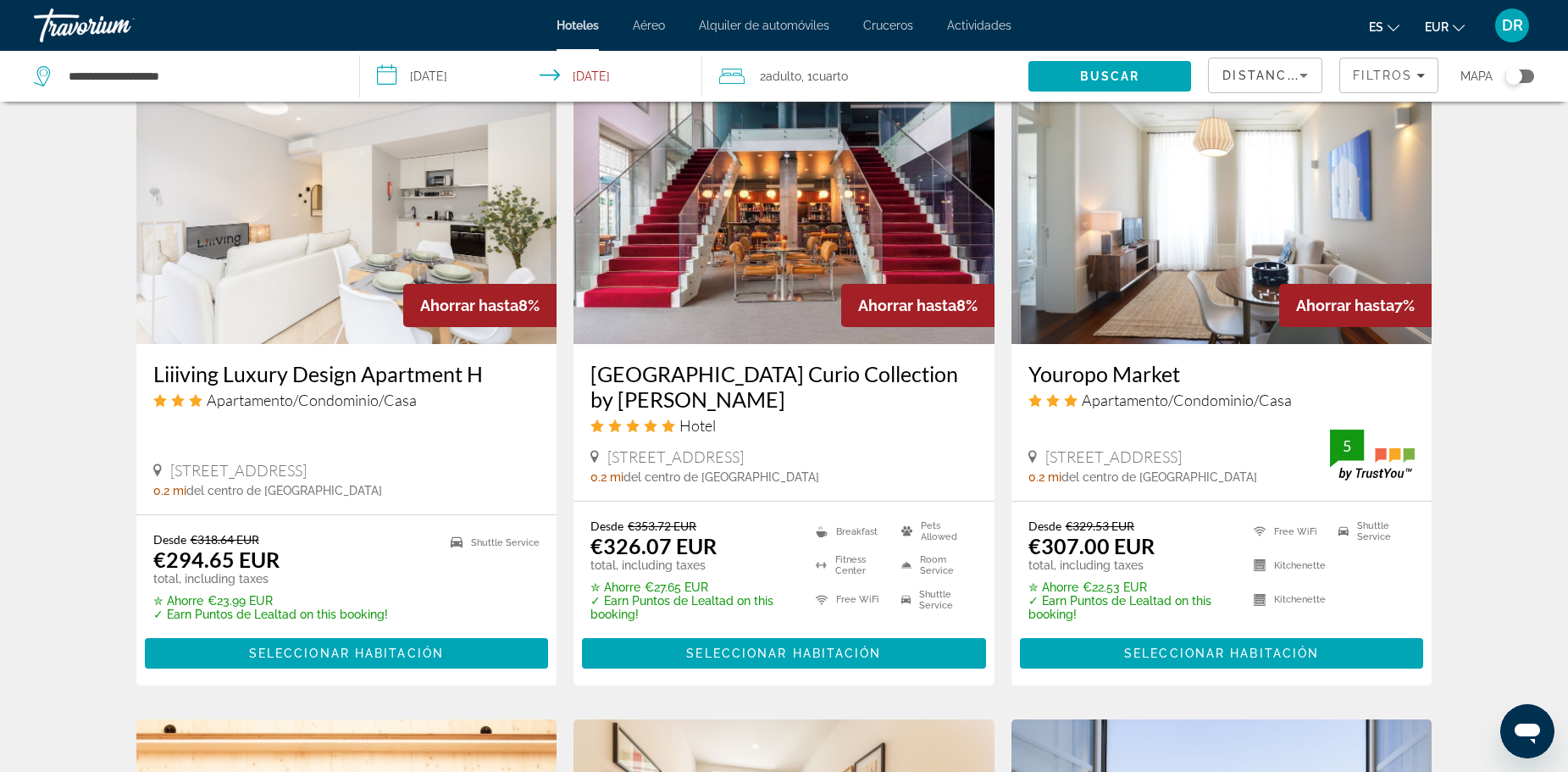
click at [1268, 86] on div "Distancia" at bounding box center [1265, 82] width 85 height 48
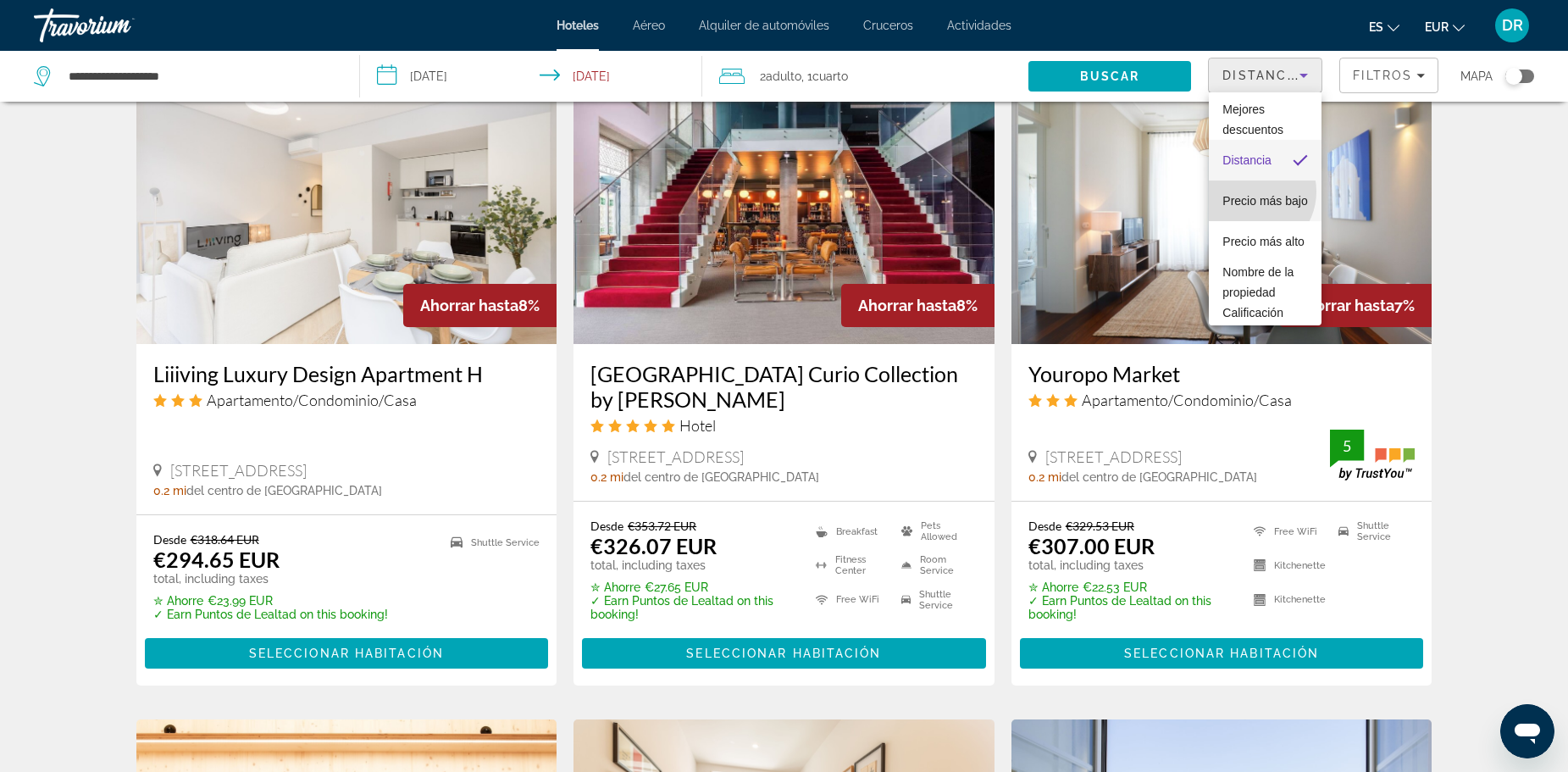
click at [1250, 194] on span "Precio más bajo" at bounding box center [1264, 201] width 85 height 14
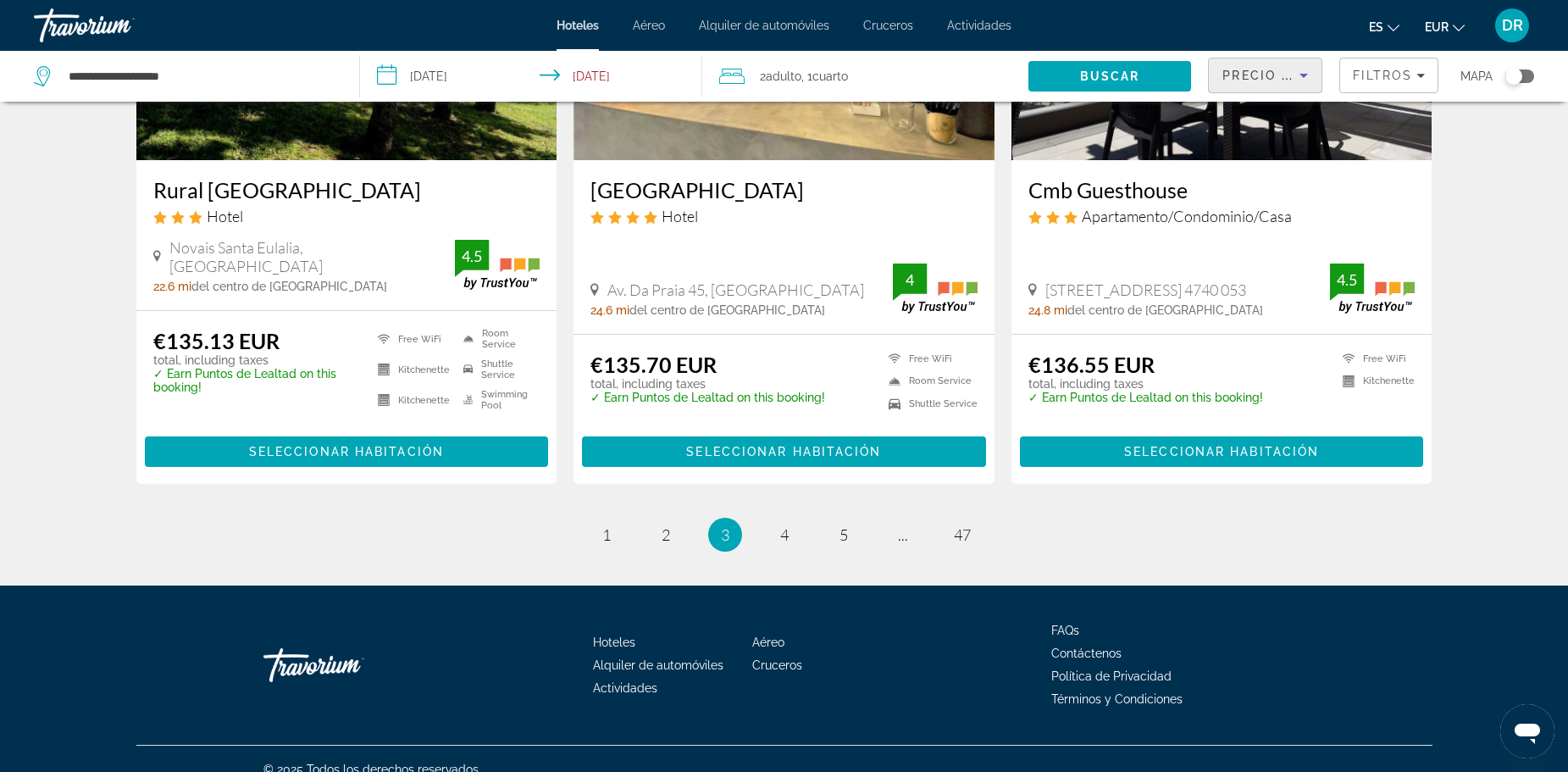
scroll to position [2120, 0]
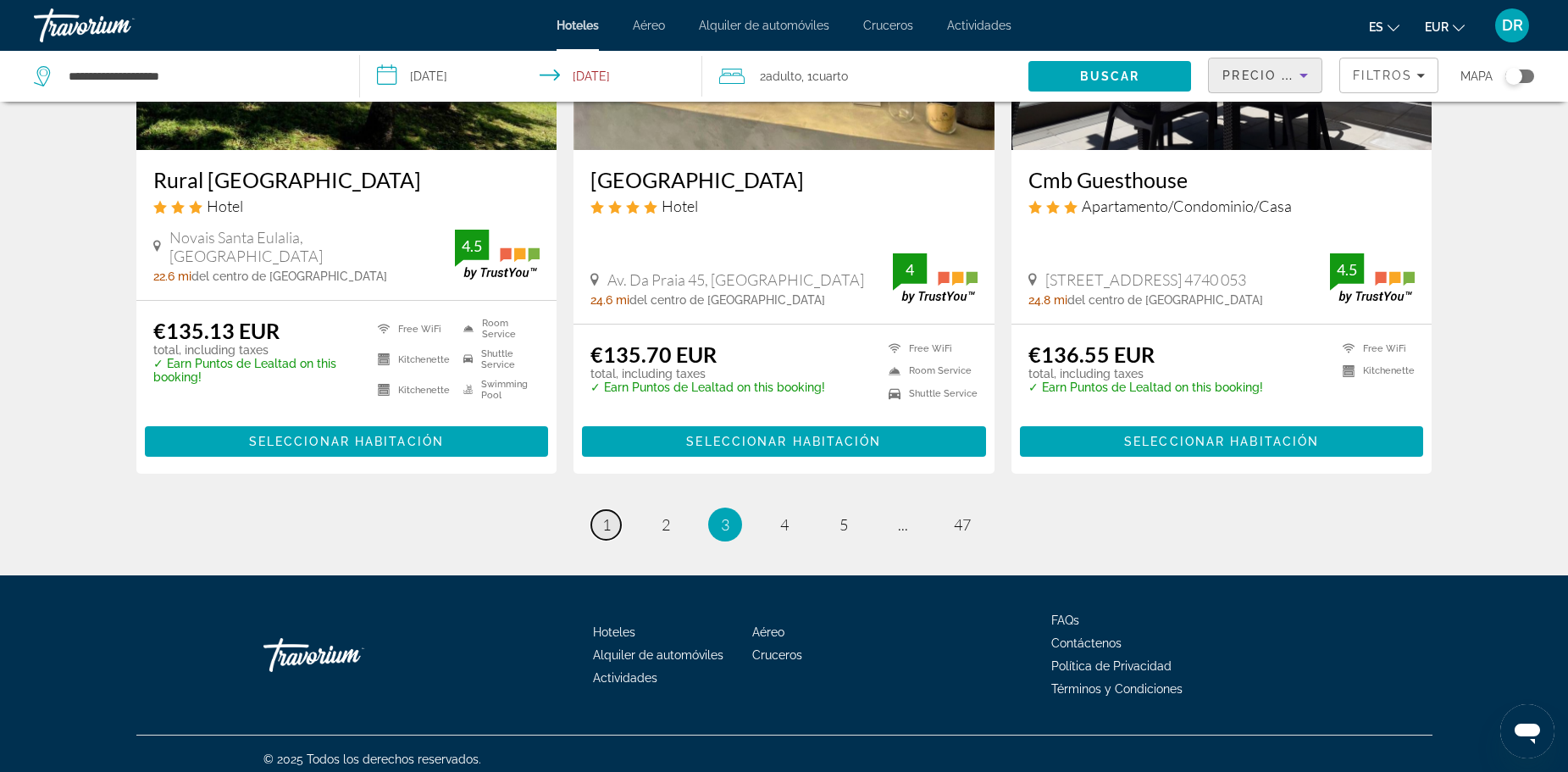
click at [604, 517] on span "1" at bounding box center [606, 524] width 9 height 19
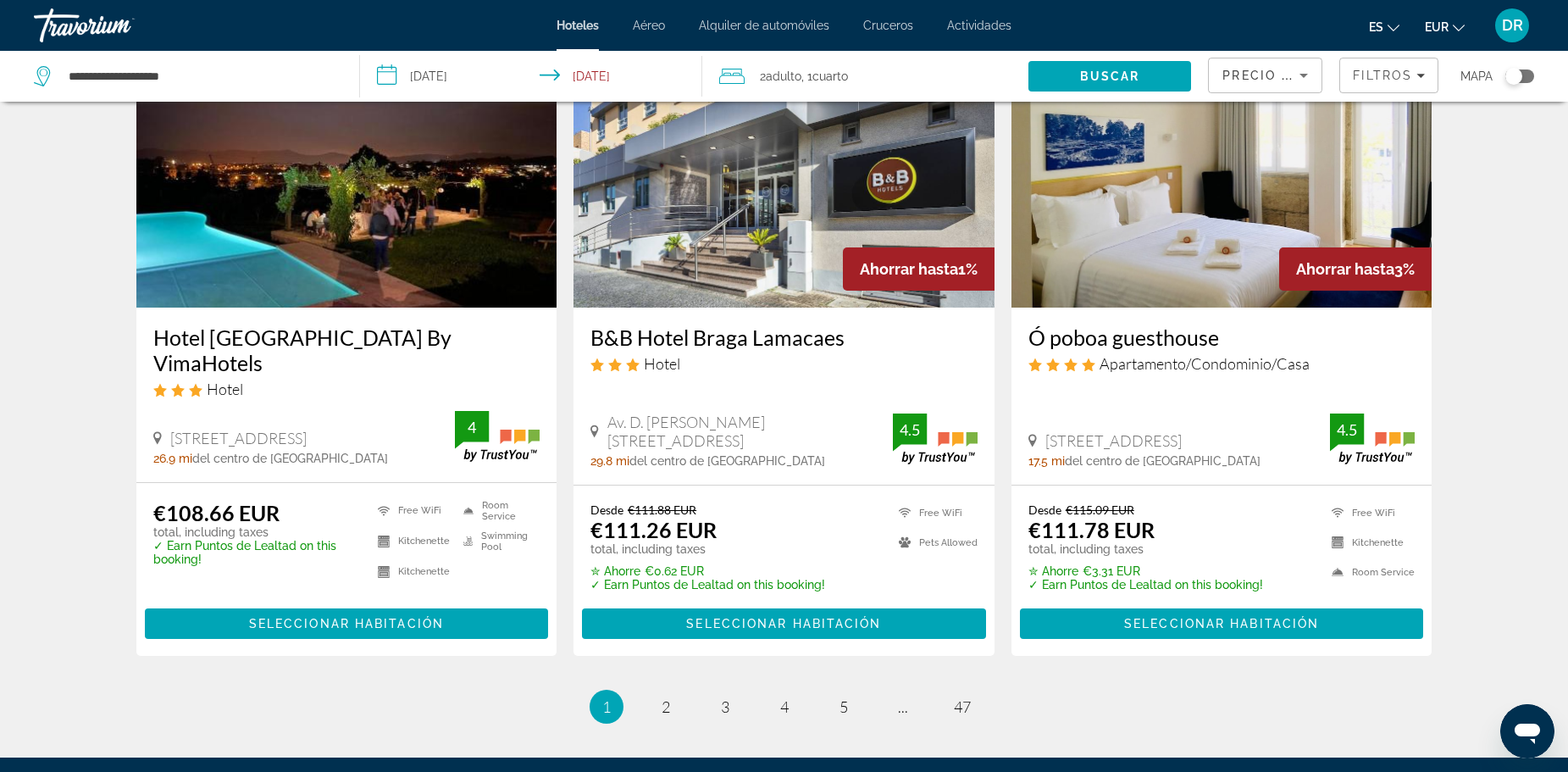
scroll to position [2138, 0]
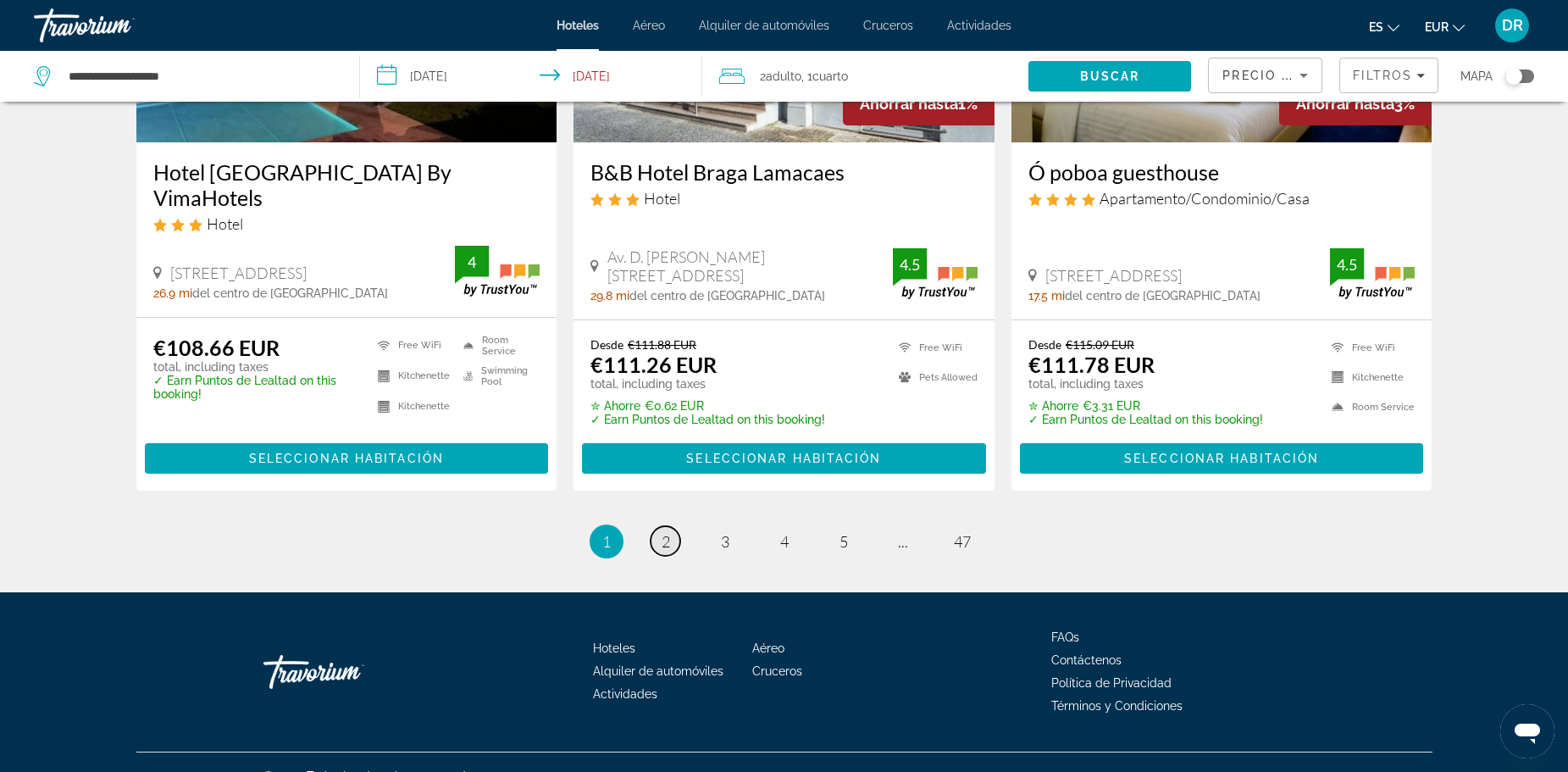
click at [673, 526] on link "page 2" at bounding box center [665, 541] width 30 height 30
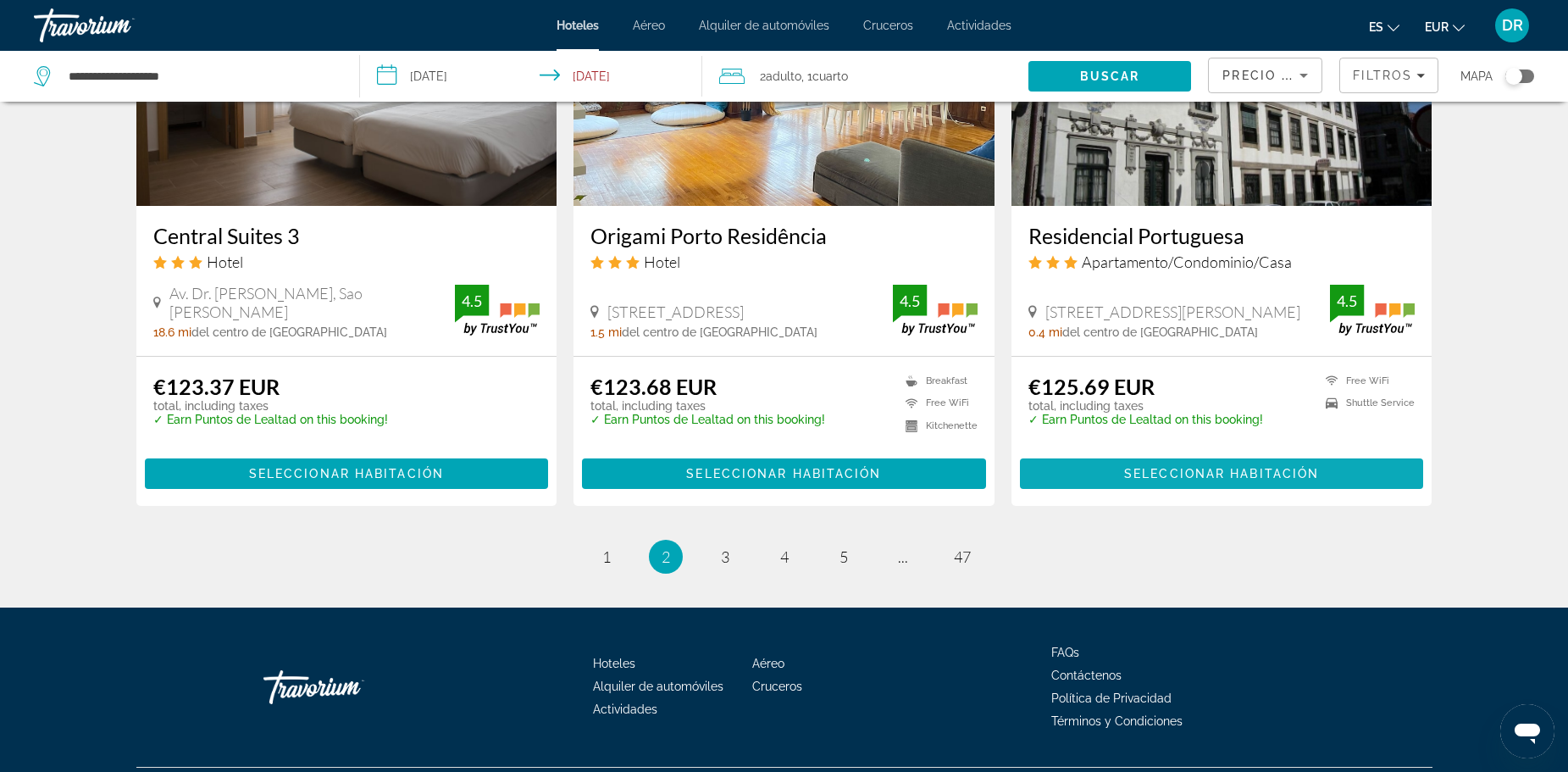
scroll to position [2150, 0]
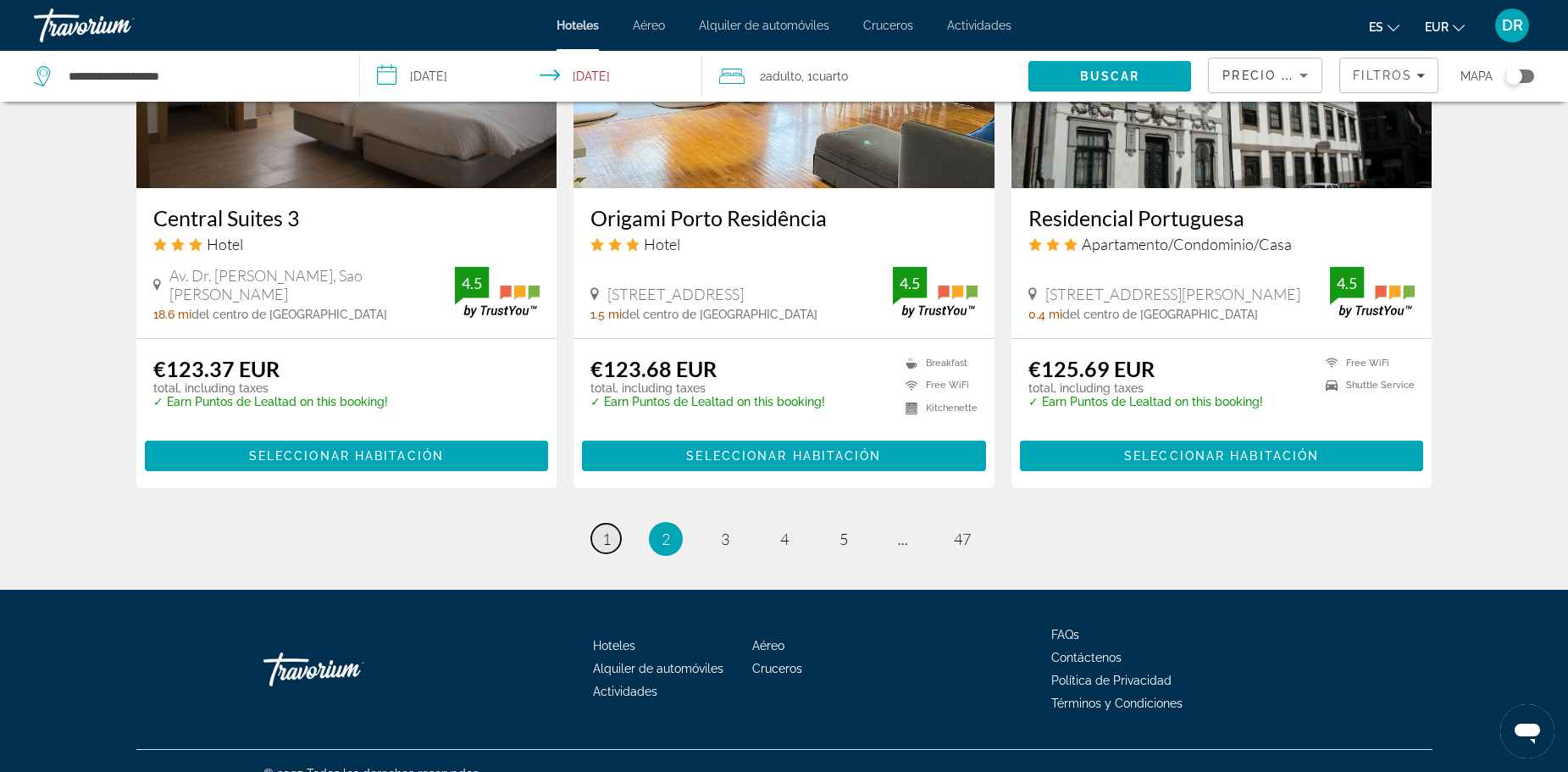
click at [606, 529] on span "1" at bounding box center [606, 539] width 9 height 19
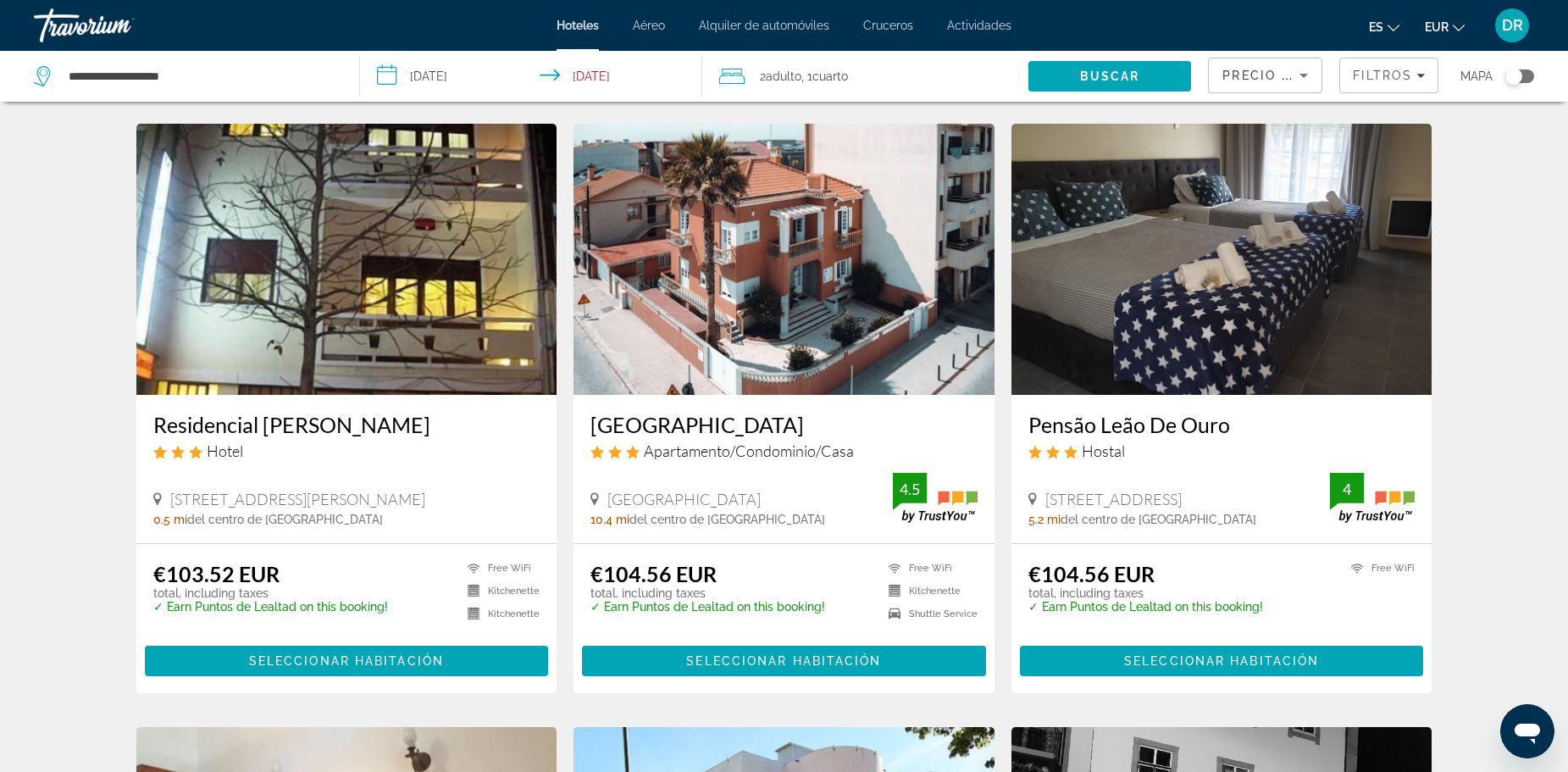
scroll to position [678, 0]
click at [418, 432] on h3 "Residencial Faria Guimarães" at bounding box center [347, 424] width 387 height 26
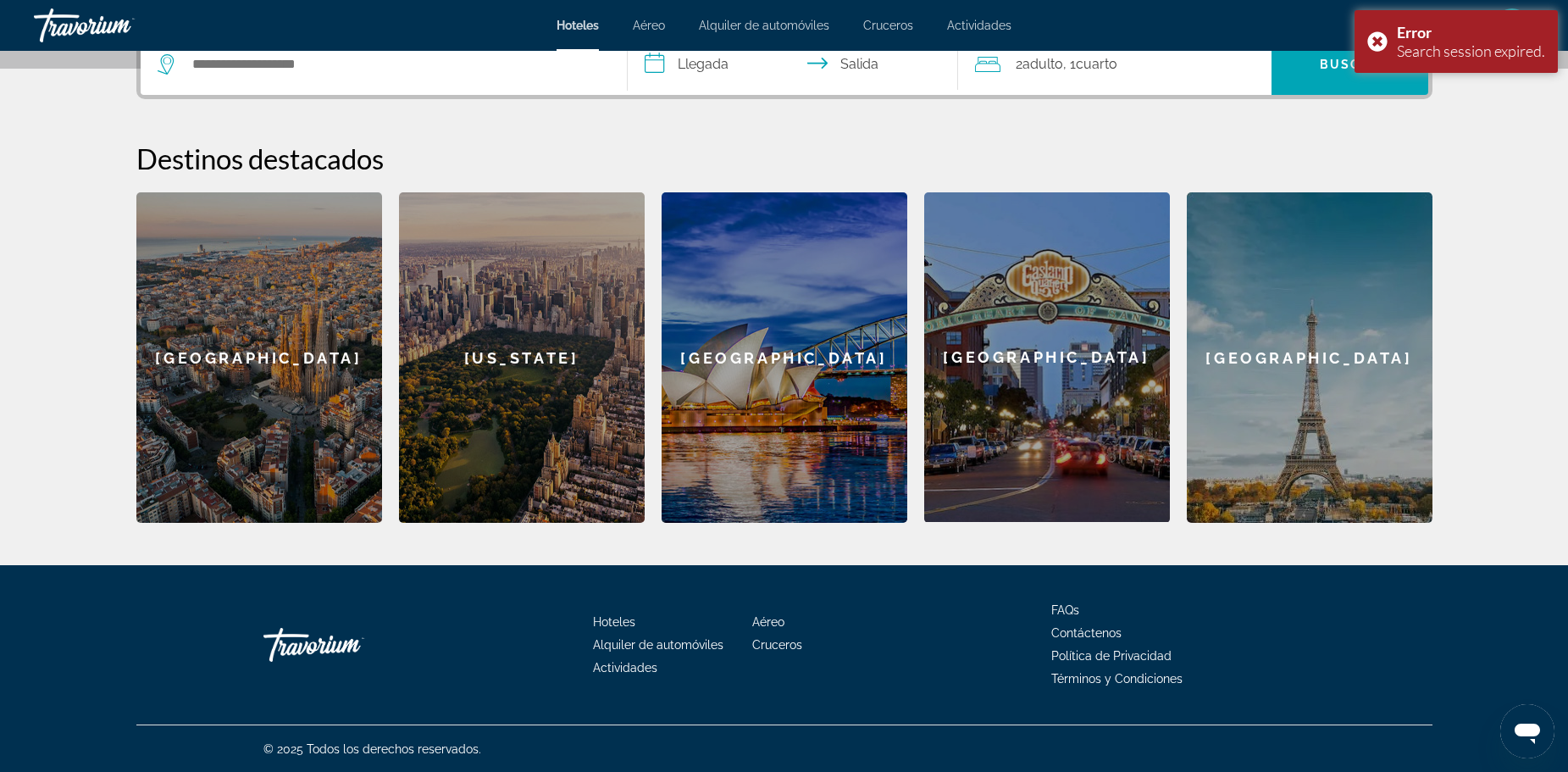
scroll to position [441, 0]
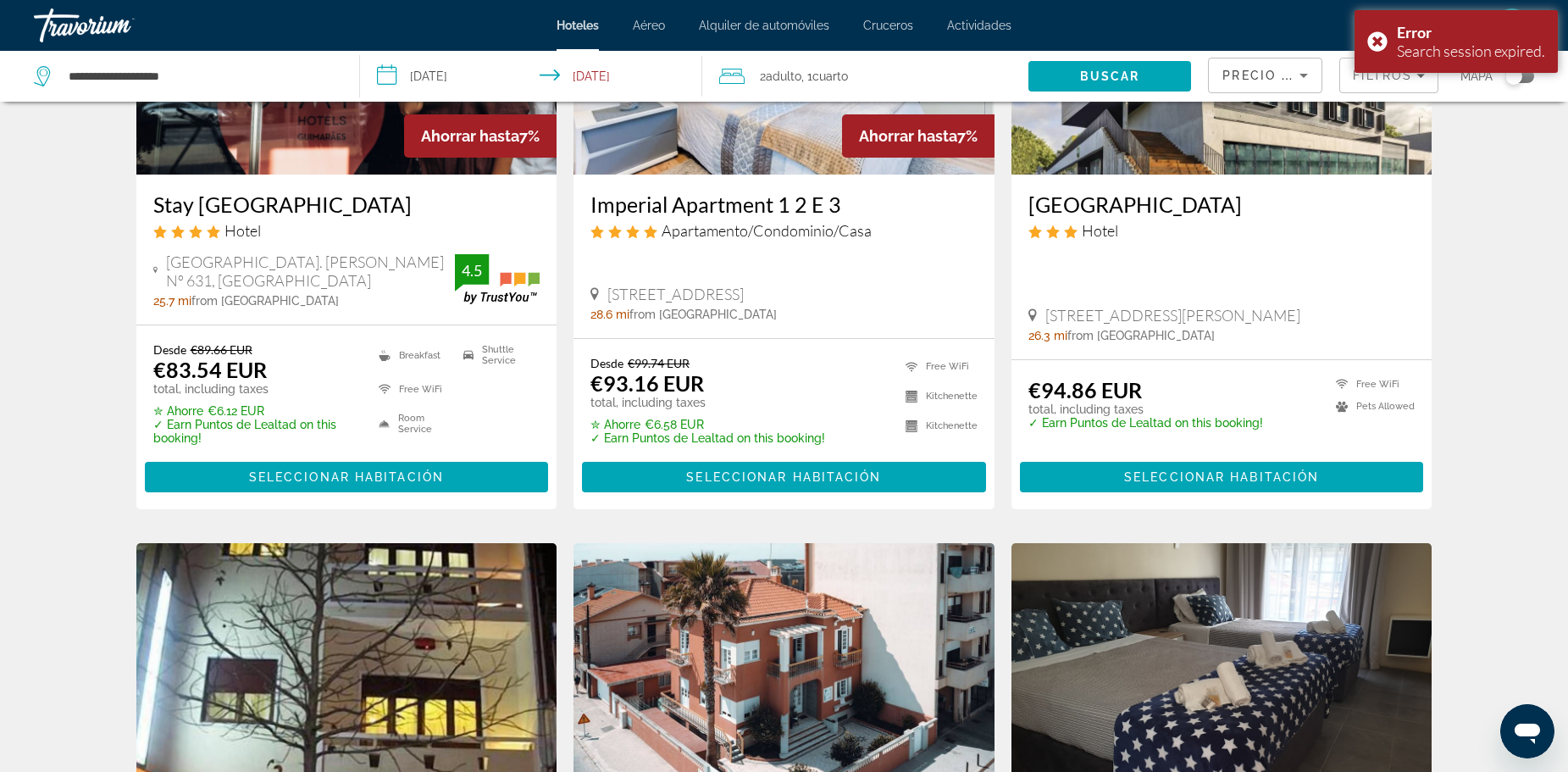
scroll to position [594, 0]
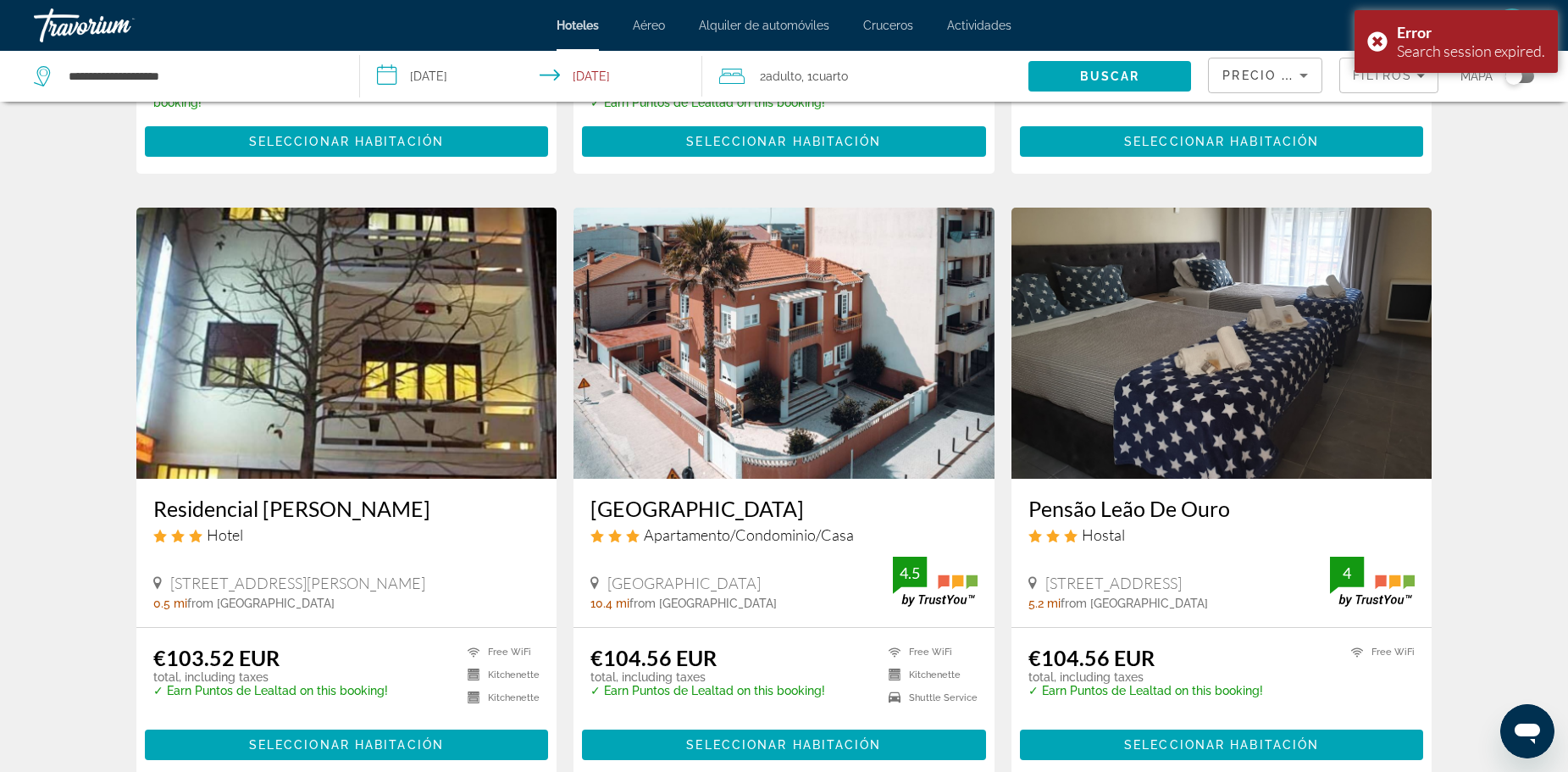
click at [329, 503] on h3 "Residencial Faria Guimarães" at bounding box center [347, 508] width 387 height 26
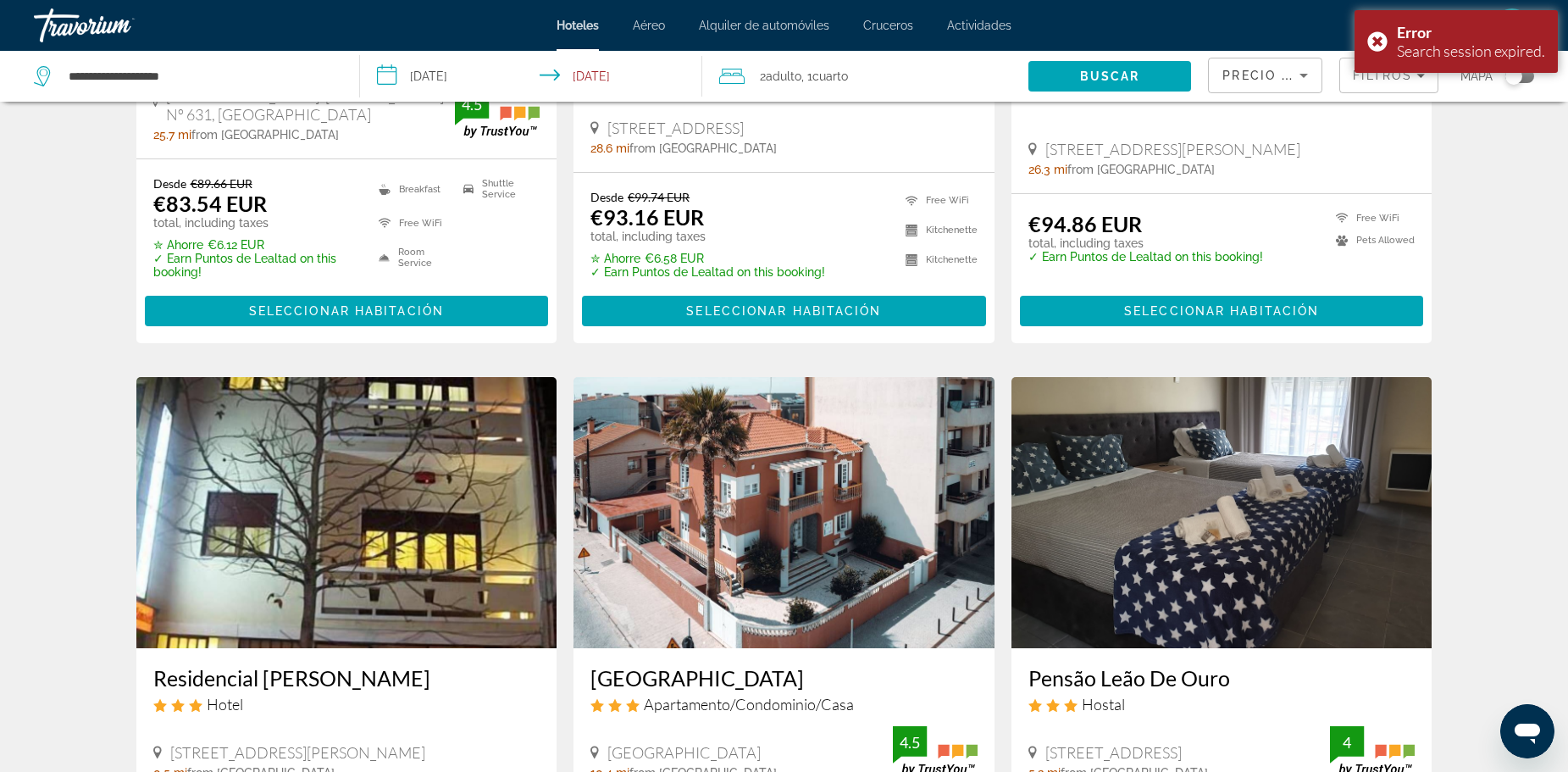
scroll to position [508, 0]
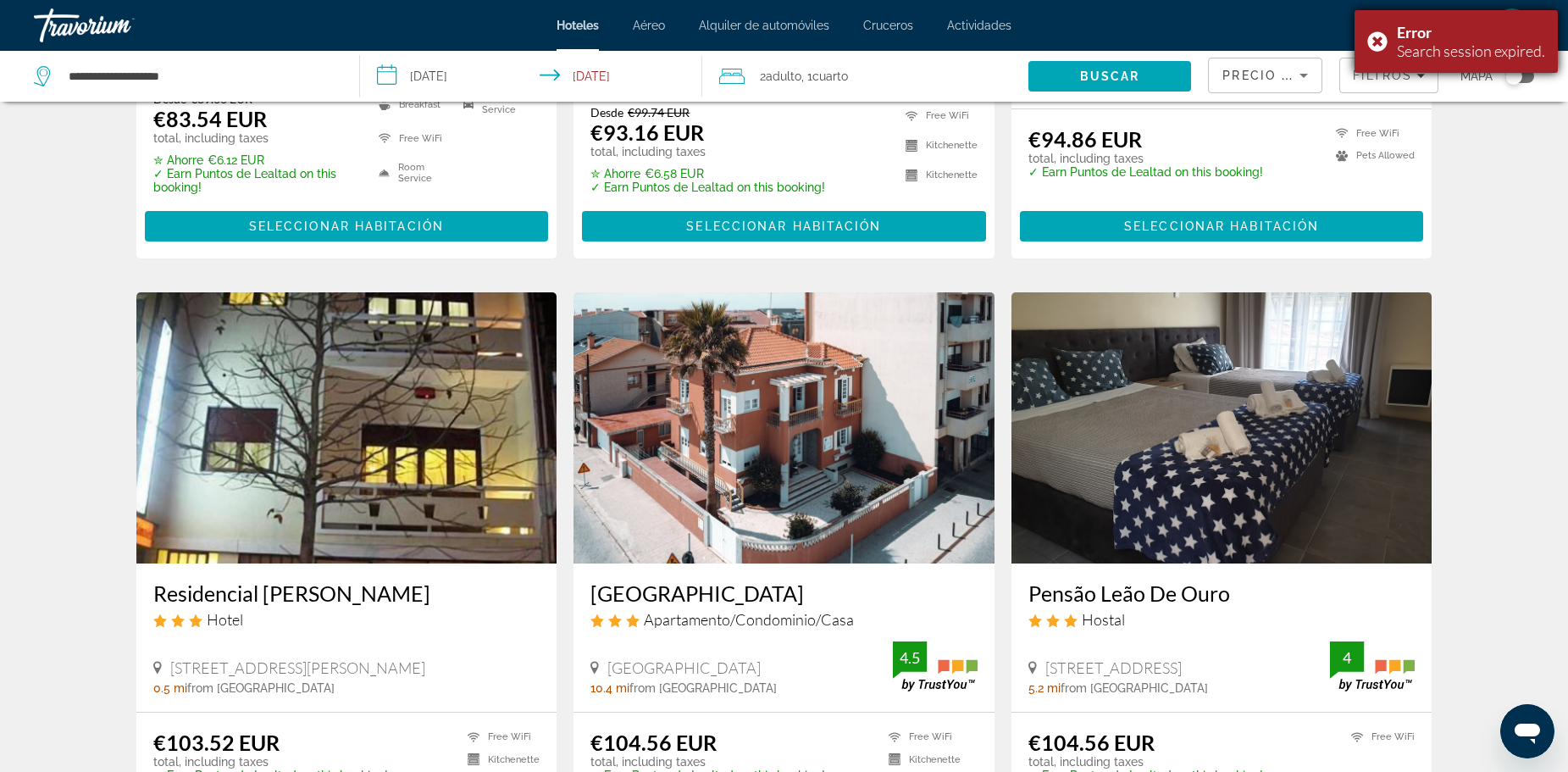
click at [1372, 39] on div "Error Search session expired." at bounding box center [1456, 41] width 203 height 62
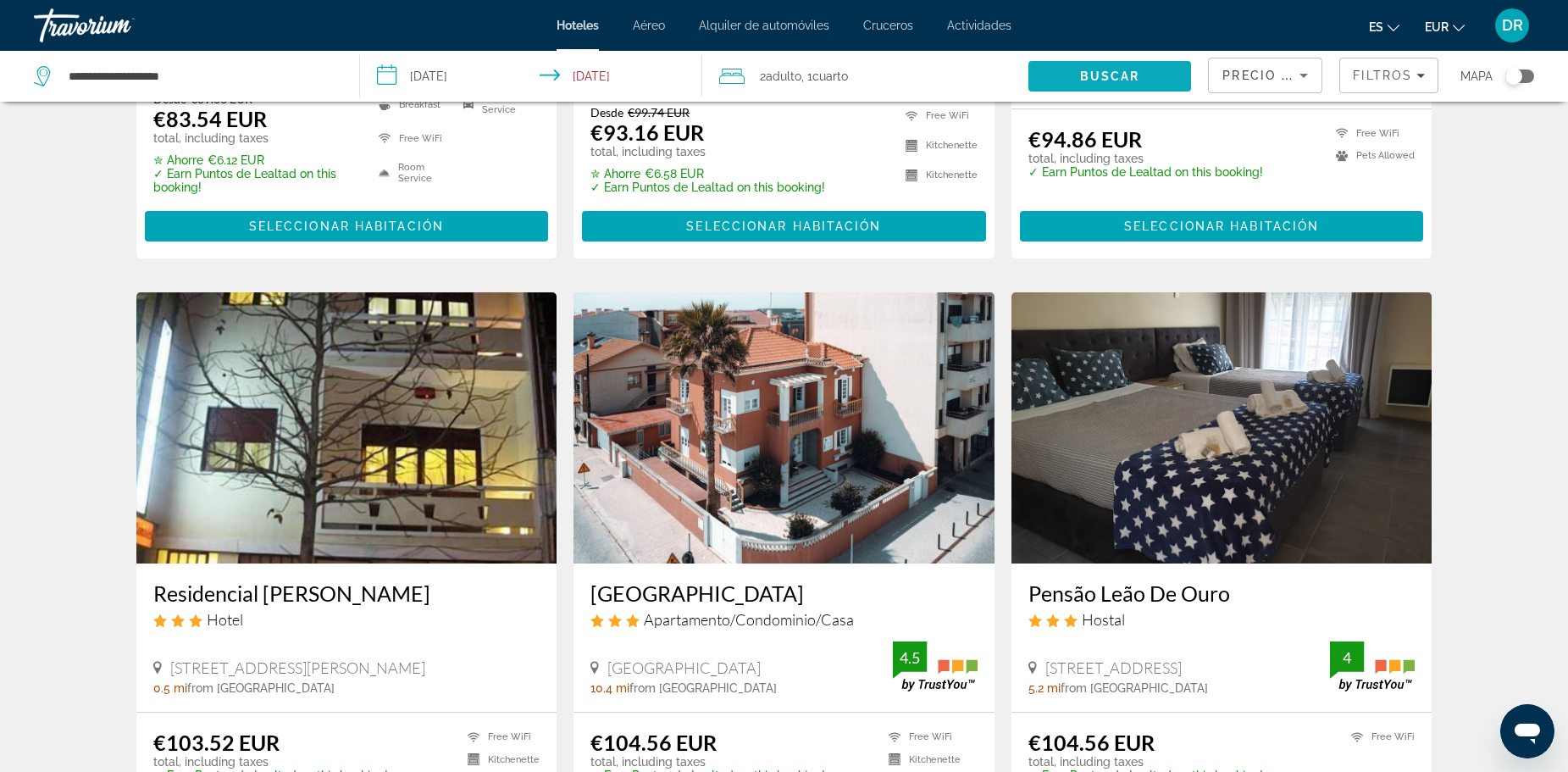
click at [1135, 71] on span "Buscar" at bounding box center [1110, 76] width 60 height 14
click at [1506, 31] on span "DR" at bounding box center [1512, 26] width 21 height 17
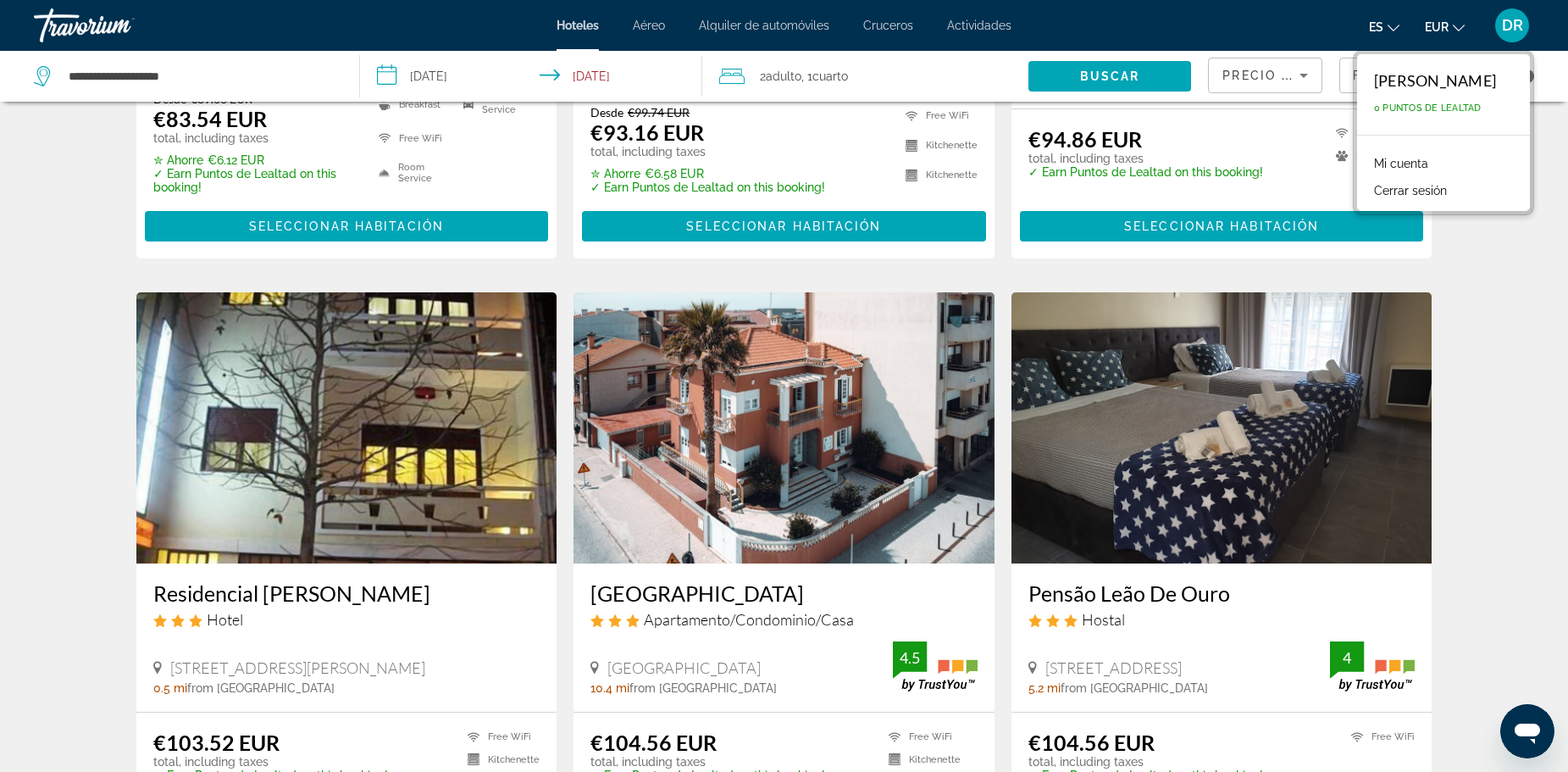
click at [1366, 161] on link "Mi cuenta" at bounding box center [1401, 164] width 71 height 22
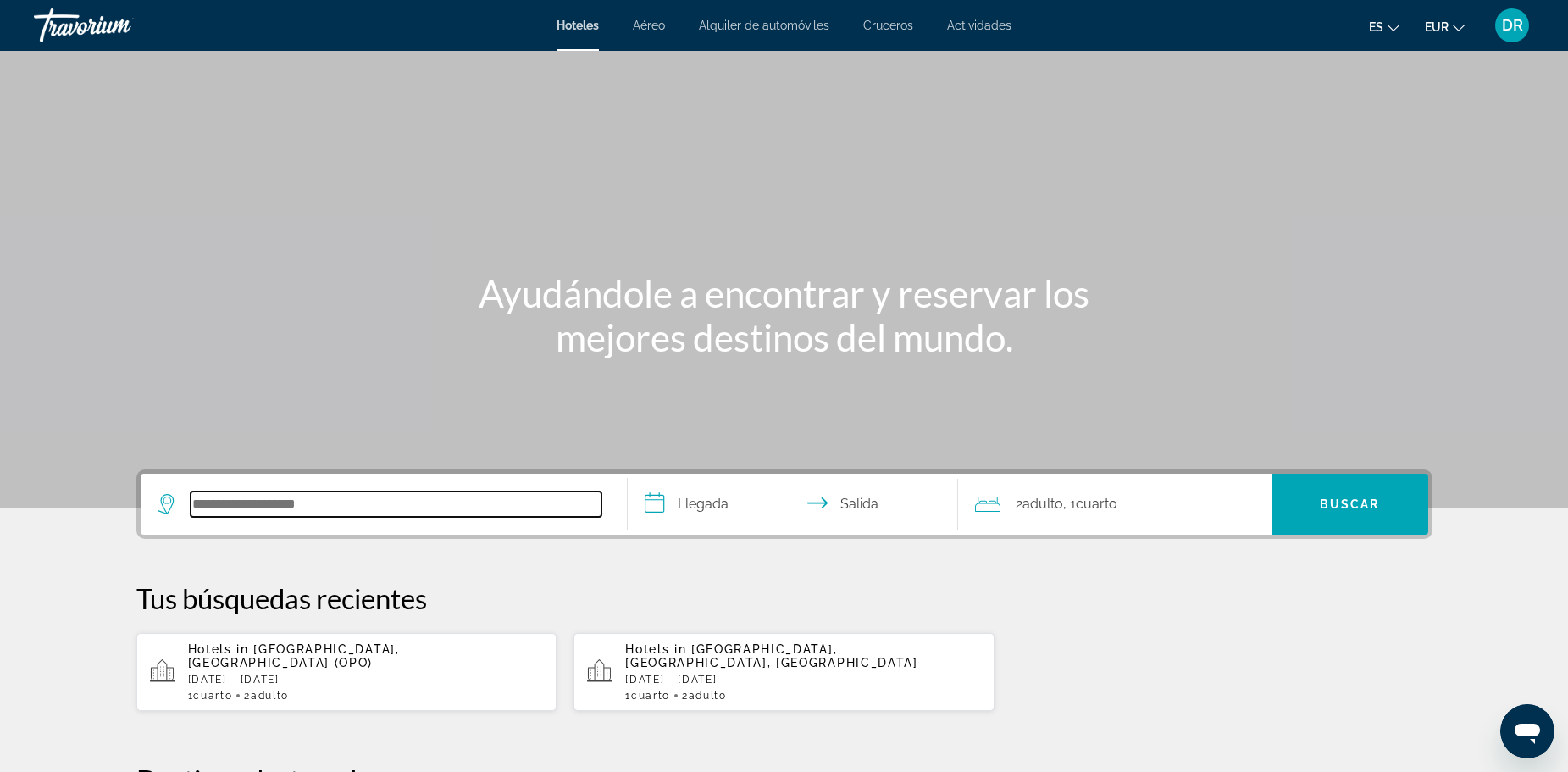
click at [405, 515] on input "Search hotel destination" at bounding box center [395, 505] width 411 height 26
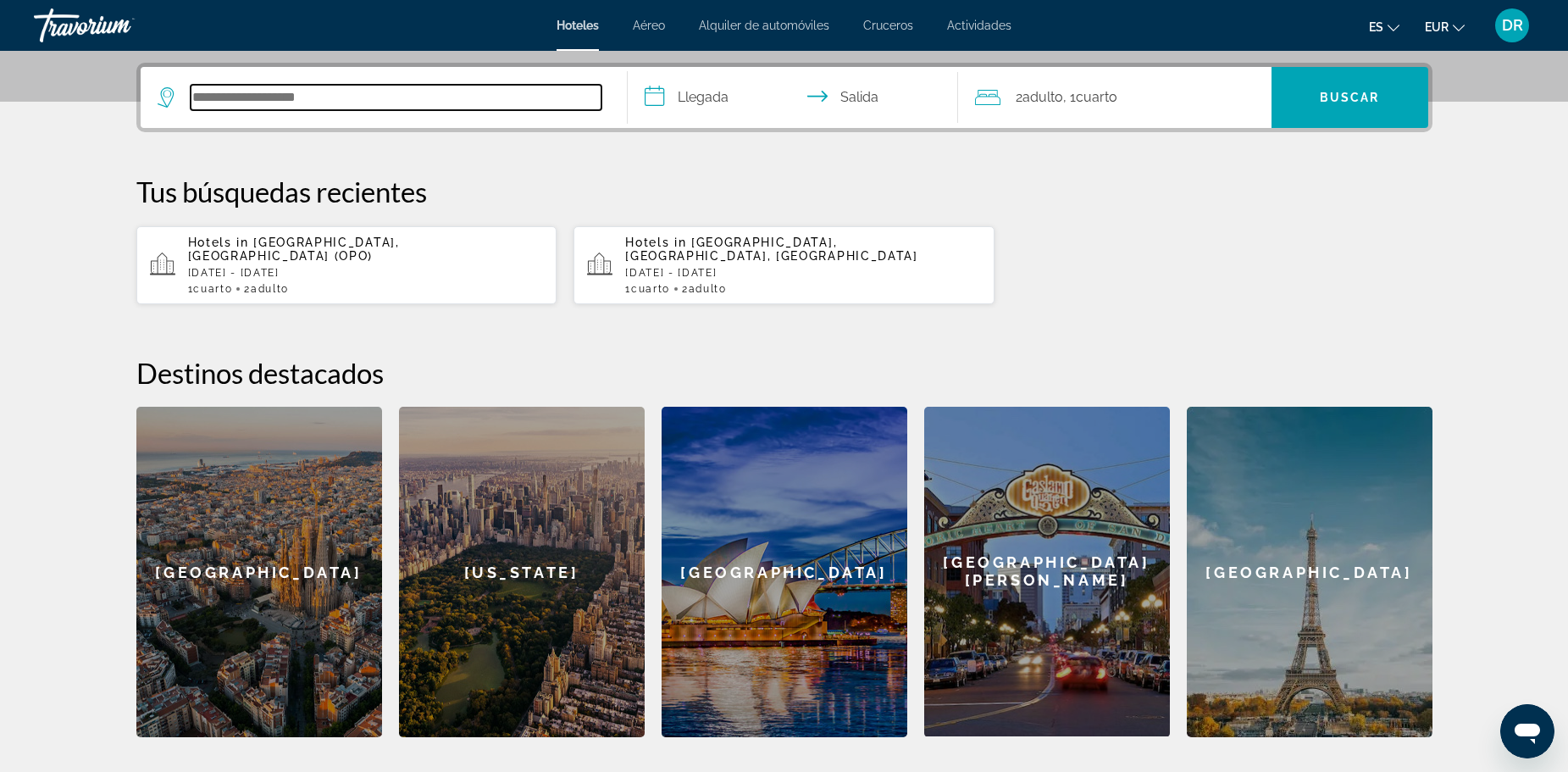
scroll to position [414, 0]
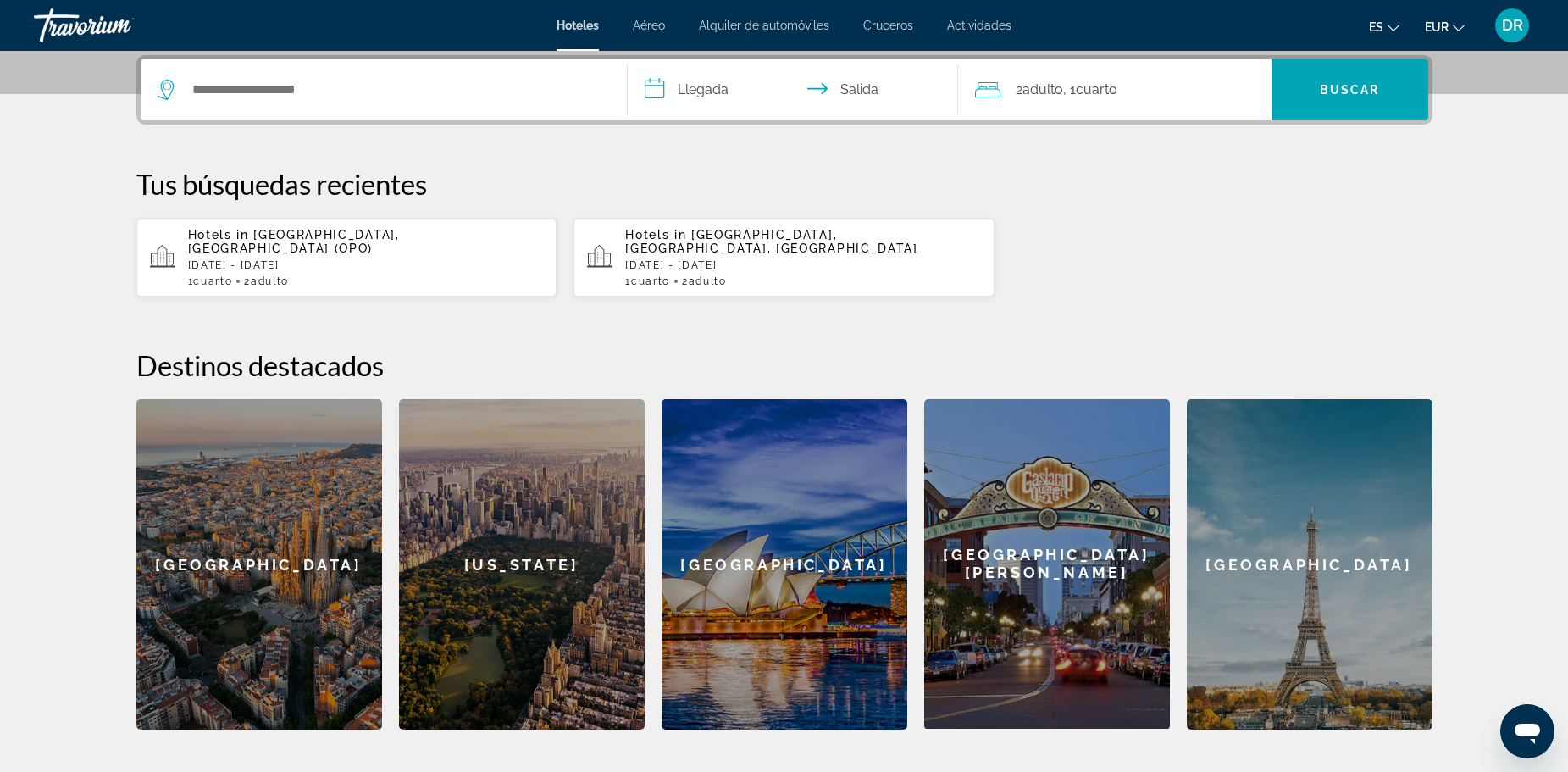
click at [413, 260] on p "[DATE] - [DATE]" at bounding box center [365, 266] width 356 height 12
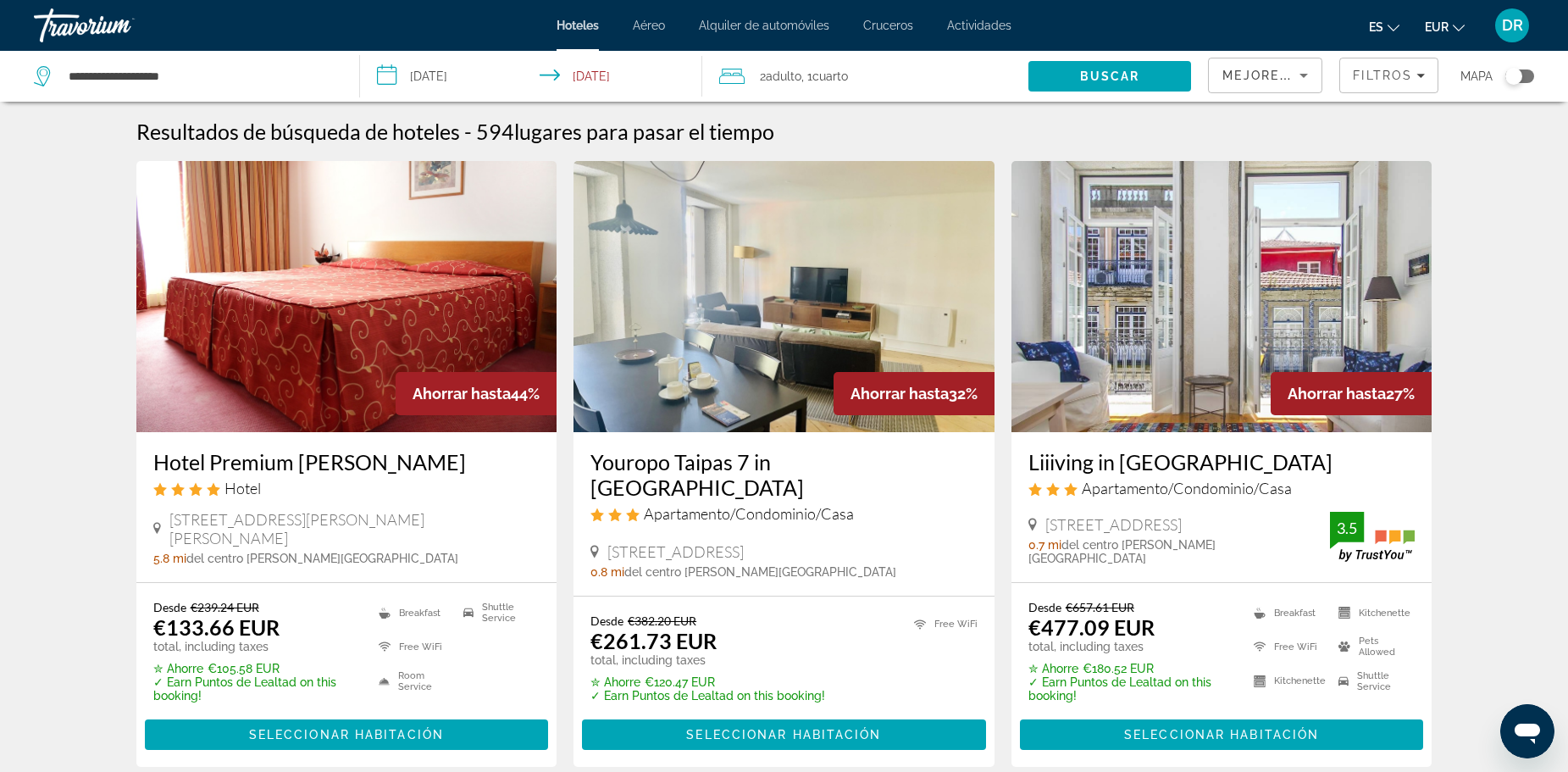
click at [320, 454] on h3 "Hotel Premium [PERSON_NAME]" at bounding box center [347, 462] width 387 height 26
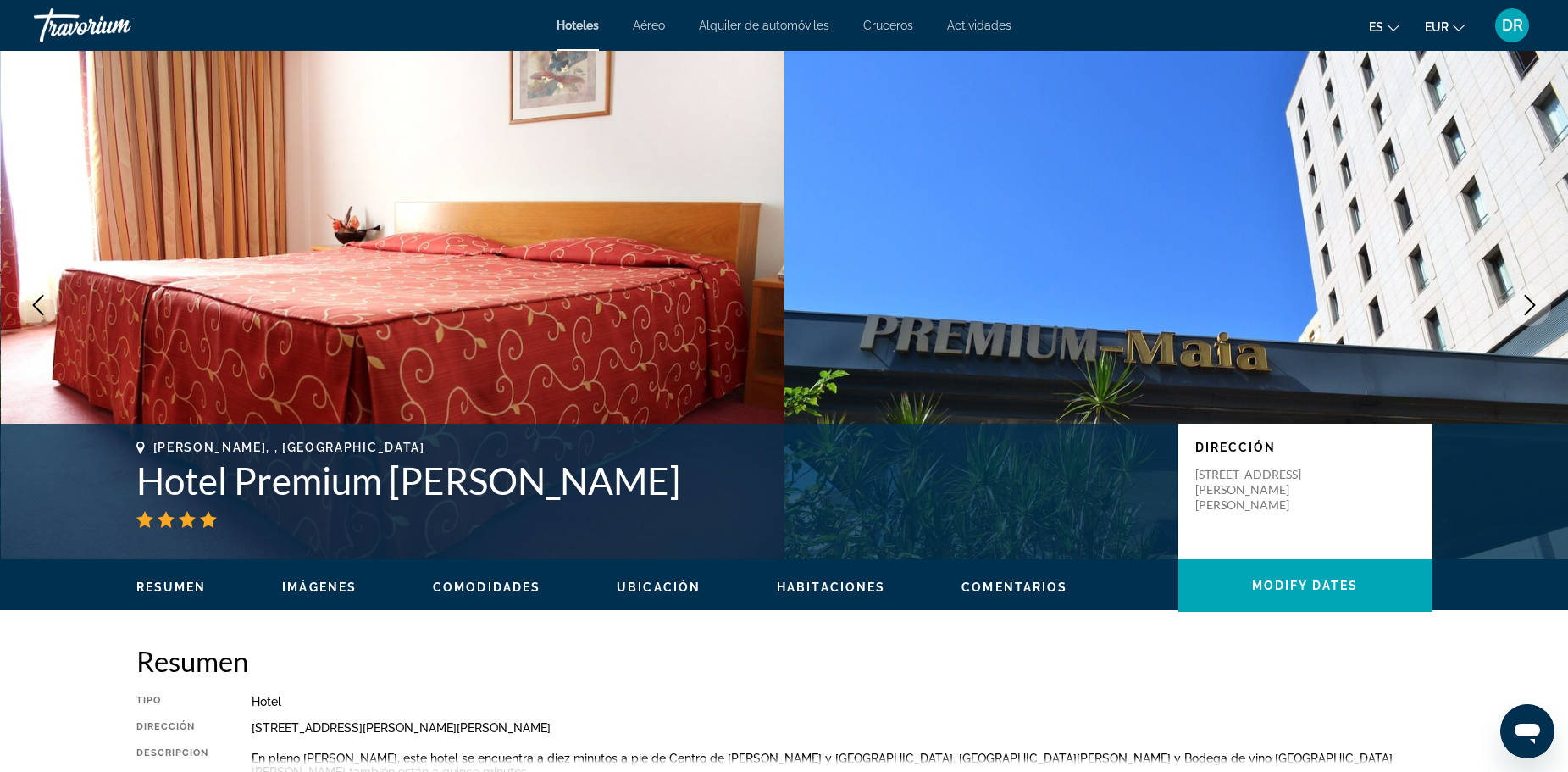
click at [1330, 500] on div "Dirección [STREET_ADDRESS][PERSON_NAME][PERSON_NAME]" at bounding box center [1305, 491] width 254 height 136
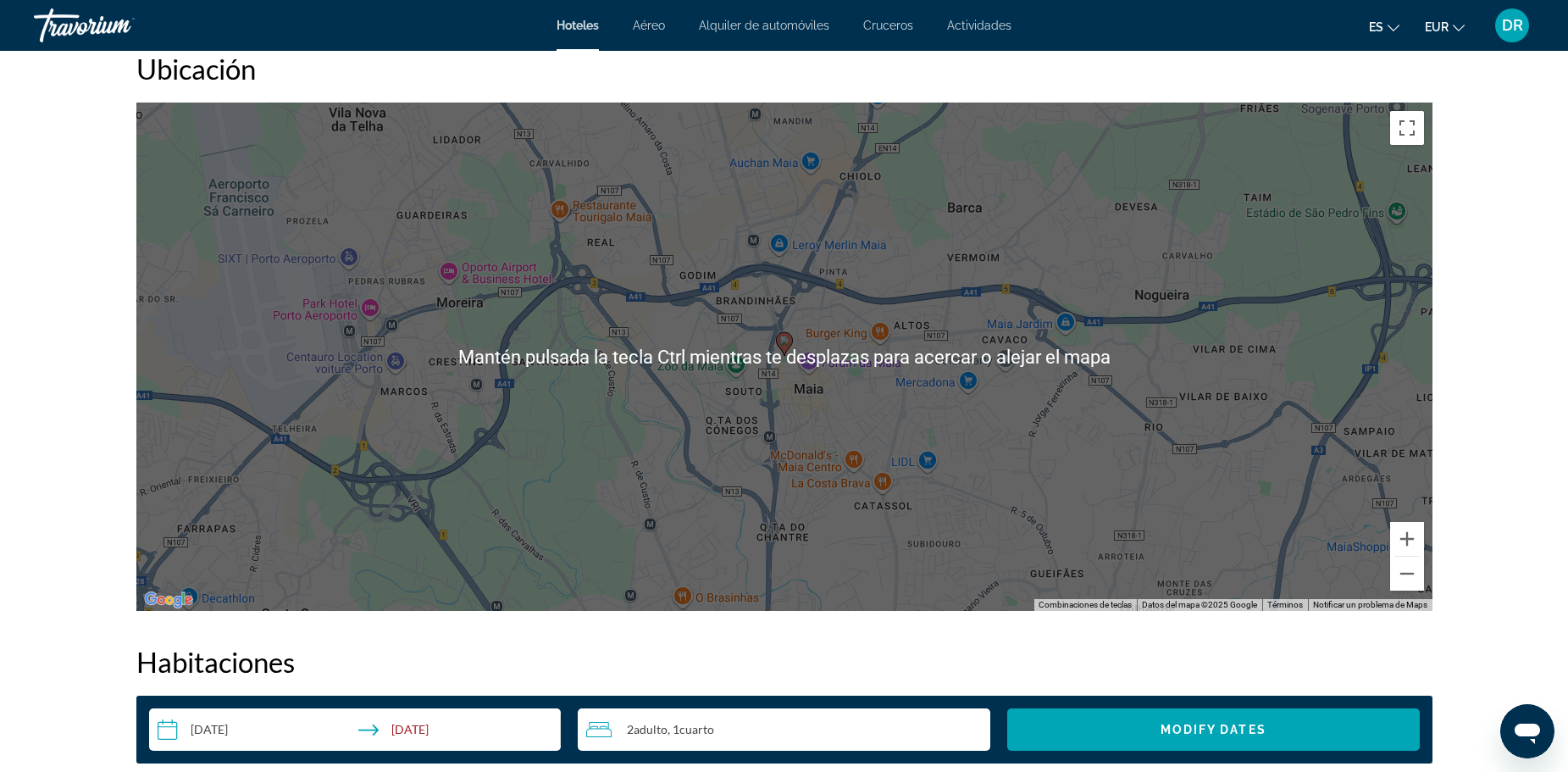
scroll to position [1525, 0]
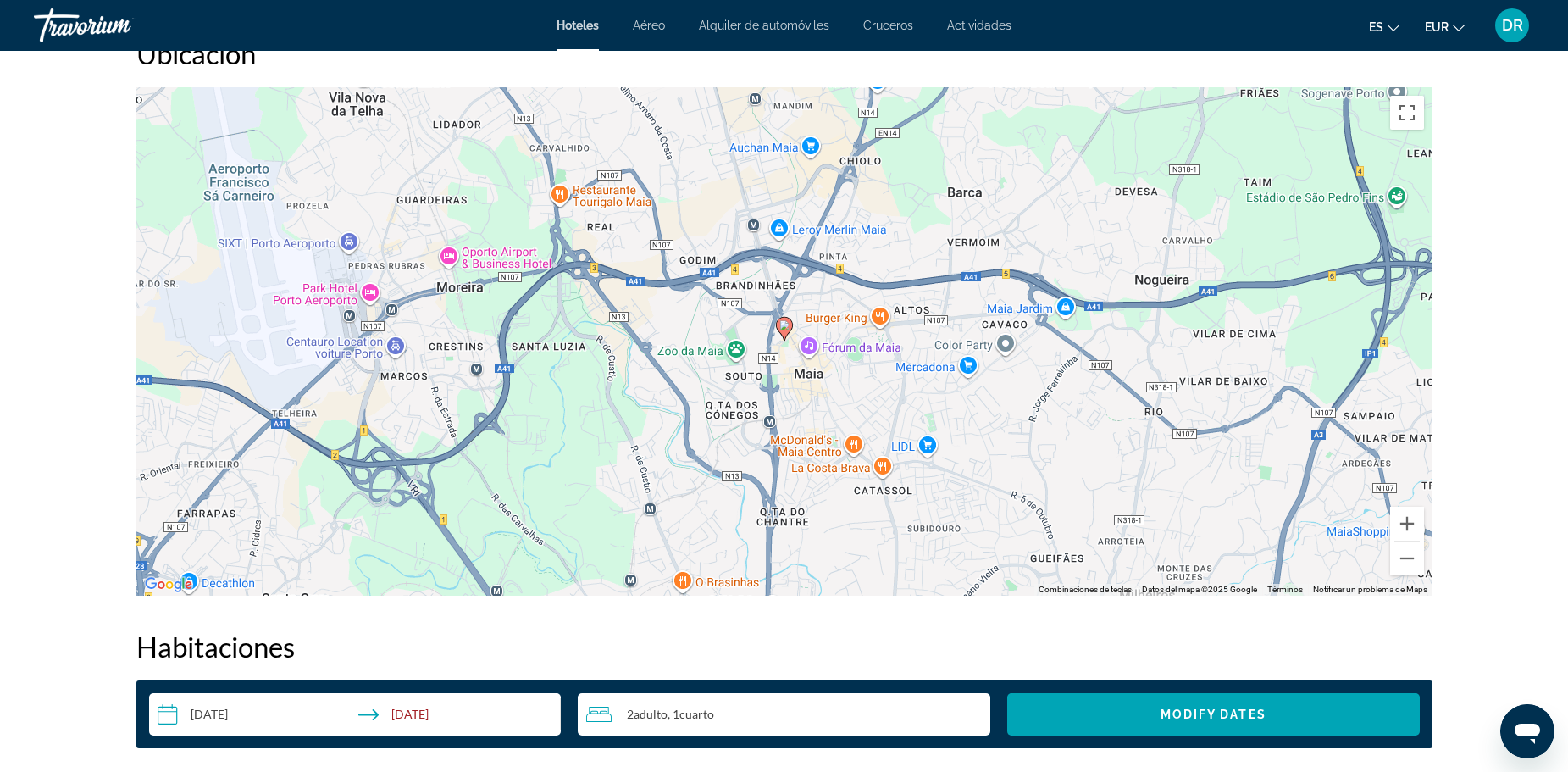
click at [745, 402] on div "Para activar la función de arrastre con el teclado, pulsa Alt + Intro. Cuando h…" at bounding box center [784, 341] width 1296 height 508
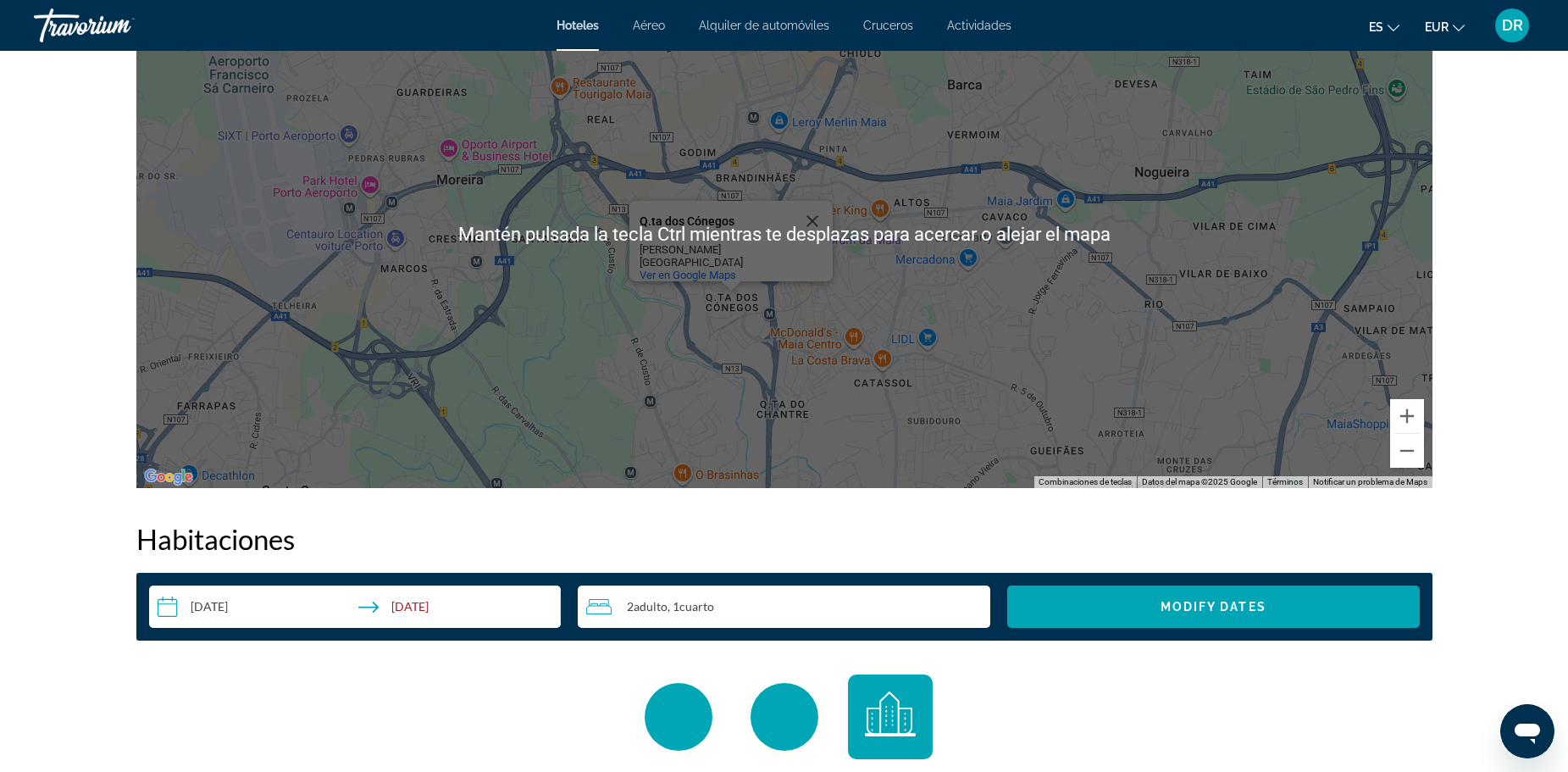
scroll to position [1694, 0]
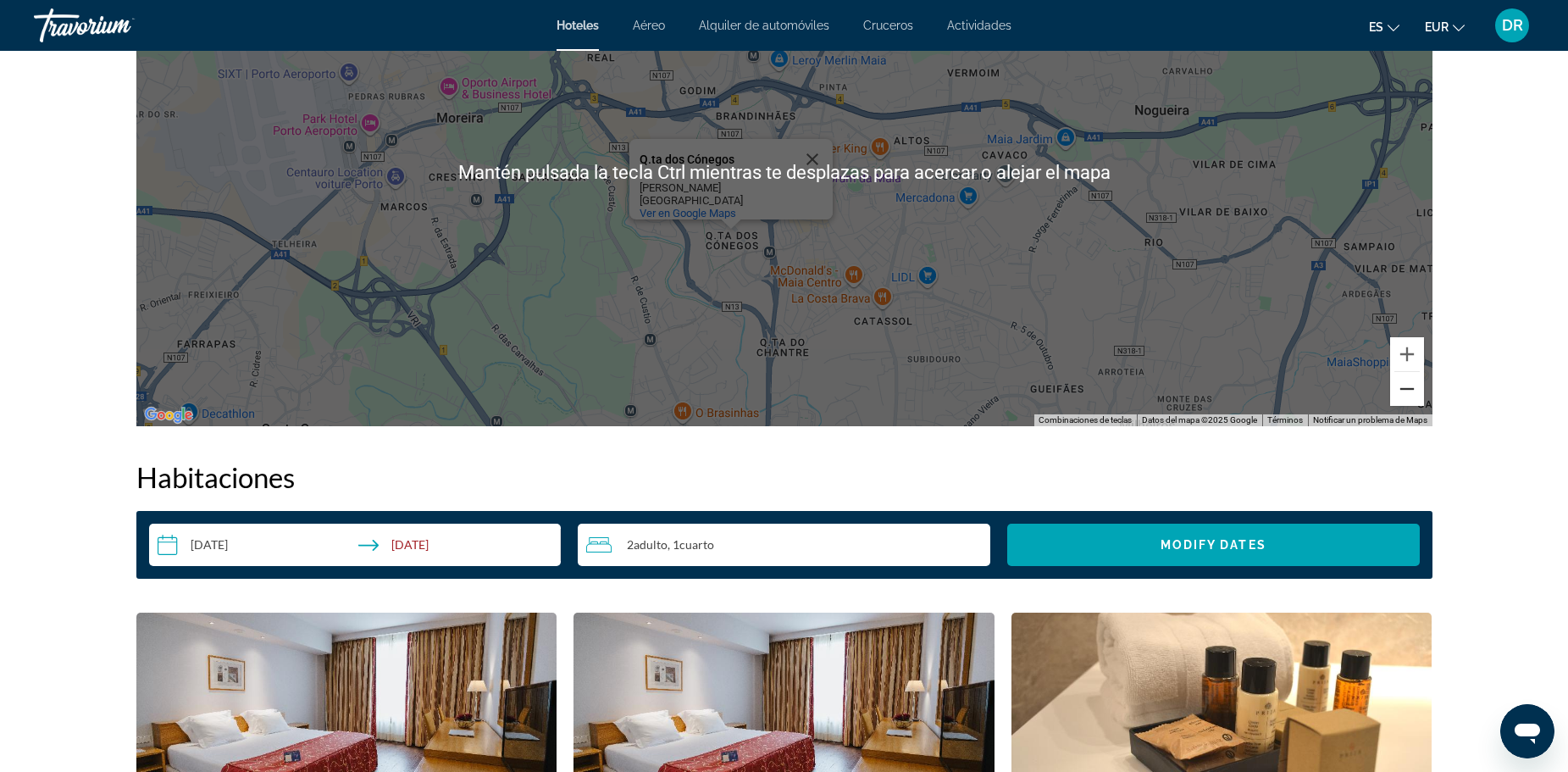
click at [1409, 372] on button "Reducir" at bounding box center [1407, 389] width 34 height 34
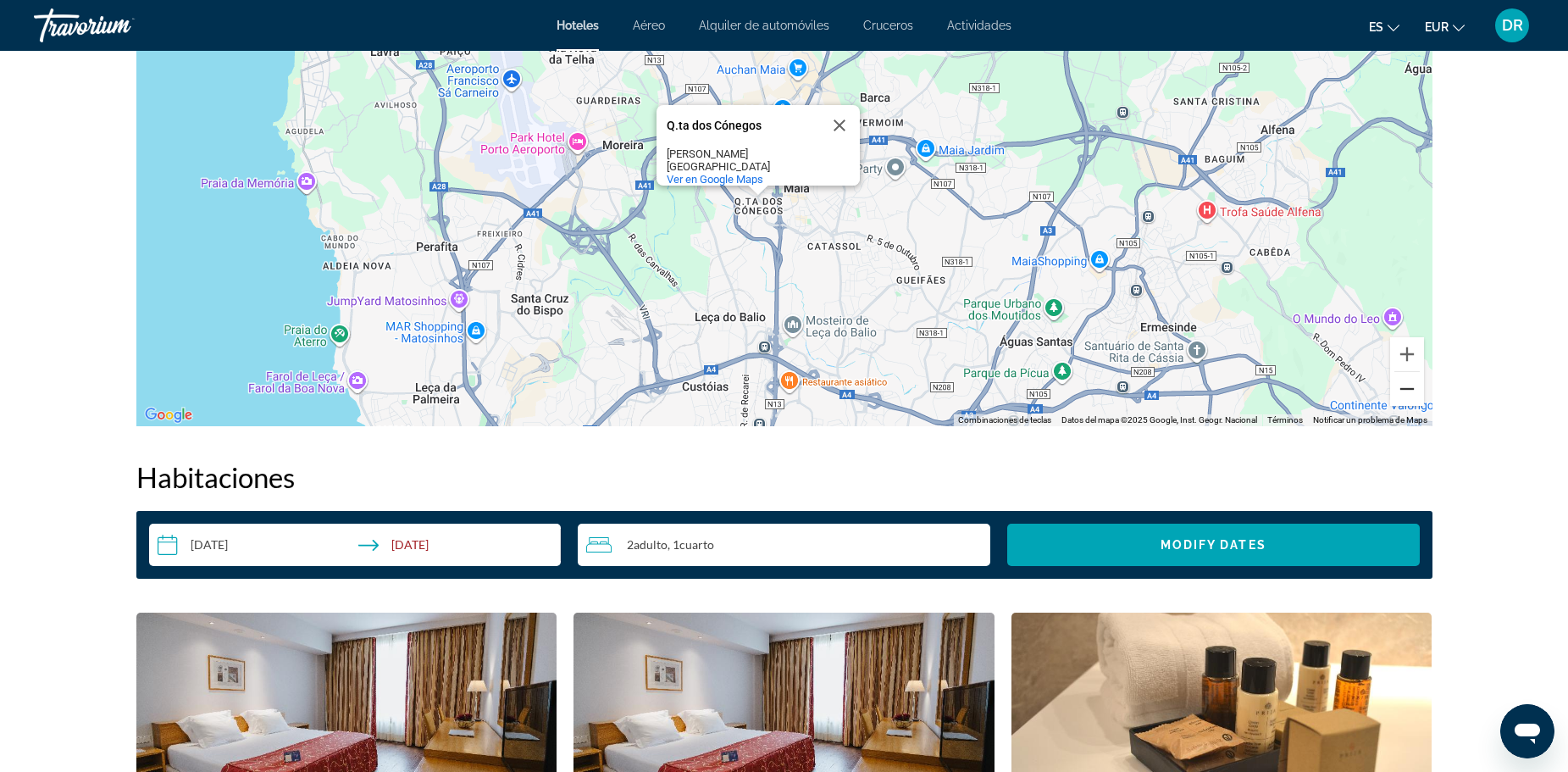
click at [1409, 372] on button "Reducir" at bounding box center [1407, 389] width 34 height 34
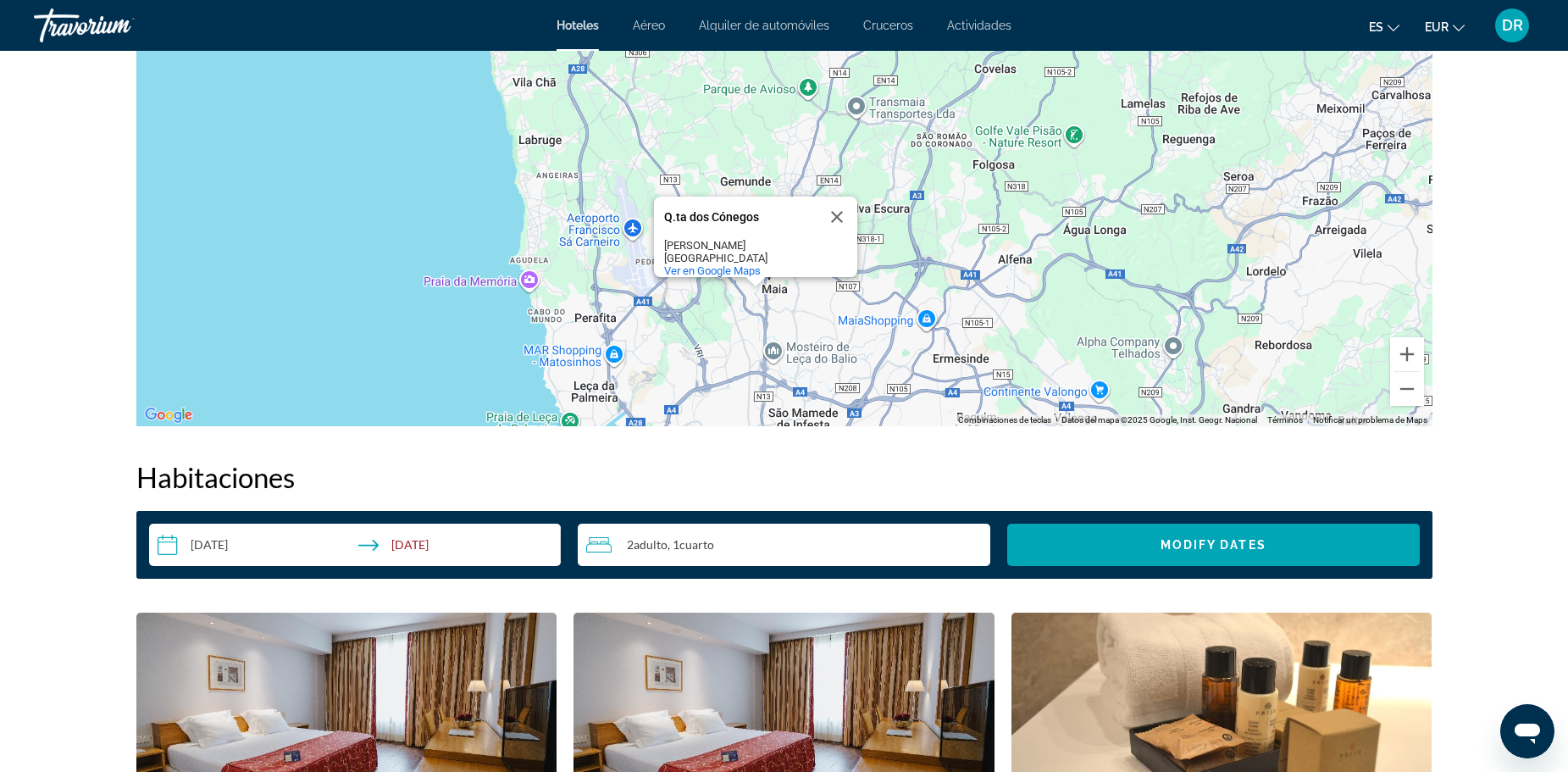
drag, startPoint x: 910, startPoint y: 228, endPoint x: 896, endPoint y: 318, distance: 91.1
click at [896, 318] on div "Para activar la función de arrastre con el teclado, pulsa Alt + Intro. Cuando h…" at bounding box center [784, 172] width 1296 height 508
click at [840, 196] on button "Cerrar" at bounding box center [837, 217] width 41 height 41
click at [1401, 377] on button "Reducir" at bounding box center [1407, 389] width 34 height 34
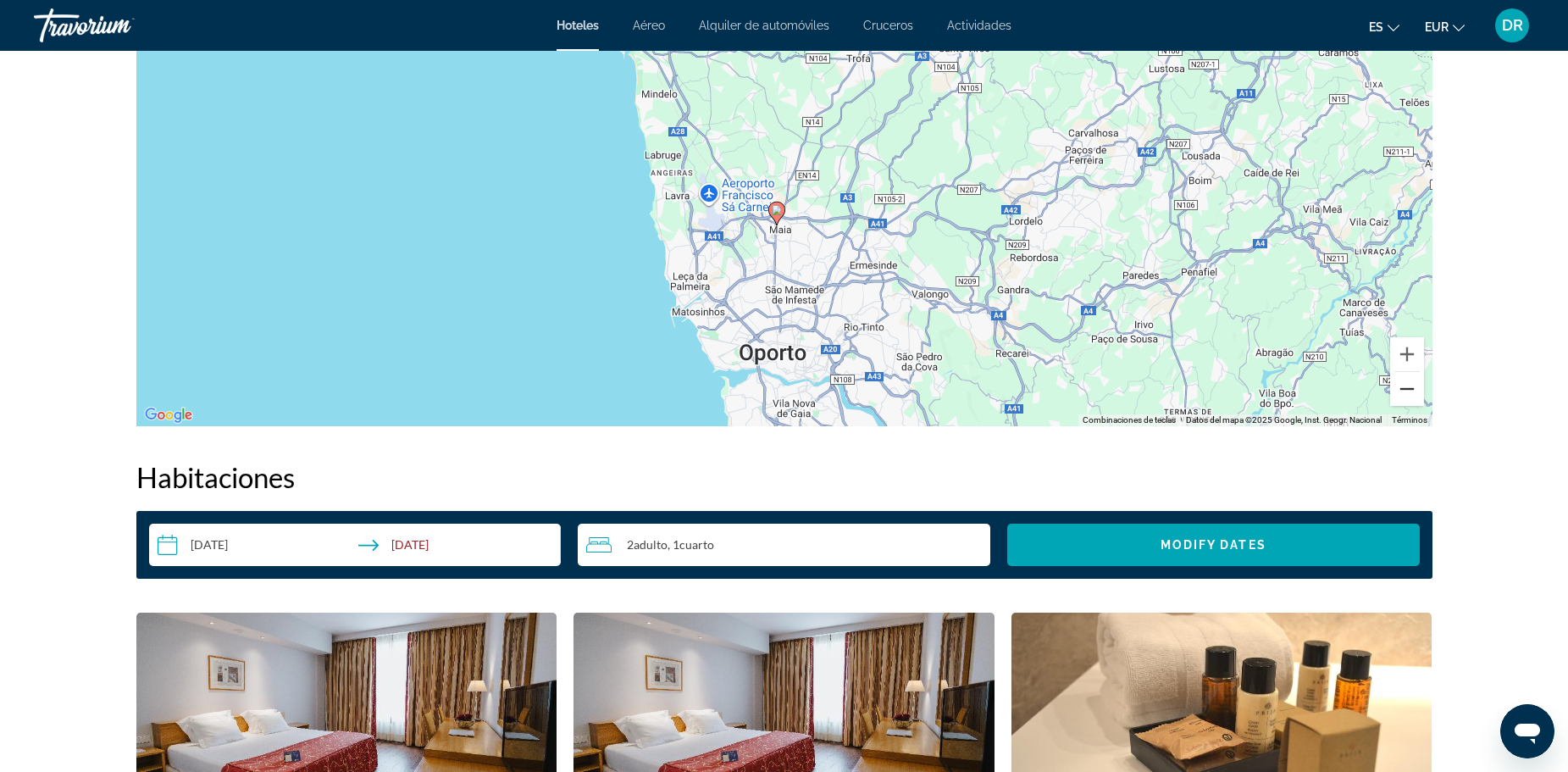
click at [1401, 377] on button "Reducir" at bounding box center [1407, 389] width 34 height 34
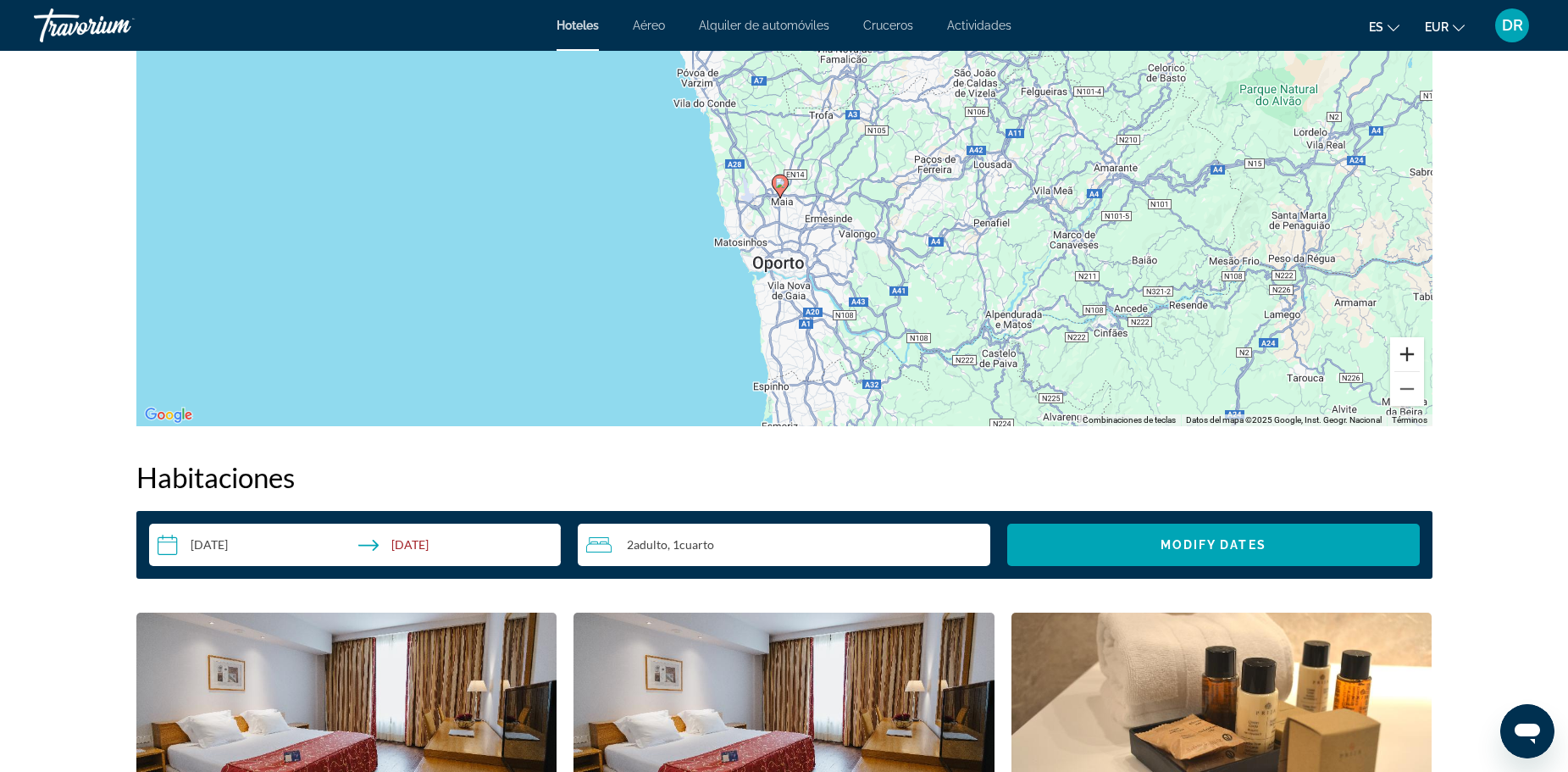
click at [1406, 340] on button "Ampliar" at bounding box center [1407, 354] width 34 height 34
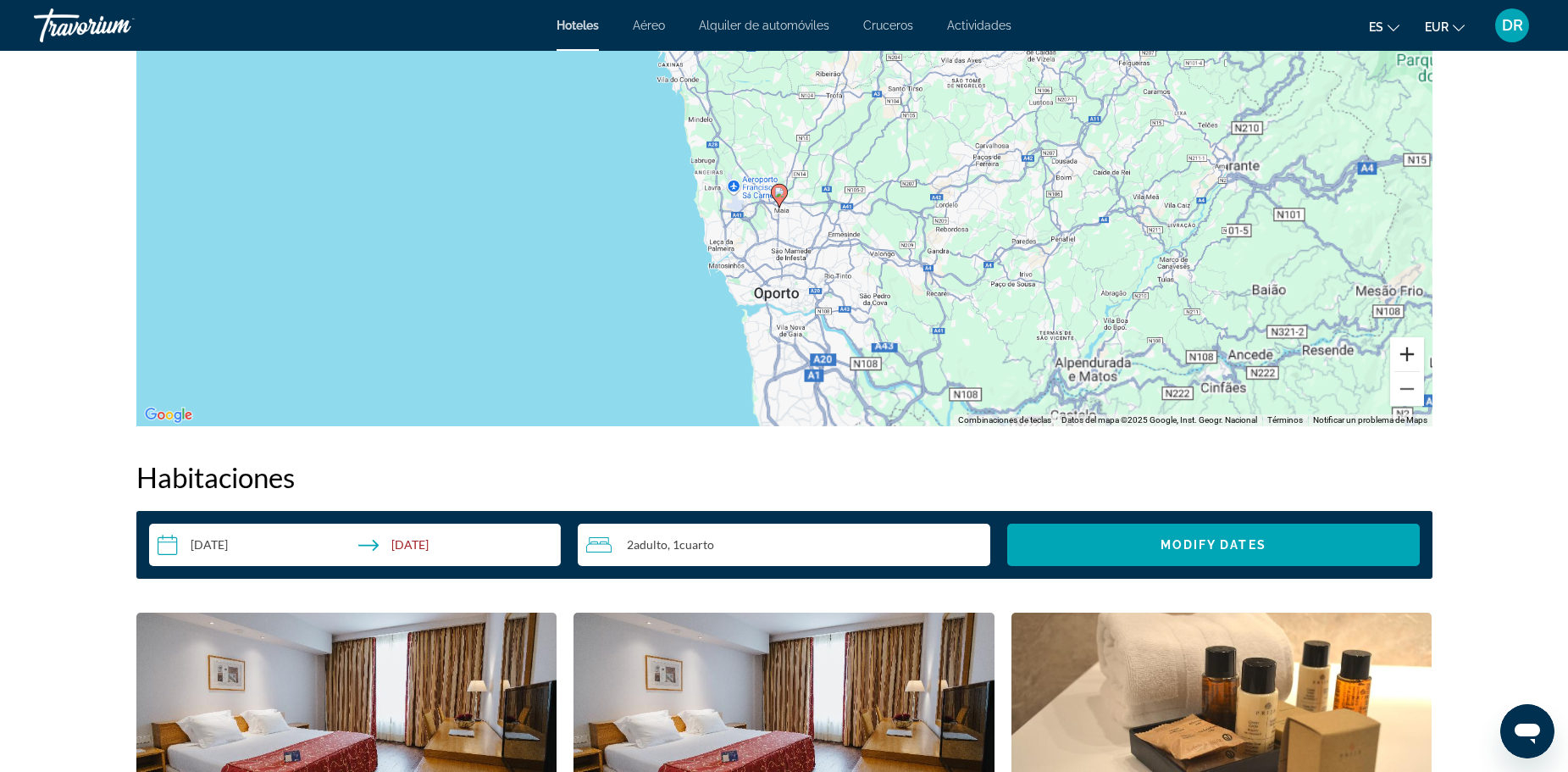
click at [1406, 340] on button "Ampliar" at bounding box center [1407, 354] width 34 height 34
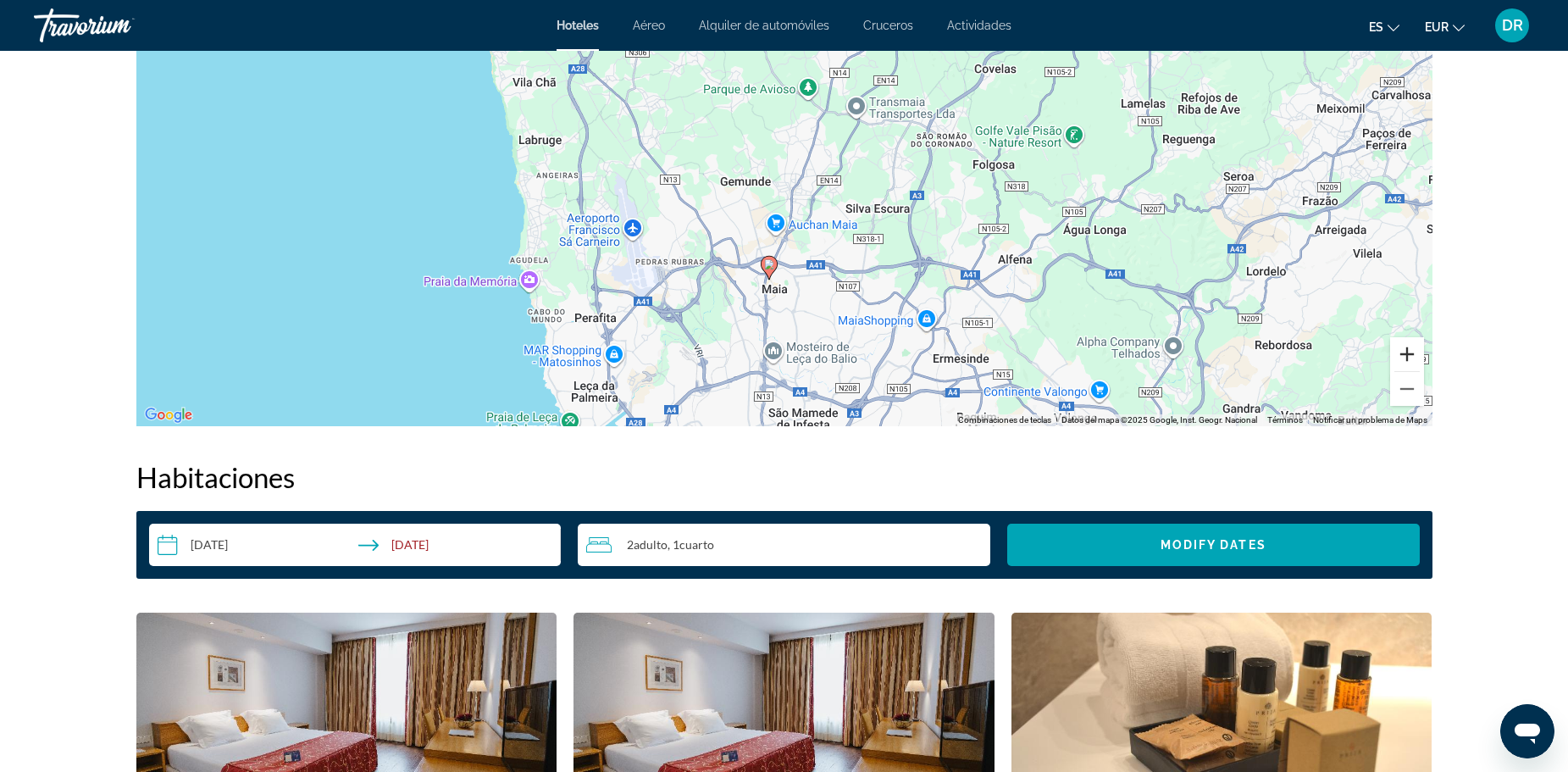
click at [1406, 340] on button "Ampliar" at bounding box center [1407, 354] width 34 height 34
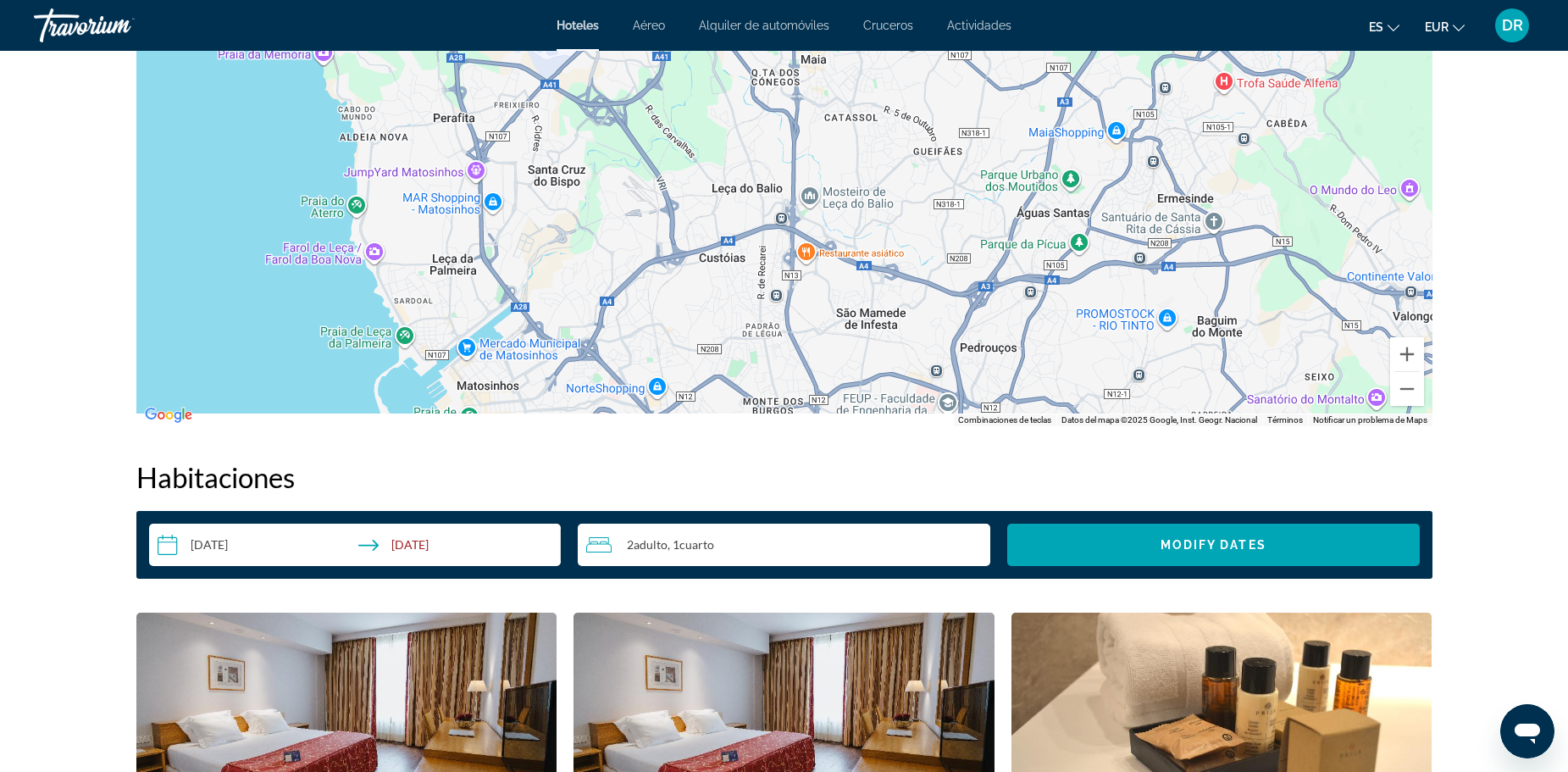
drag, startPoint x: 800, startPoint y: 381, endPoint x: 845, endPoint y: 11, distance: 372.7
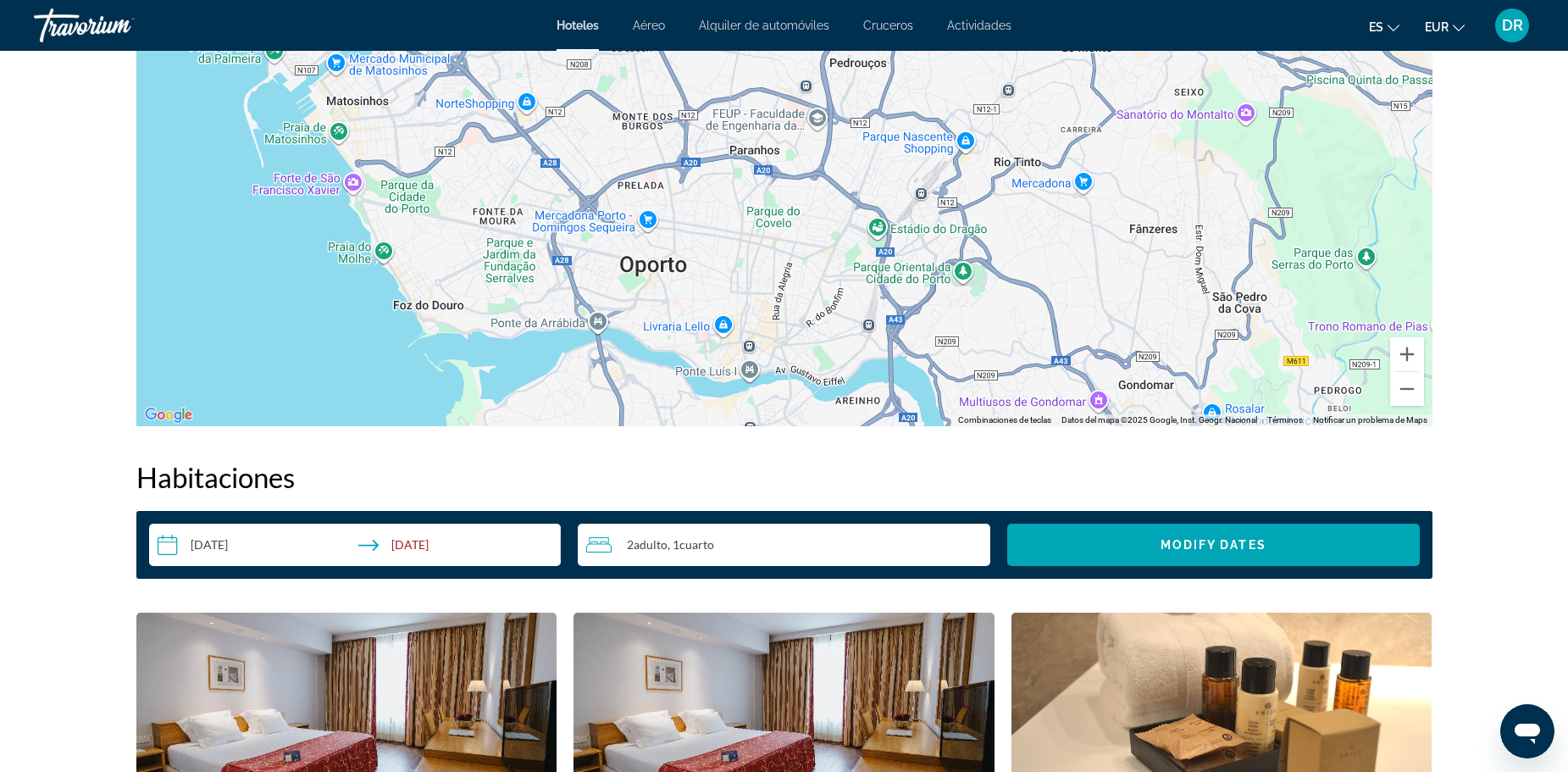
drag, startPoint x: 922, startPoint y: 347, endPoint x: 786, endPoint y: 54, distance: 323.0
click at [786, 54] on div "Para activar la función de arrastre con el teclado, pulsa Alt + Intro. Cuando h…" at bounding box center [784, 172] width 1296 height 508
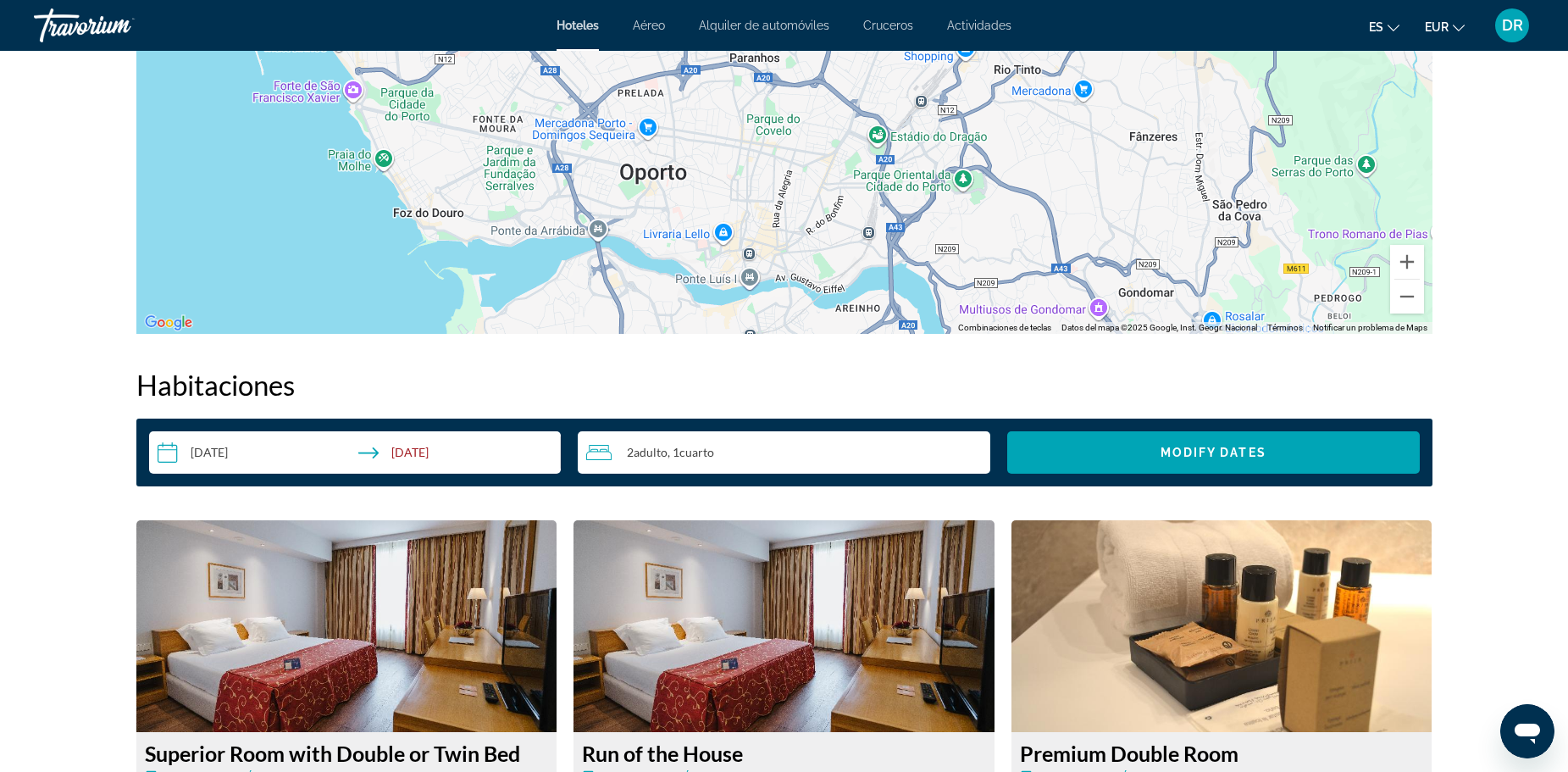
scroll to position [1949, 0]
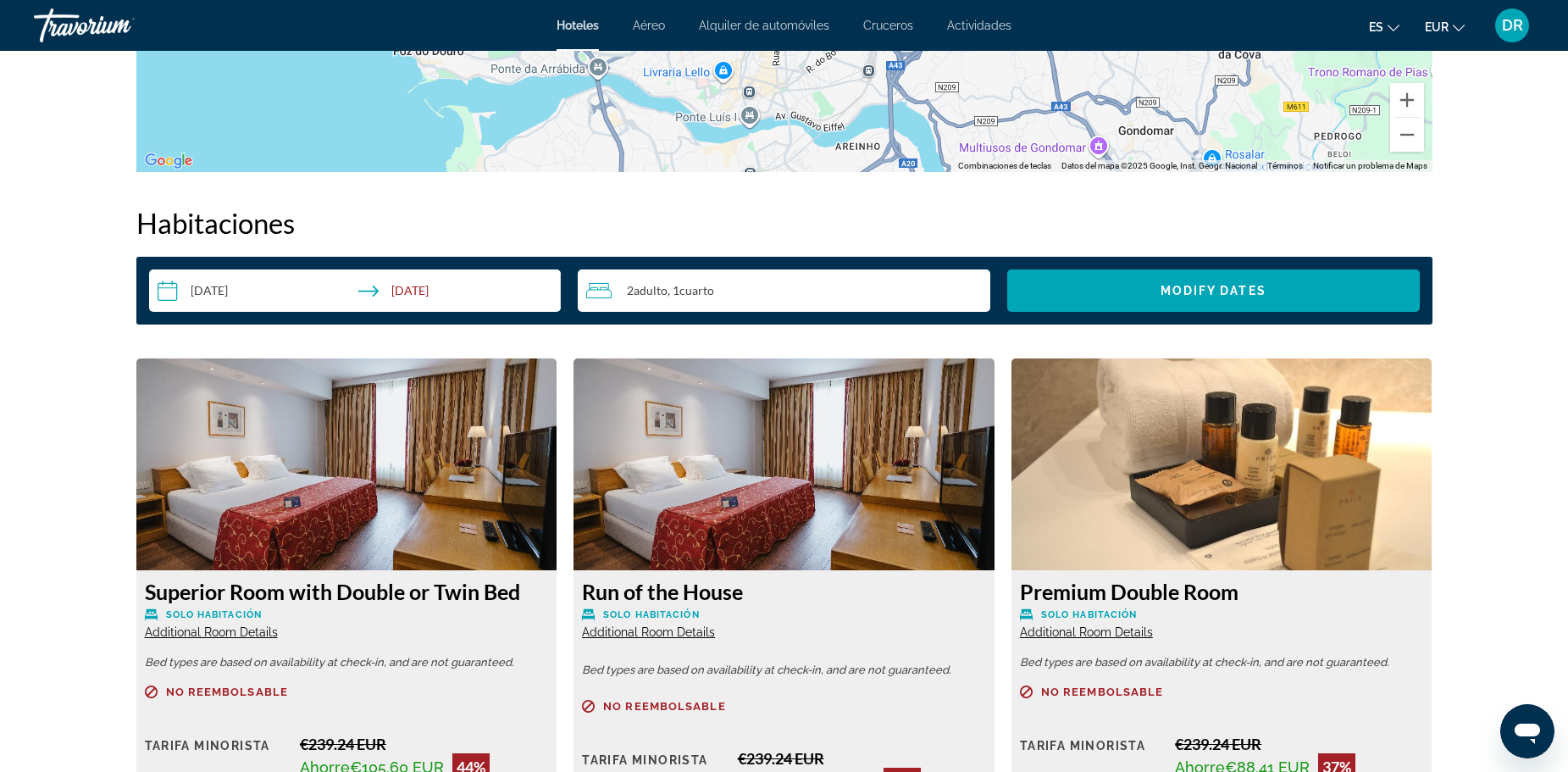
click at [408, 477] on img "Main content" at bounding box center [347, 465] width 421 height 212
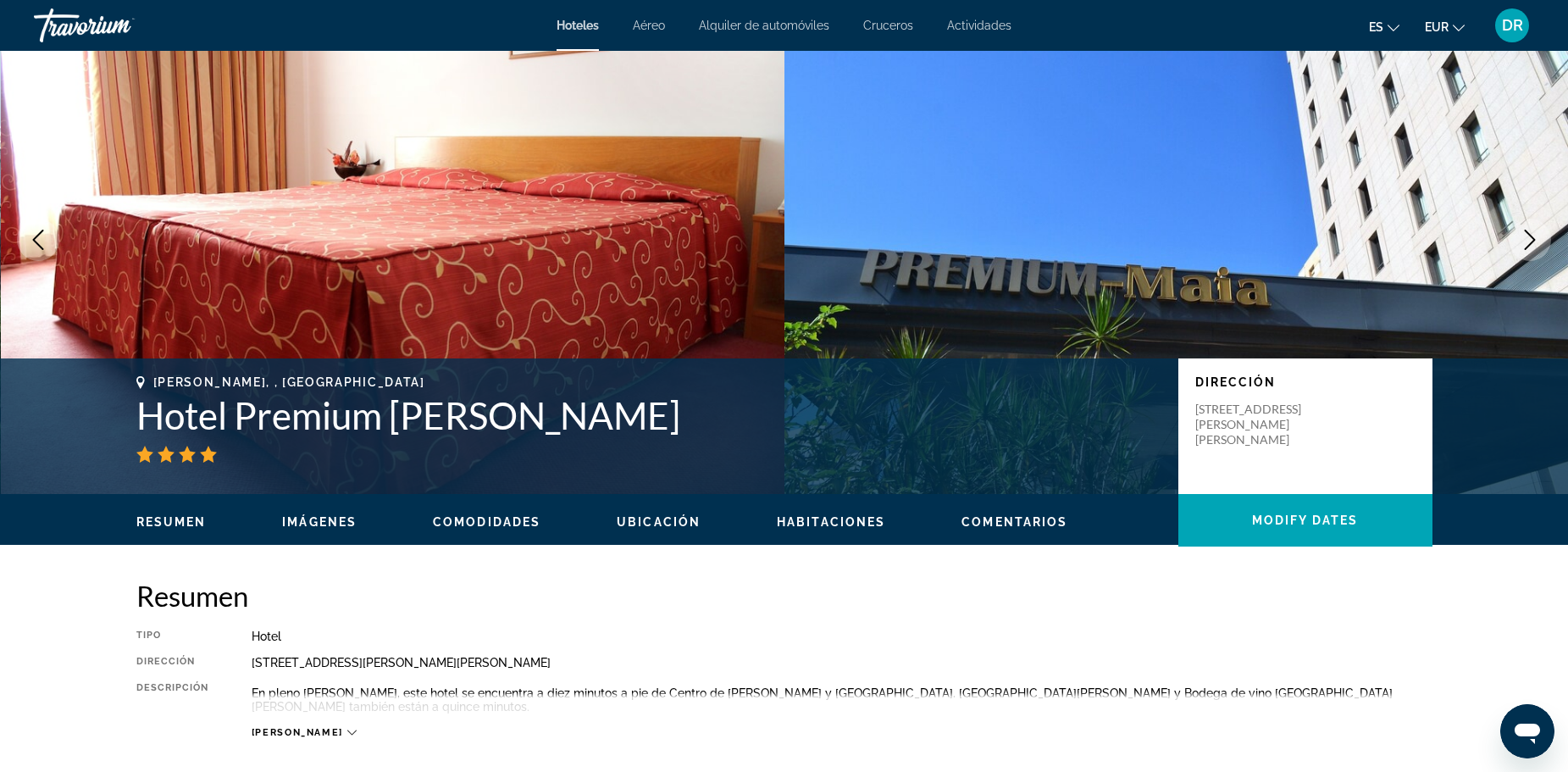
scroll to position [0, 0]
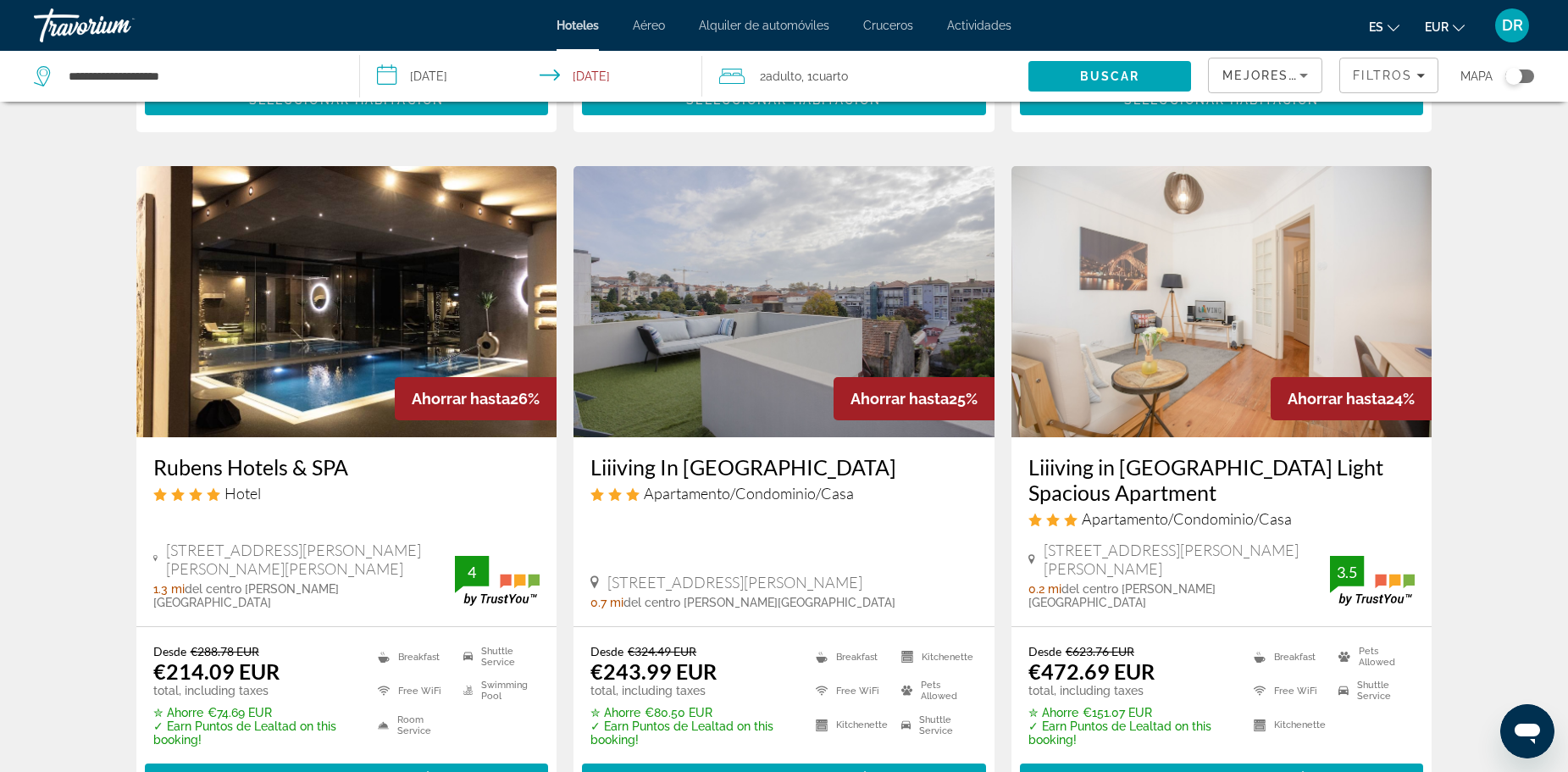
scroll to position [678, 0]
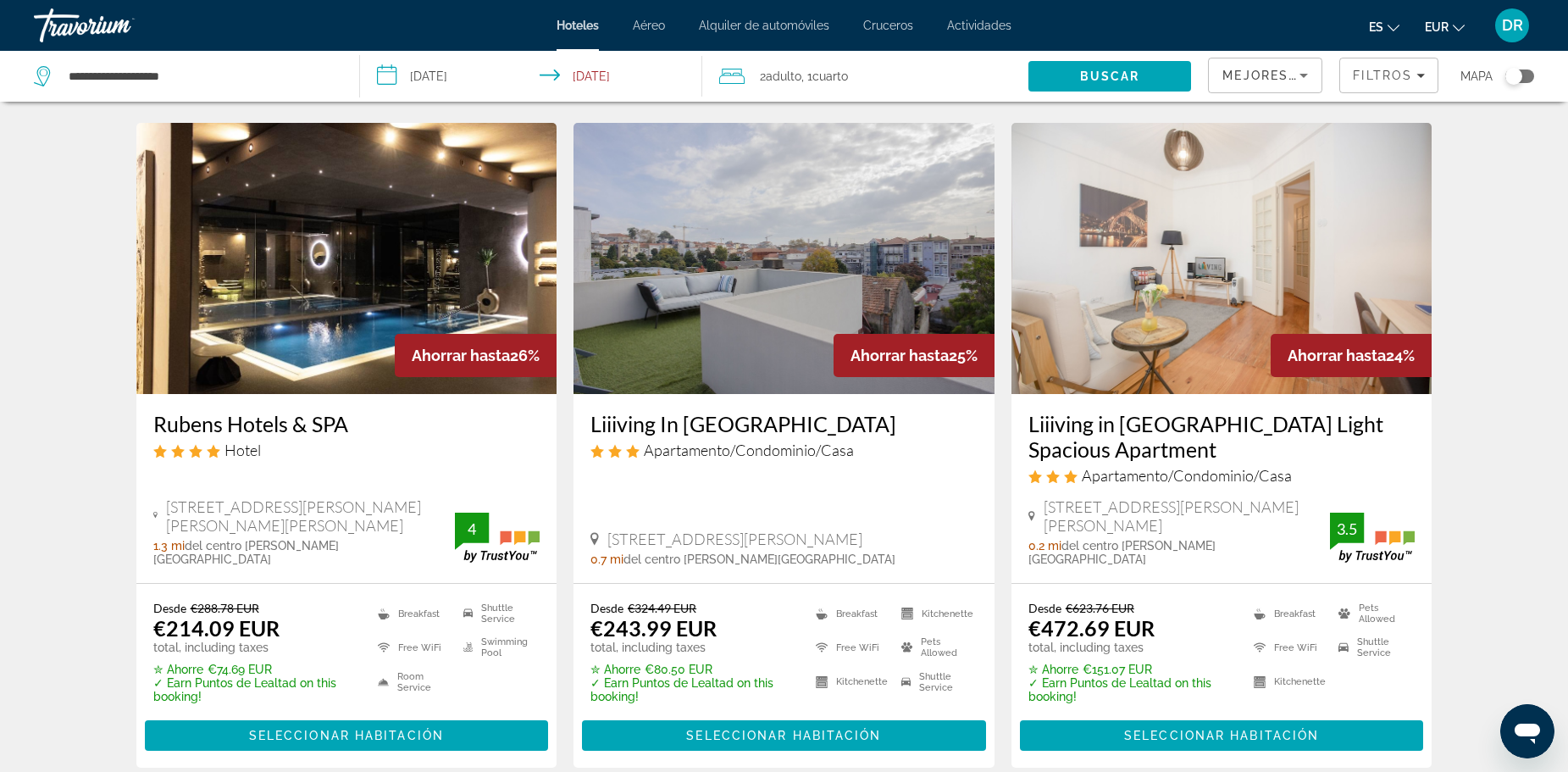
click at [353, 324] on img "Main content" at bounding box center [347, 259] width 421 height 272
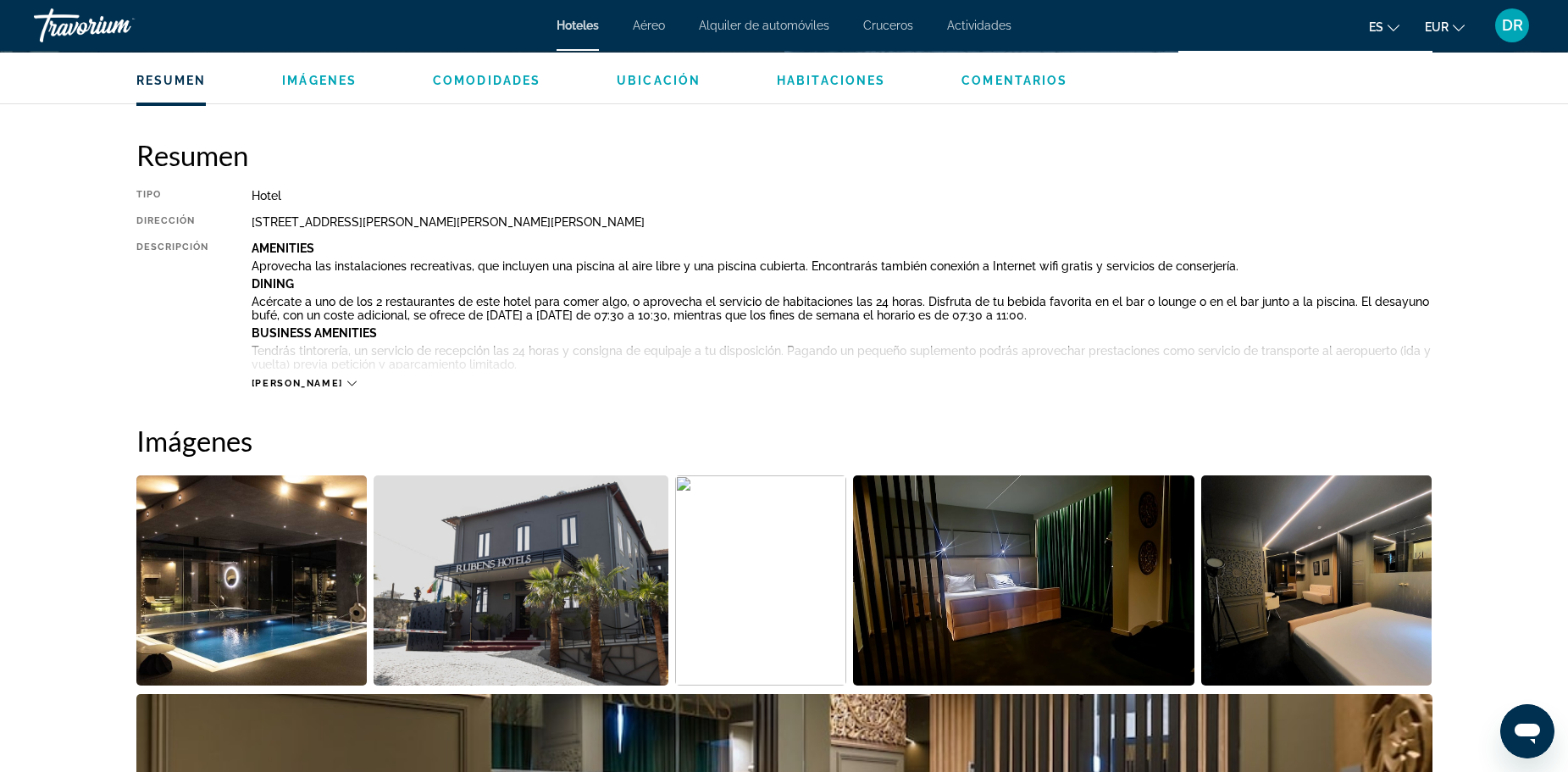
scroll to position [508, 0]
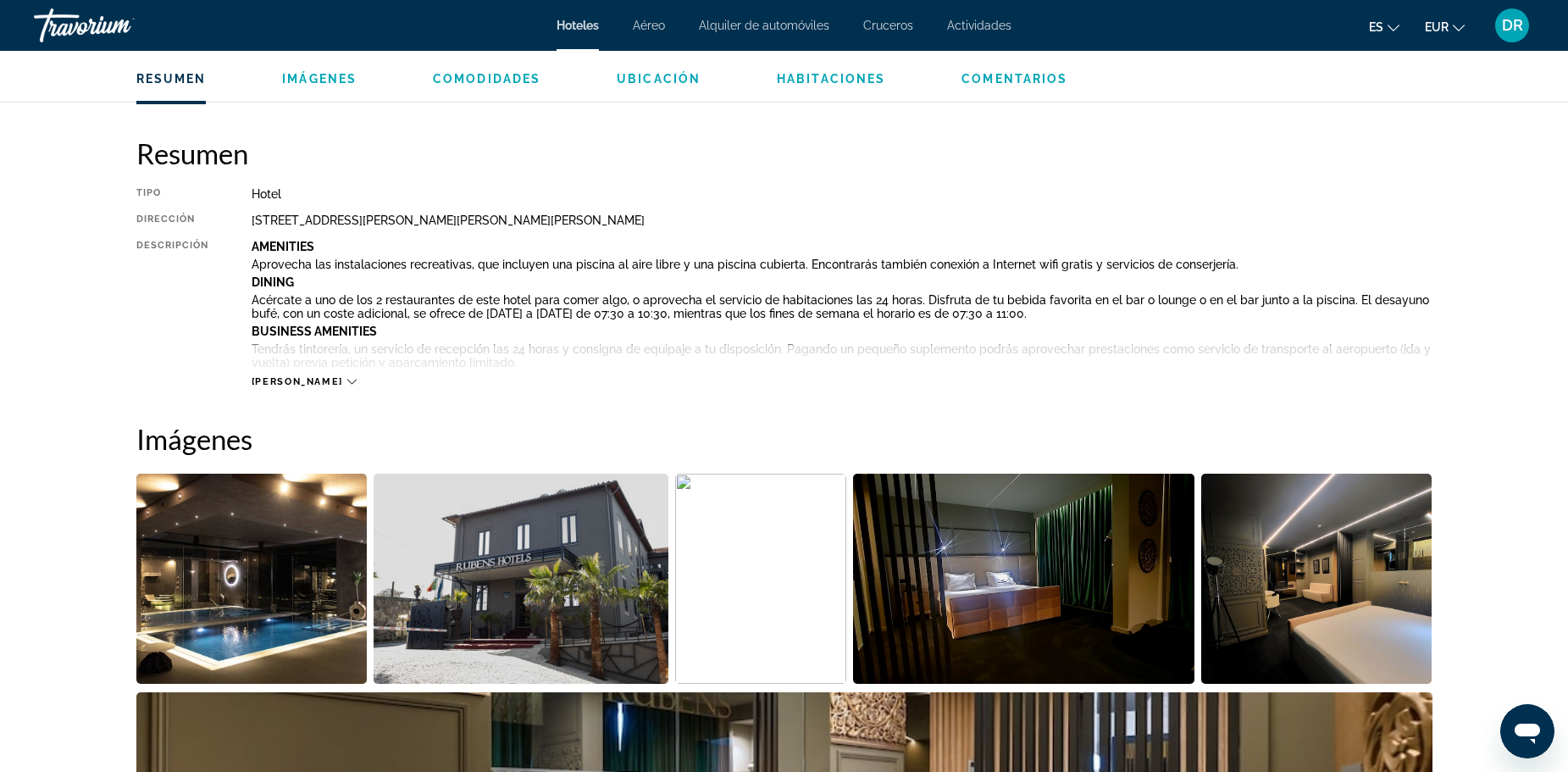
click at [293, 371] on div "[PERSON_NAME]" at bounding box center [842, 365] width 1180 height 47
click at [283, 384] on span "[PERSON_NAME]" at bounding box center [297, 382] width 91 height 11
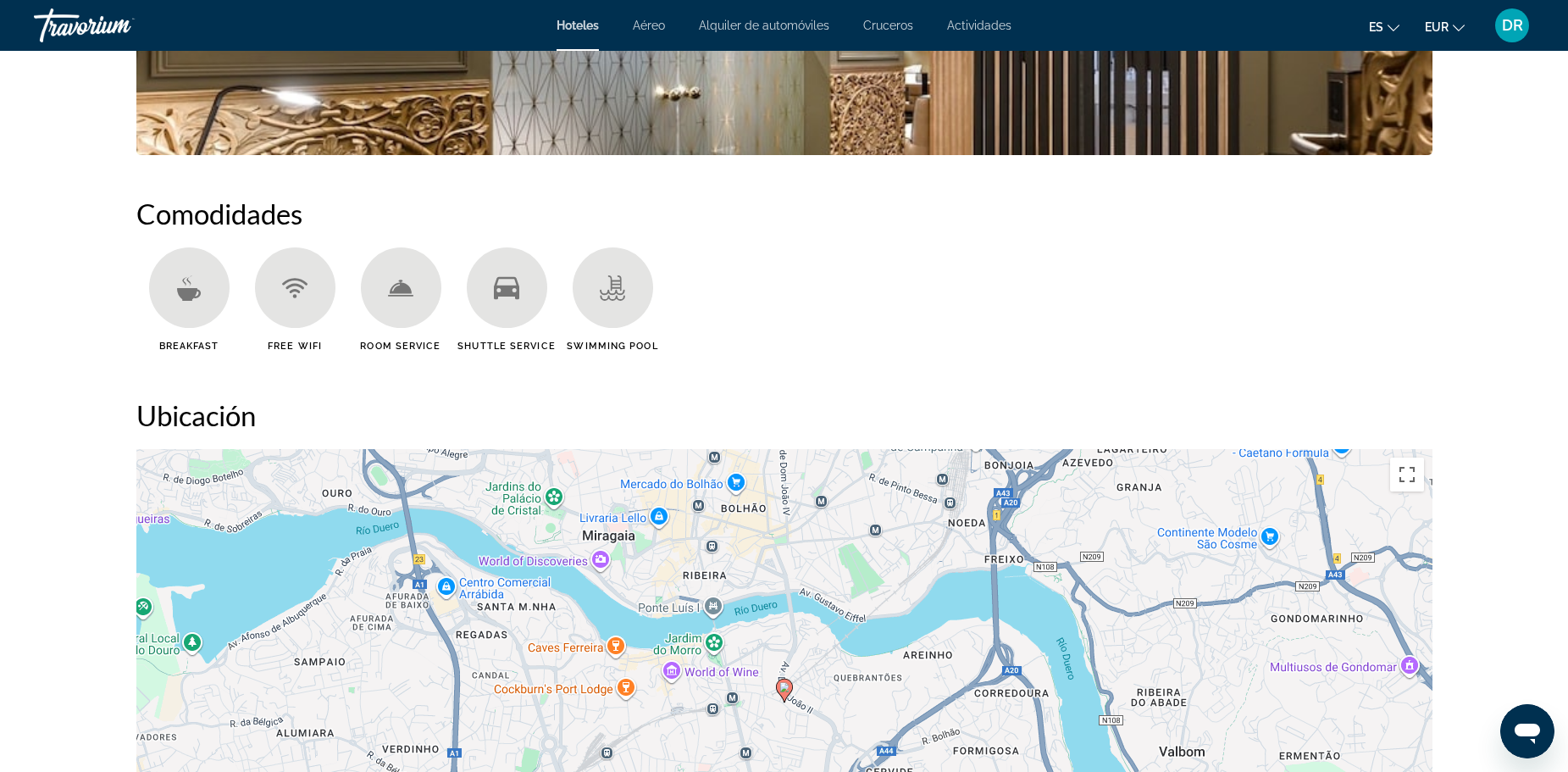
scroll to position [2119, 0]
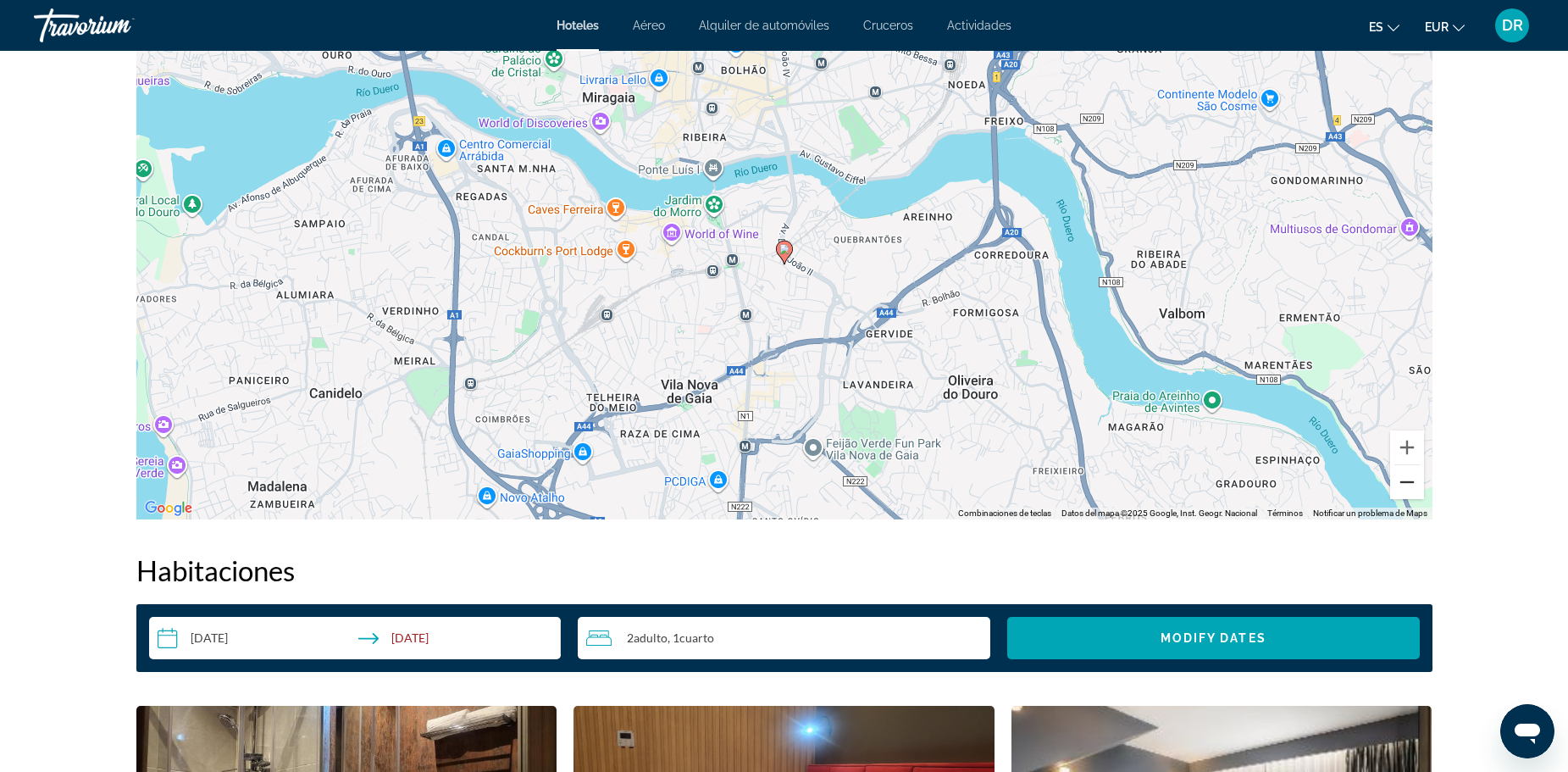
click at [1397, 483] on button "Reducir" at bounding box center [1407, 482] width 34 height 34
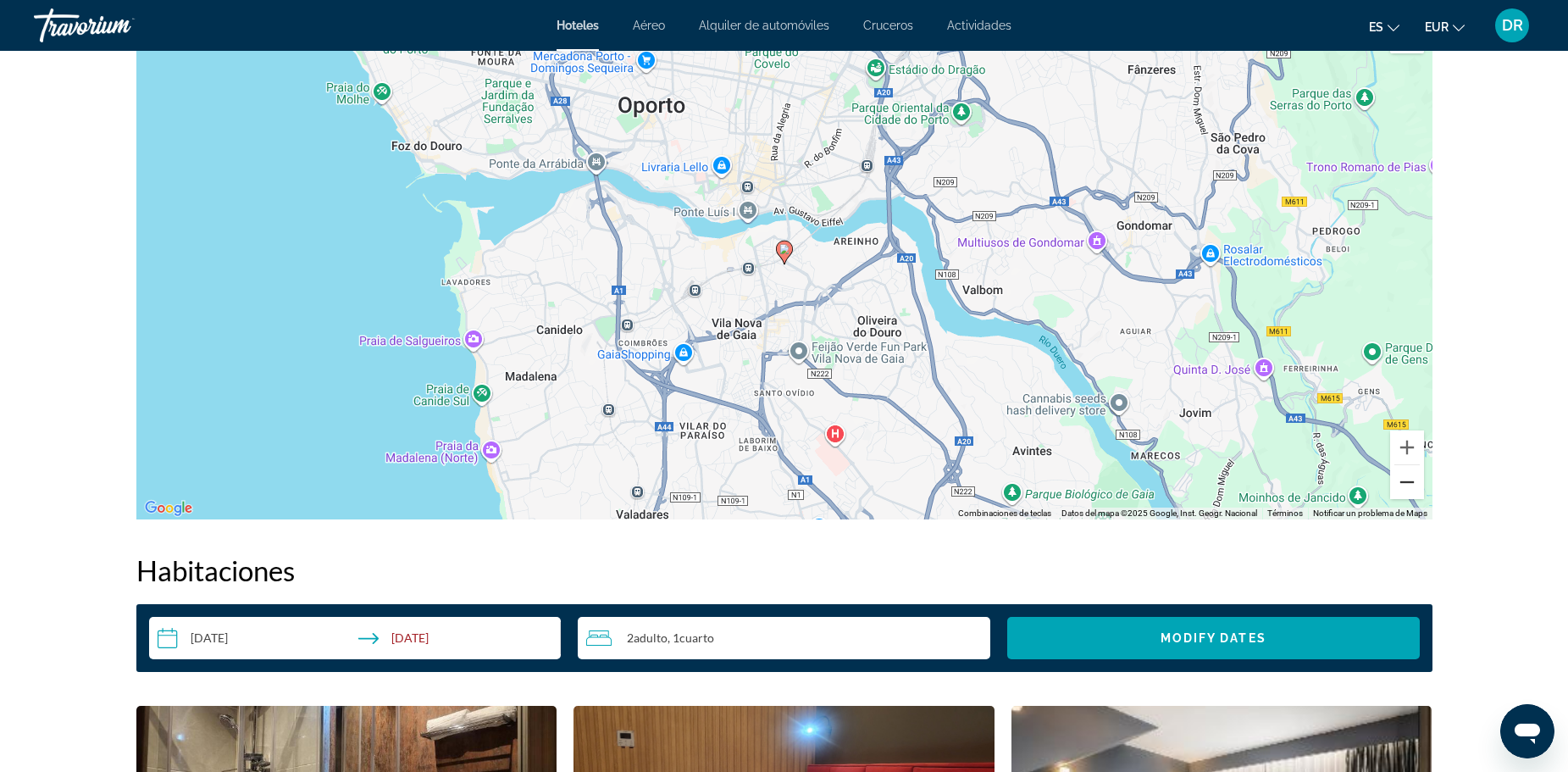
click at [1397, 483] on button "Reducir" at bounding box center [1407, 482] width 34 height 34
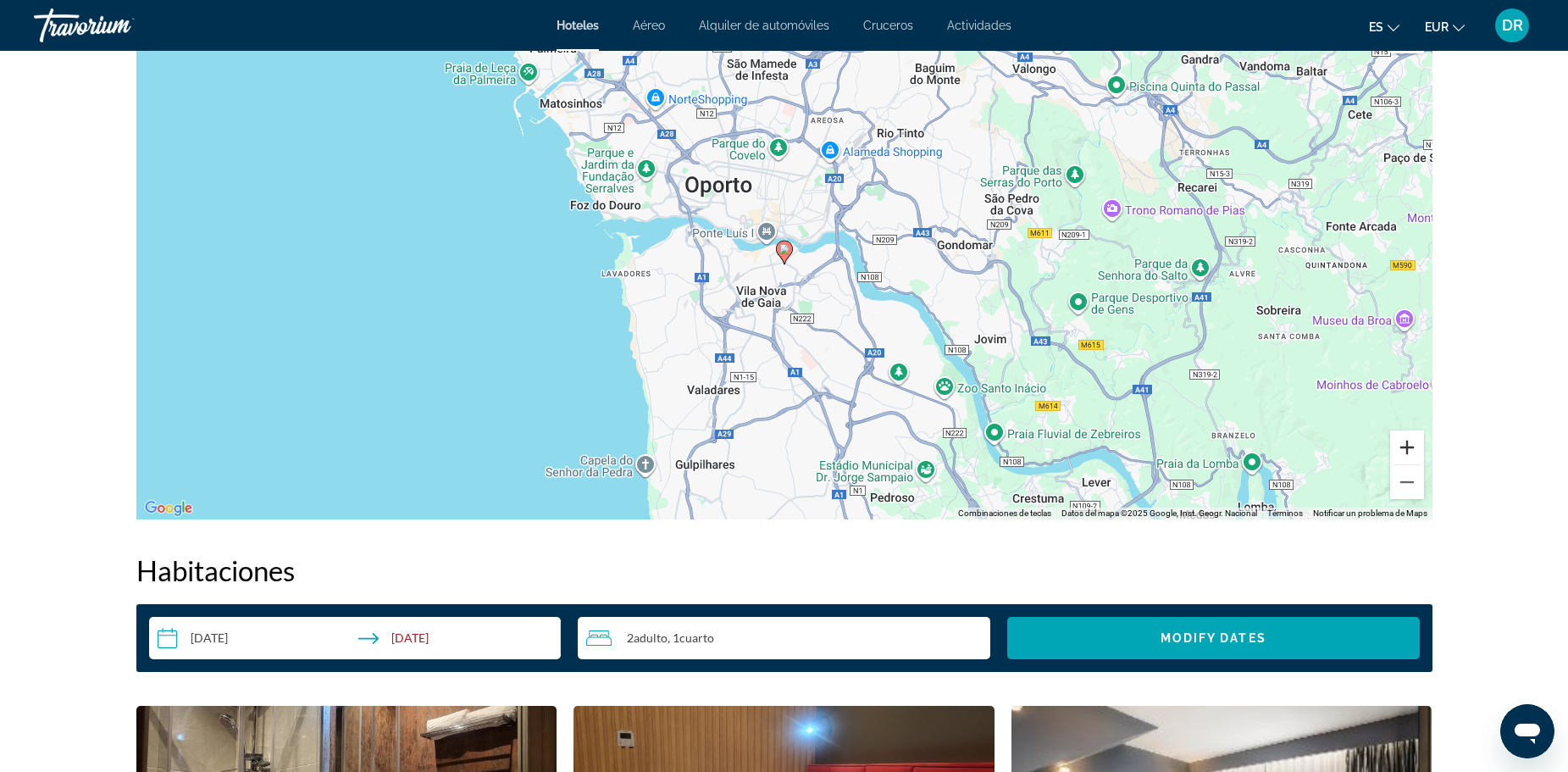
click at [1394, 449] on button "Ampliar" at bounding box center [1407, 447] width 34 height 34
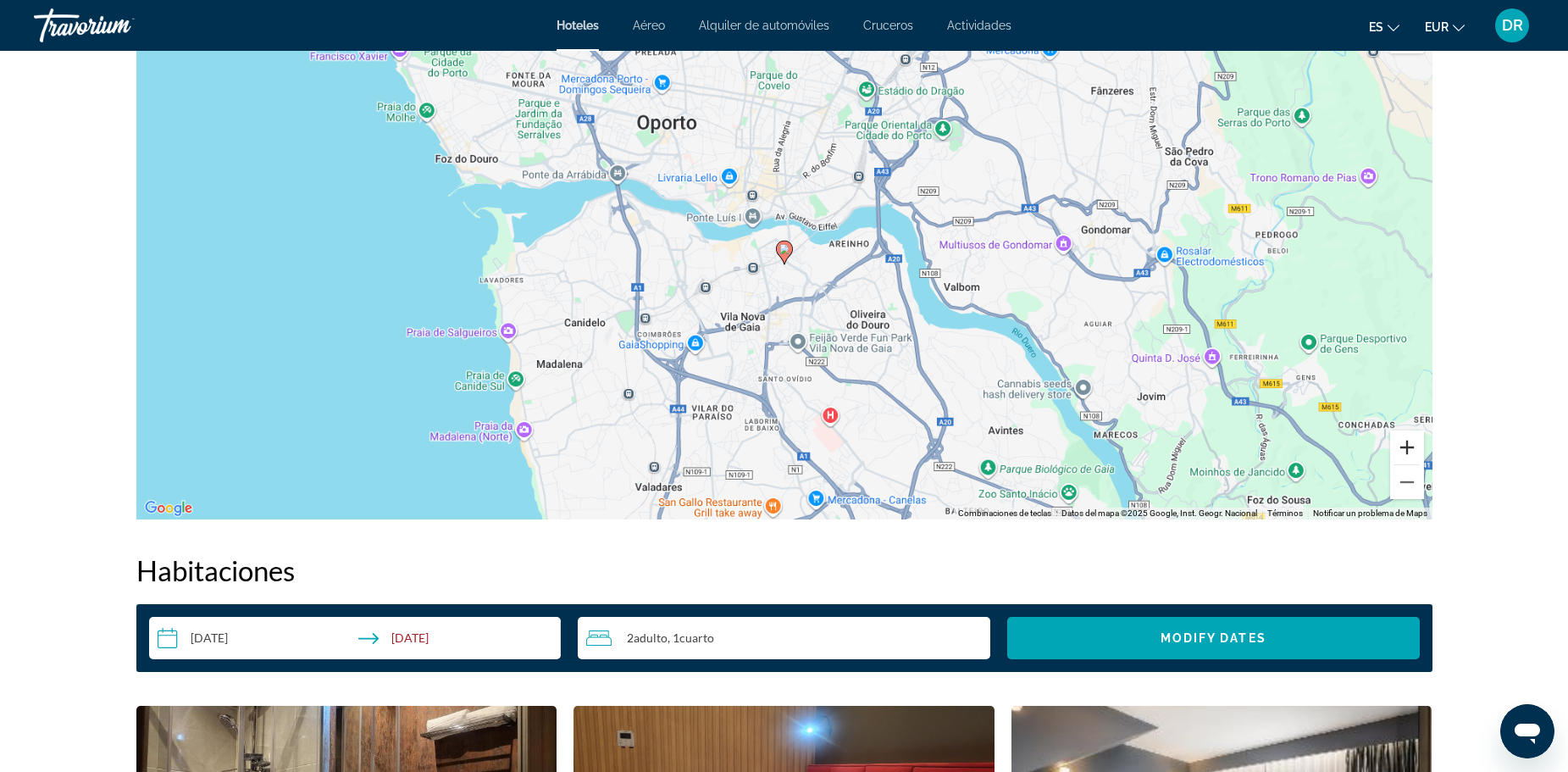
click at [1394, 449] on button "Ampliar" at bounding box center [1407, 447] width 34 height 34
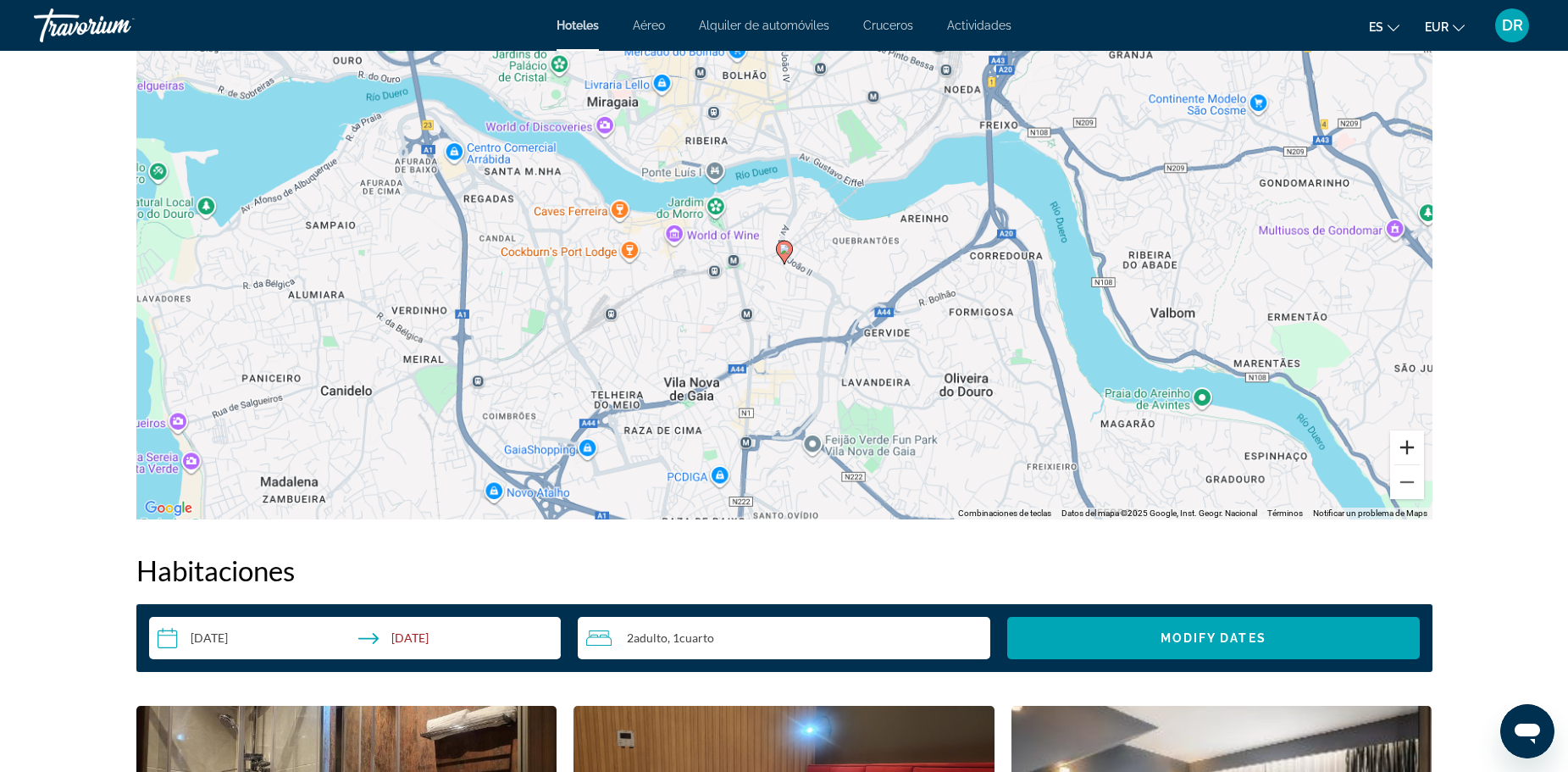
click at [1394, 449] on button "Ampliar" at bounding box center [1407, 447] width 34 height 34
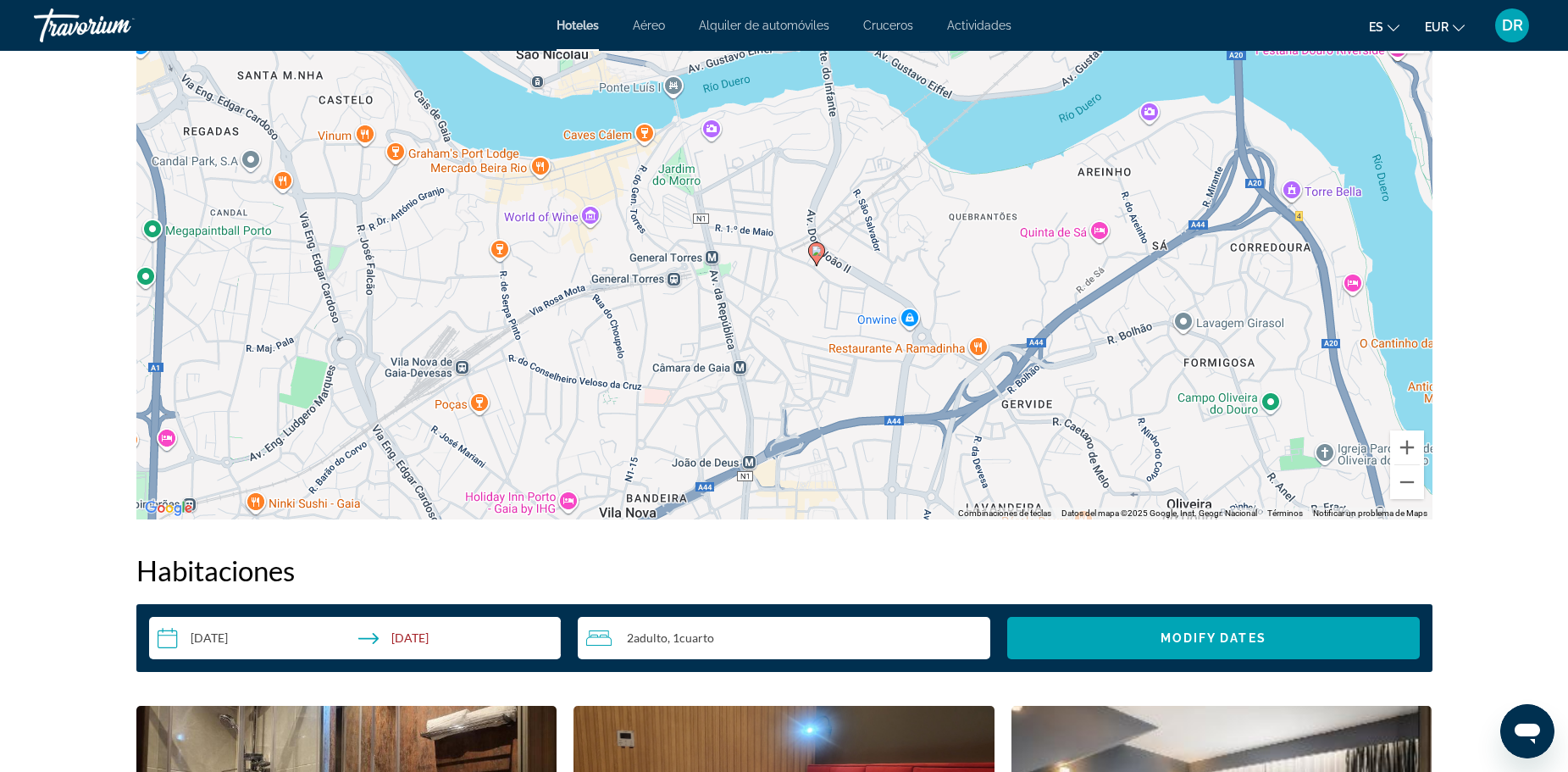
drag, startPoint x: 982, startPoint y: 200, endPoint x: 1013, endPoint y: 205, distance: 31.4
click at [1013, 205] on div "Para activar la función de arrastre con el teclado, pulsa Alt + Intro. Cuando h…" at bounding box center [784, 265] width 1296 height 508
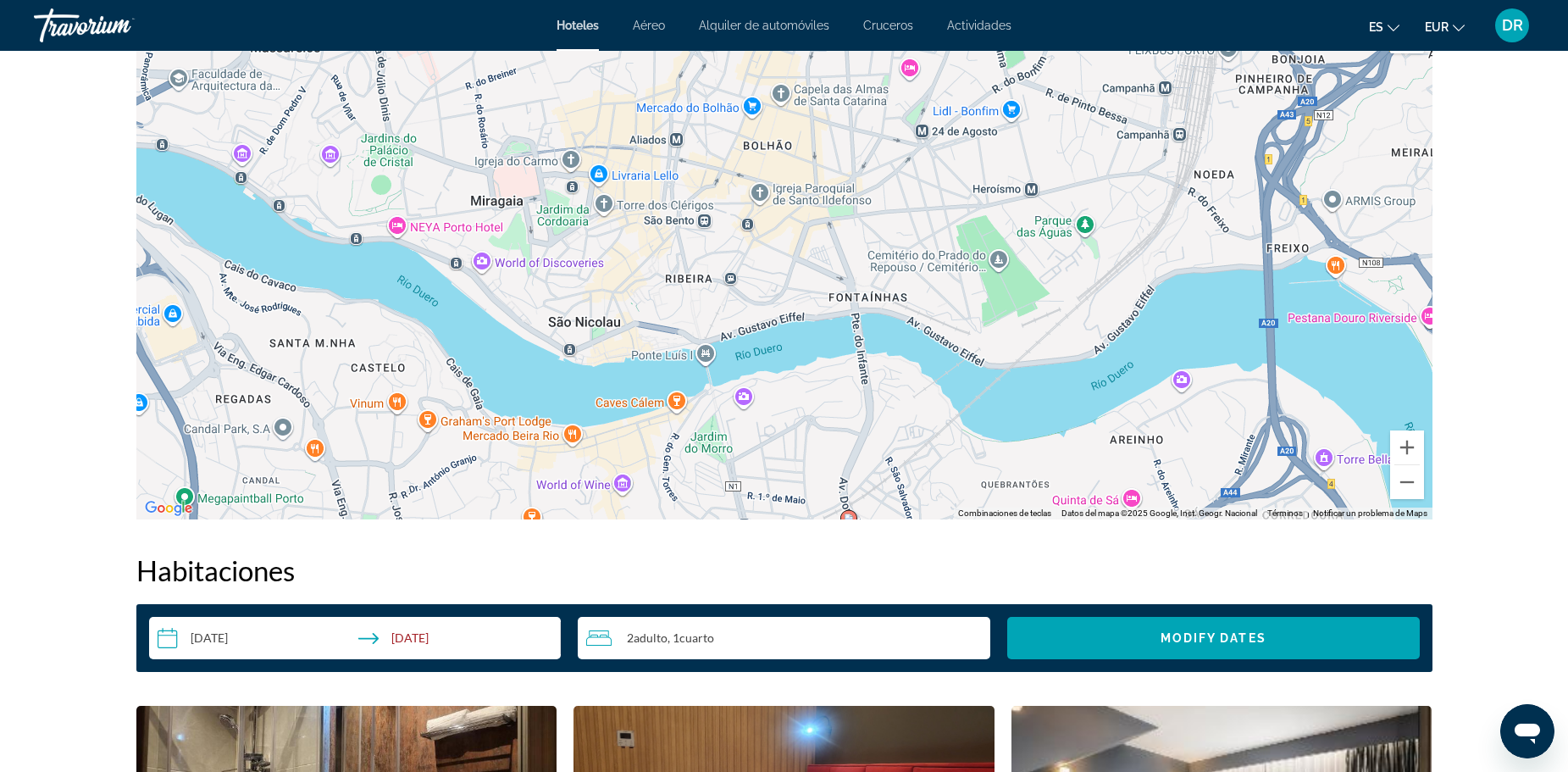
drag, startPoint x: 778, startPoint y: 132, endPoint x: 810, endPoint y: 410, distance: 279.8
click at [810, 410] on div "Para activar la función de arrastre con el teclado, pulsa Alt + Intro. Cuando h…" at bounding box center [784, 265] width 1296 height 508
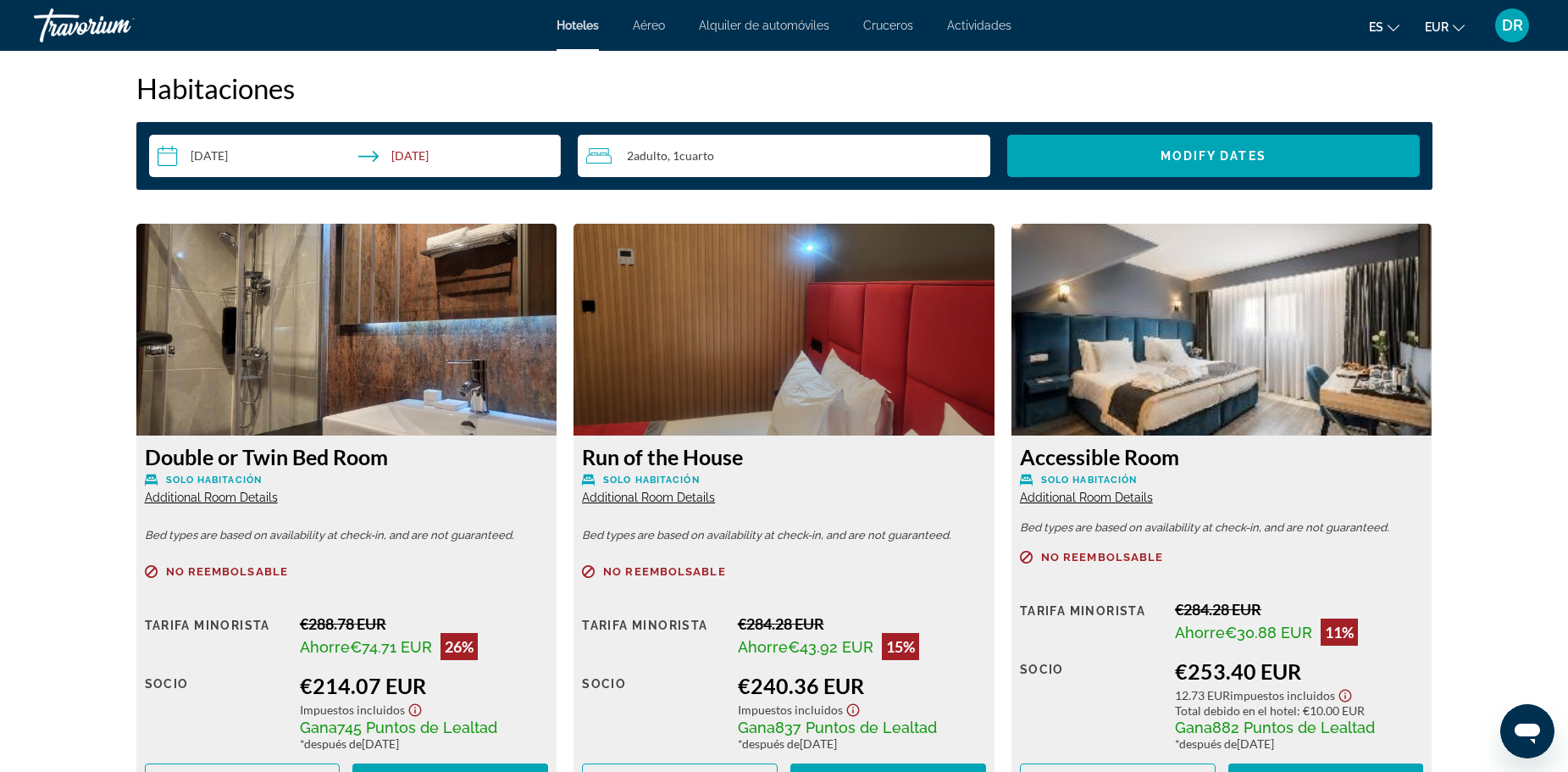
scroll to position [2796, 0]
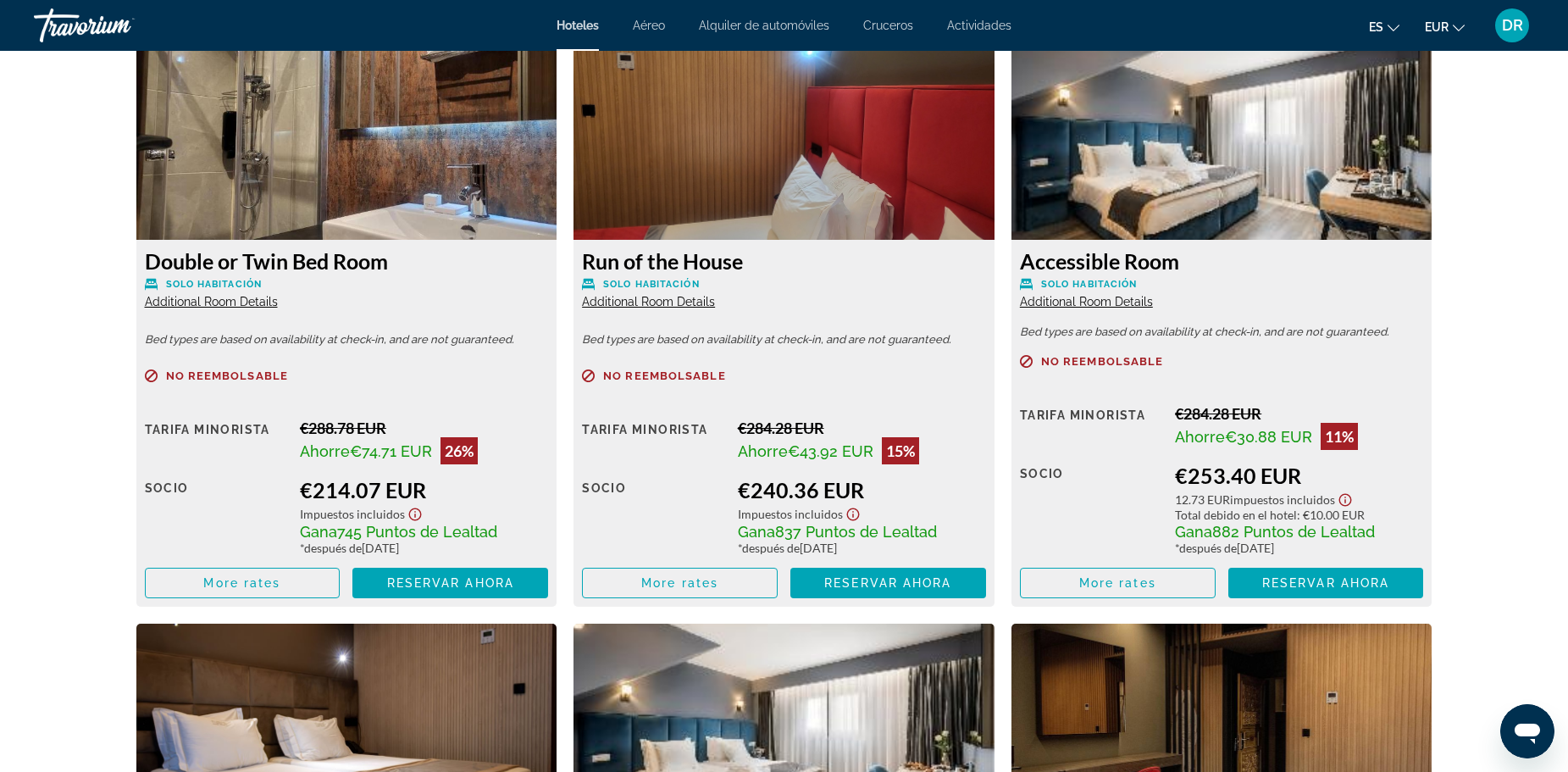
click at [224, 303] on span "Additional Room Details" at bounding box center [212, 301] width 133 height 14
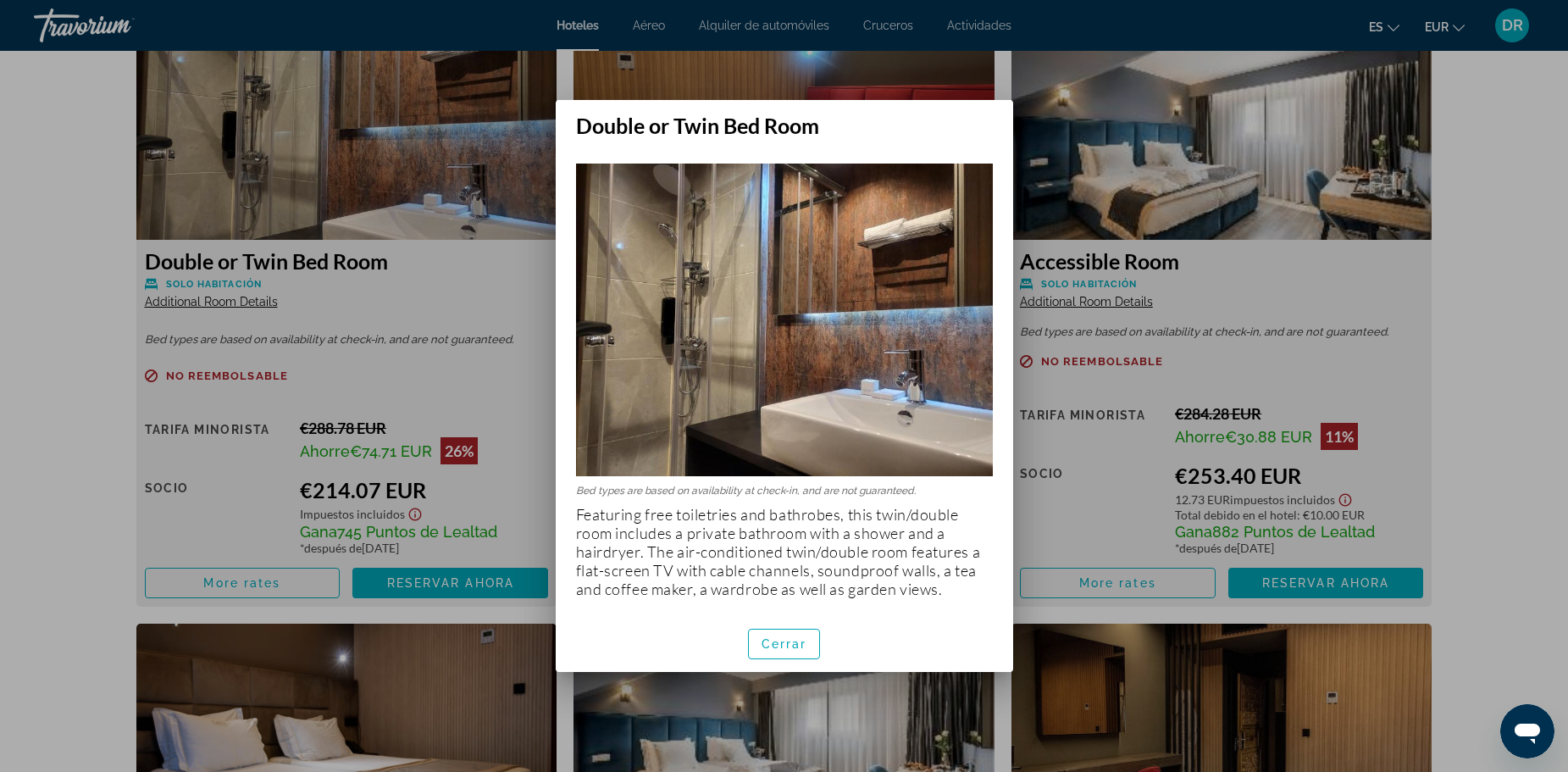
click at [347, 342] on div at bounding box center [784, 386] width 1568 height 772
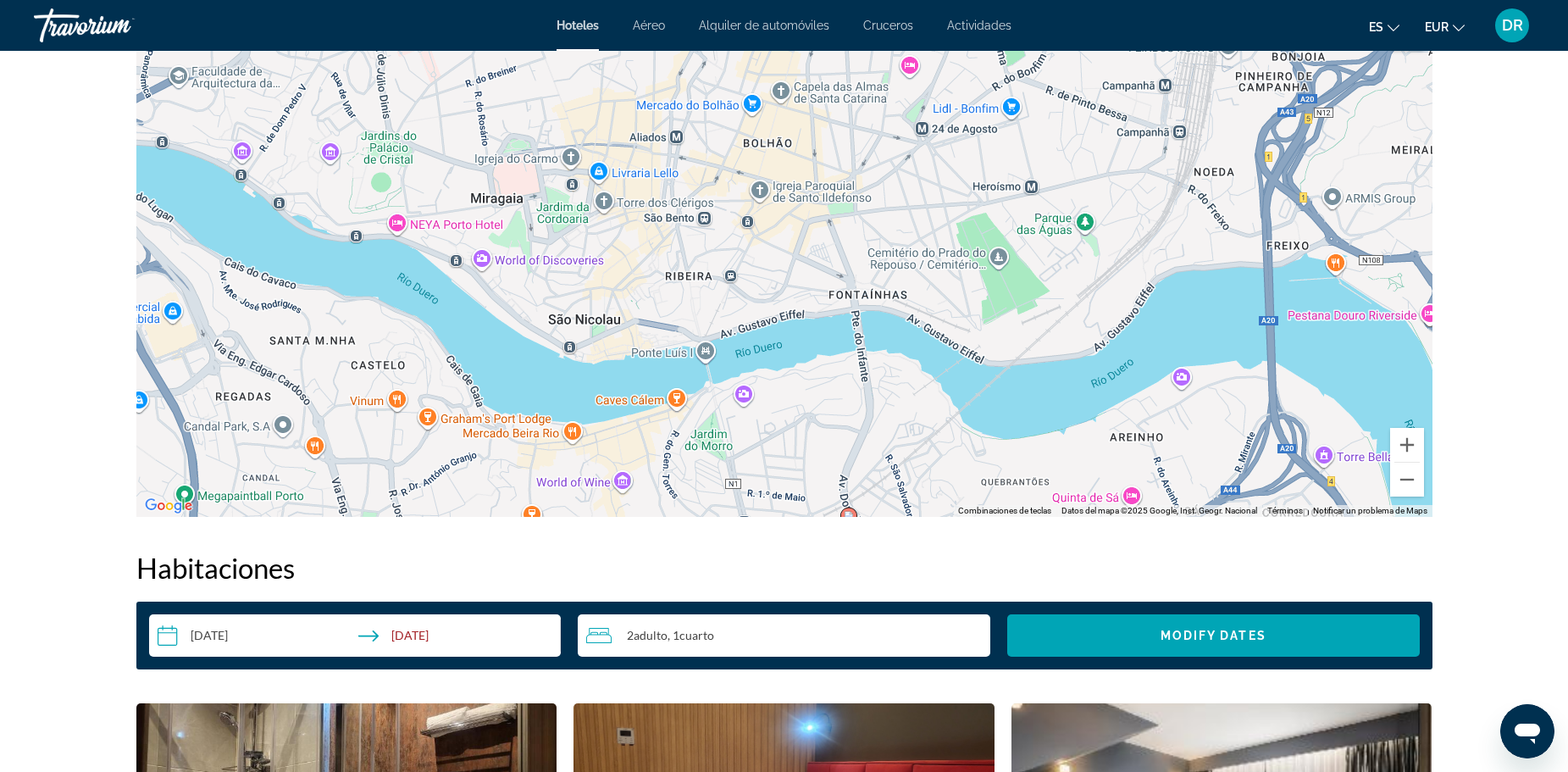
scroll to position [2119, 0]
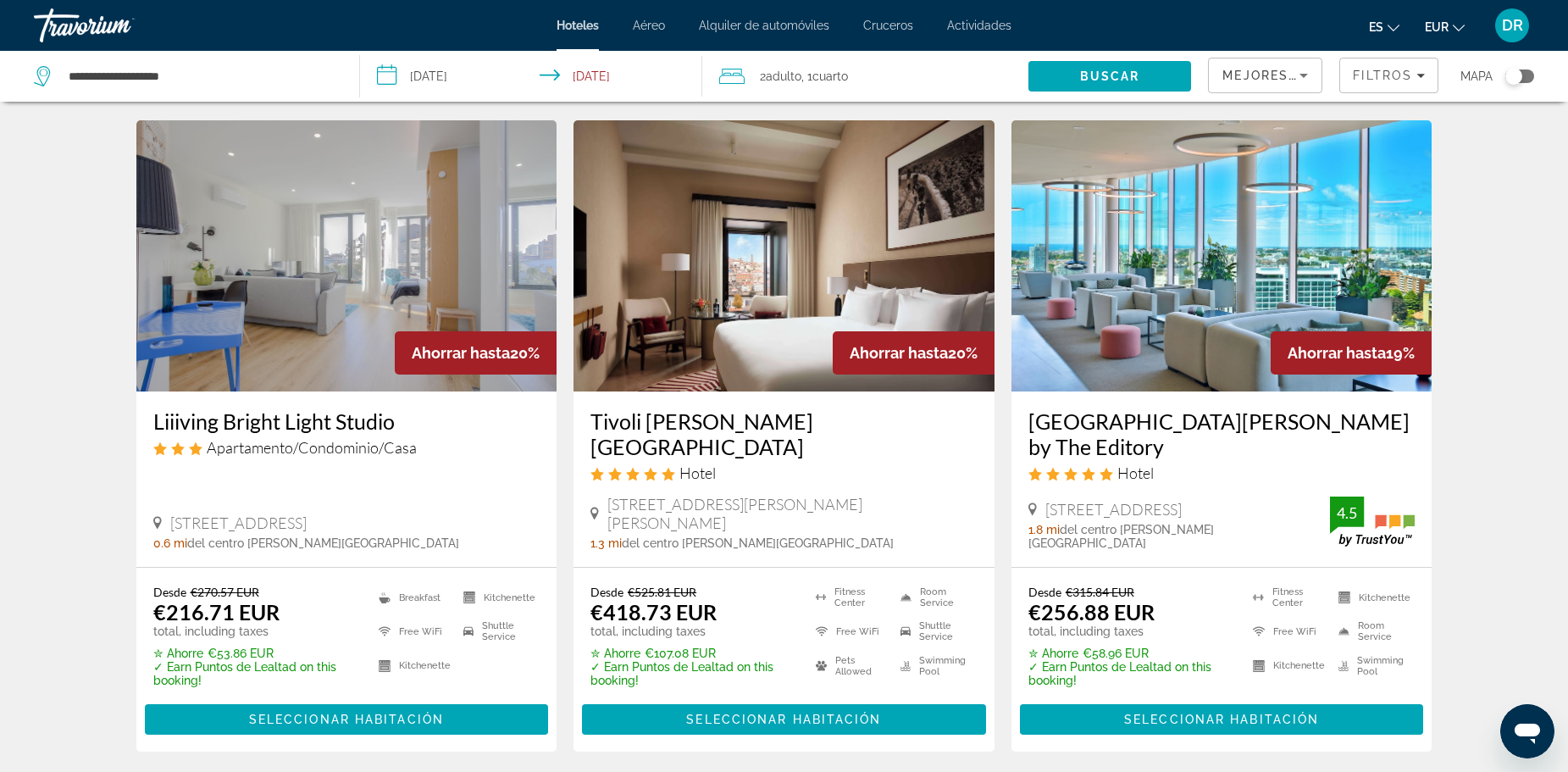
scroll to position [2220, 0]
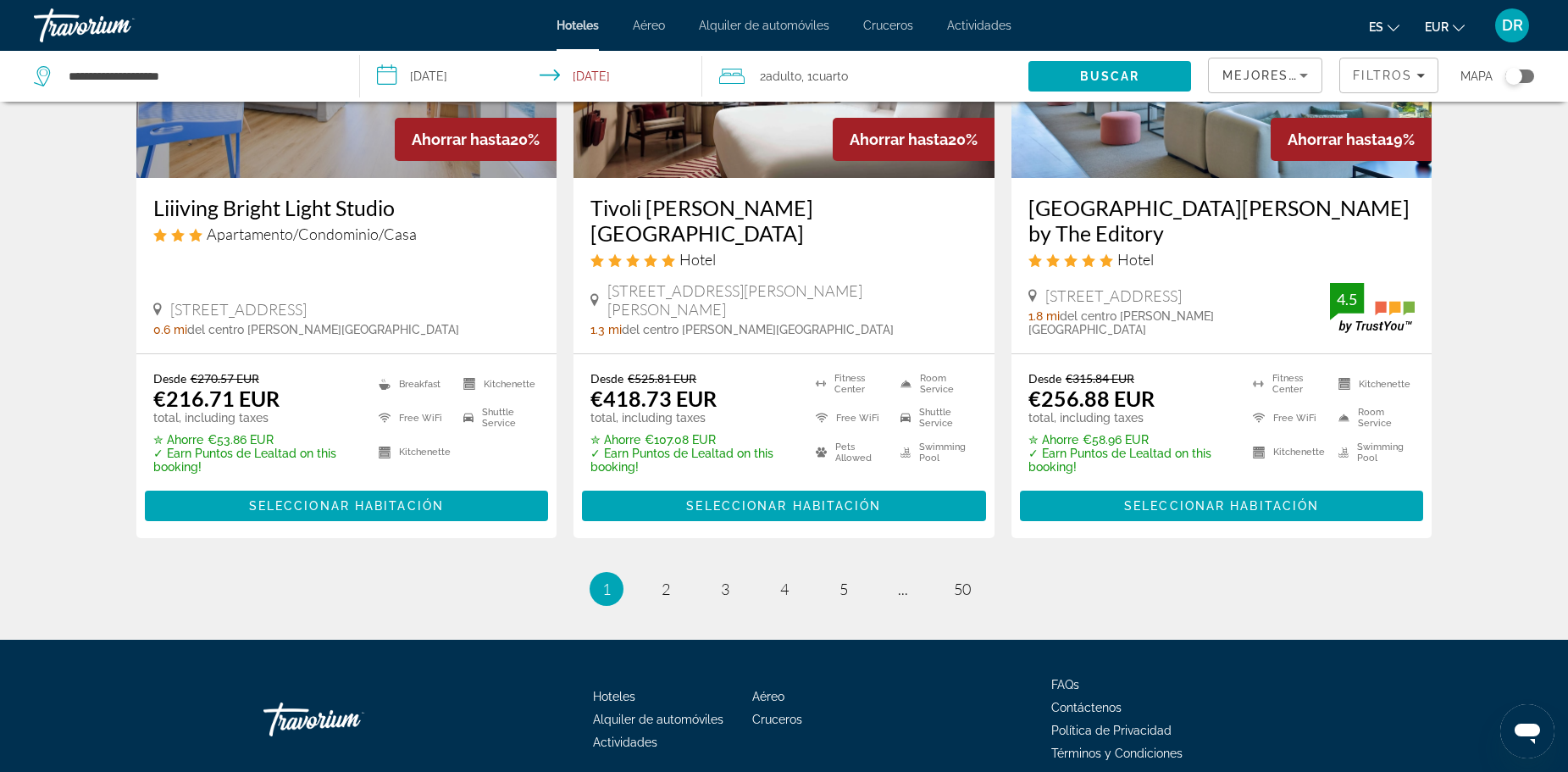
click at [679, 572] on ul "1 / 50 You're on page 1 page 2 page 3 page 4 page 5 page ... page 50" at bounding box center [784, 589] width 1296 height 34
click at [666, 580] on span "2" at bounding box center [666, 589] width 9 height 19
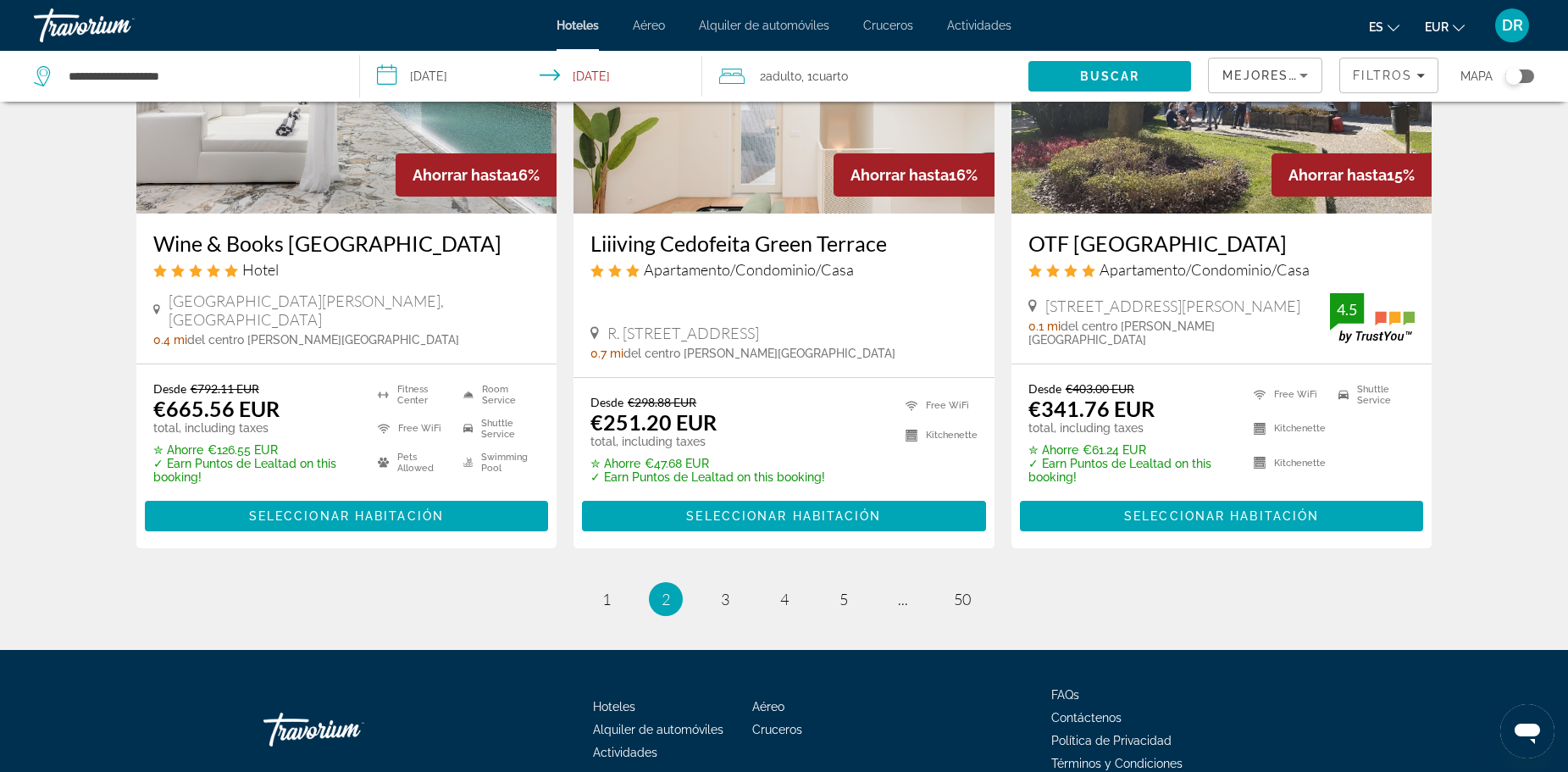
scroll to position [2203, 0]
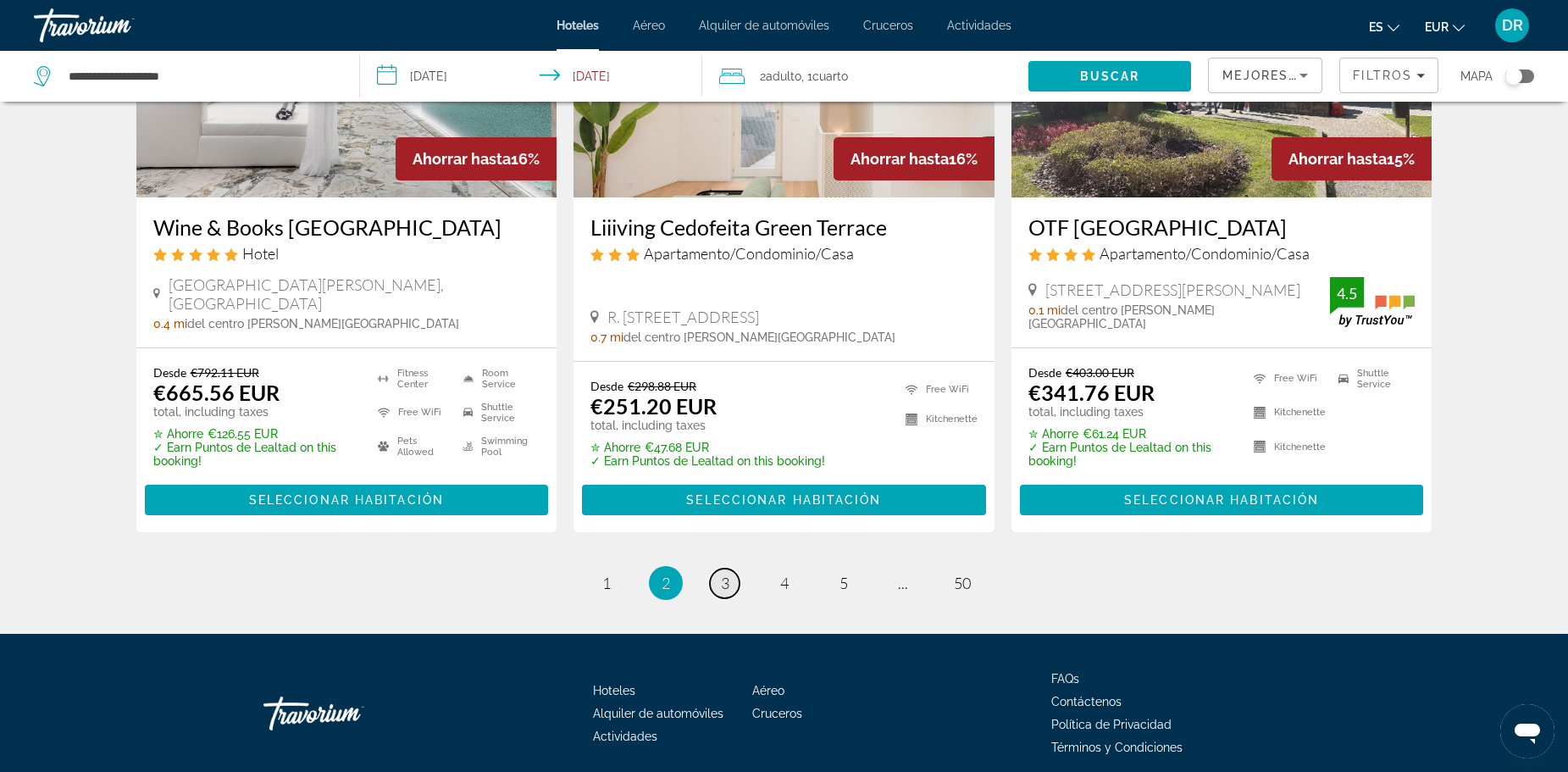
click at [735, 569] on link "page 3" at bounding box center [725, 583] width 30 height 30
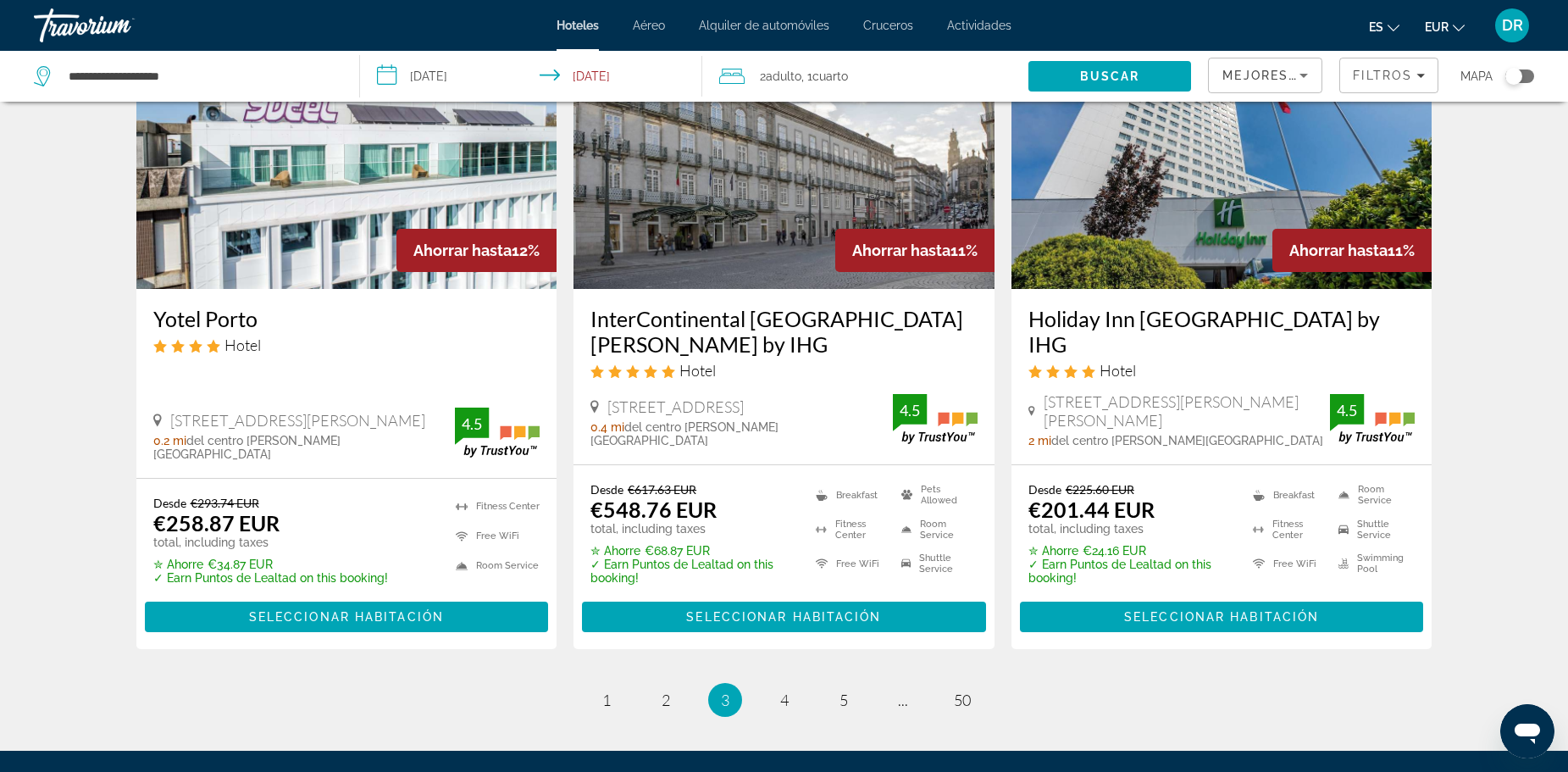
scroll to position [2319, 0]
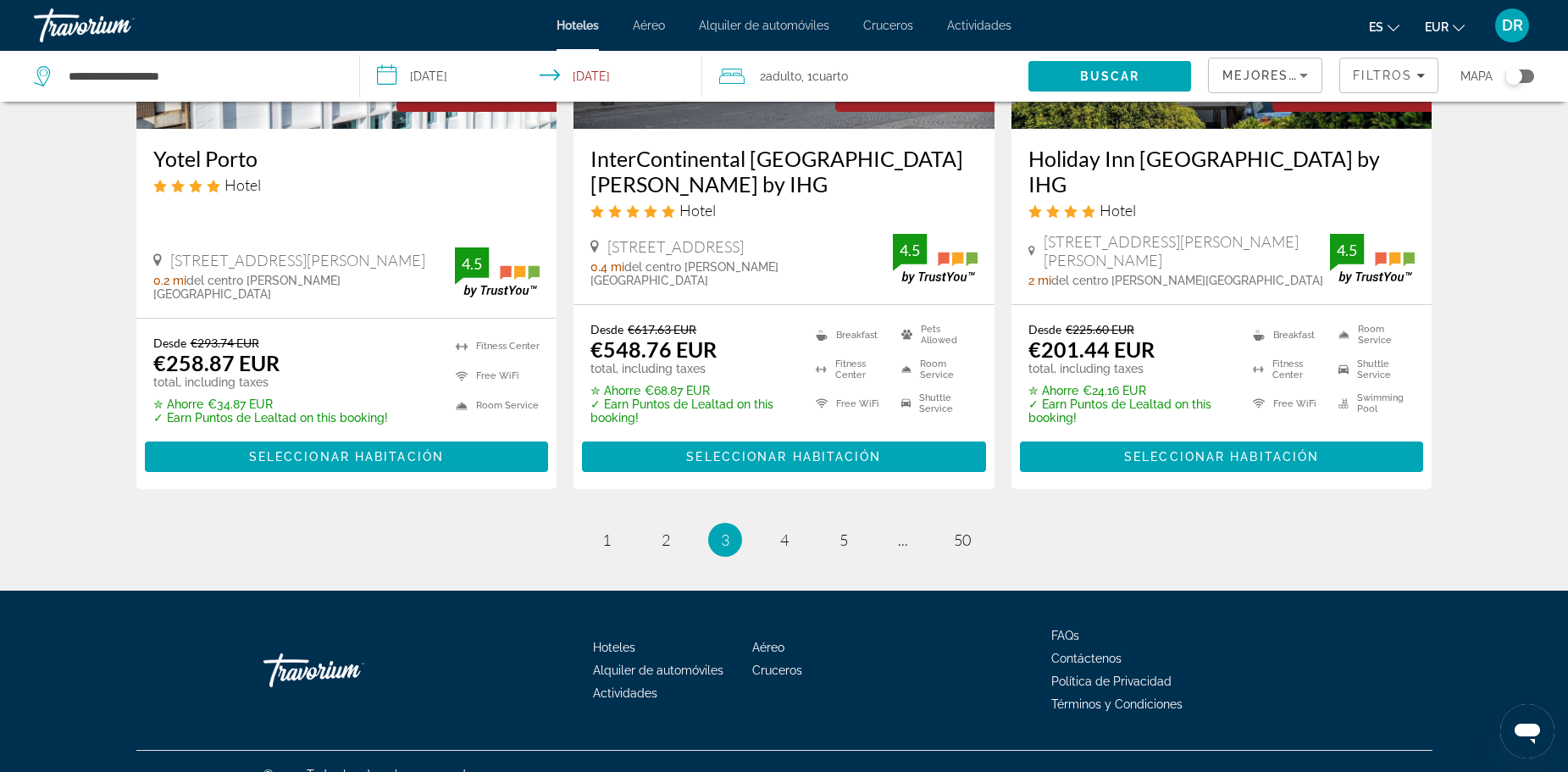
click at [772, 525] on link "page 4" at bounding box center [784, 540] width 30 height 30
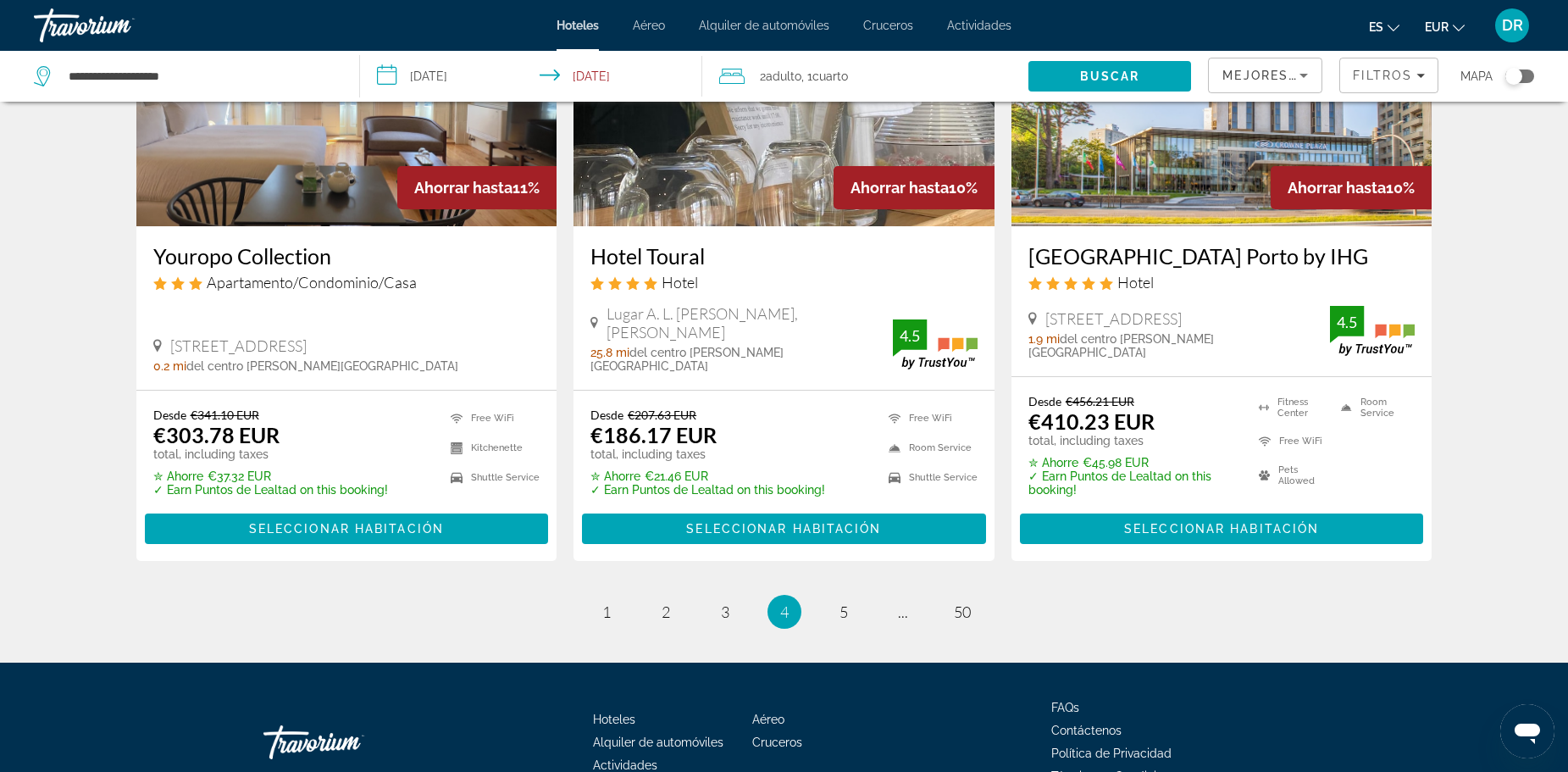
scroll to position [2201, 0]
